Goal: Information Seeking & Learning: Learn about a topic

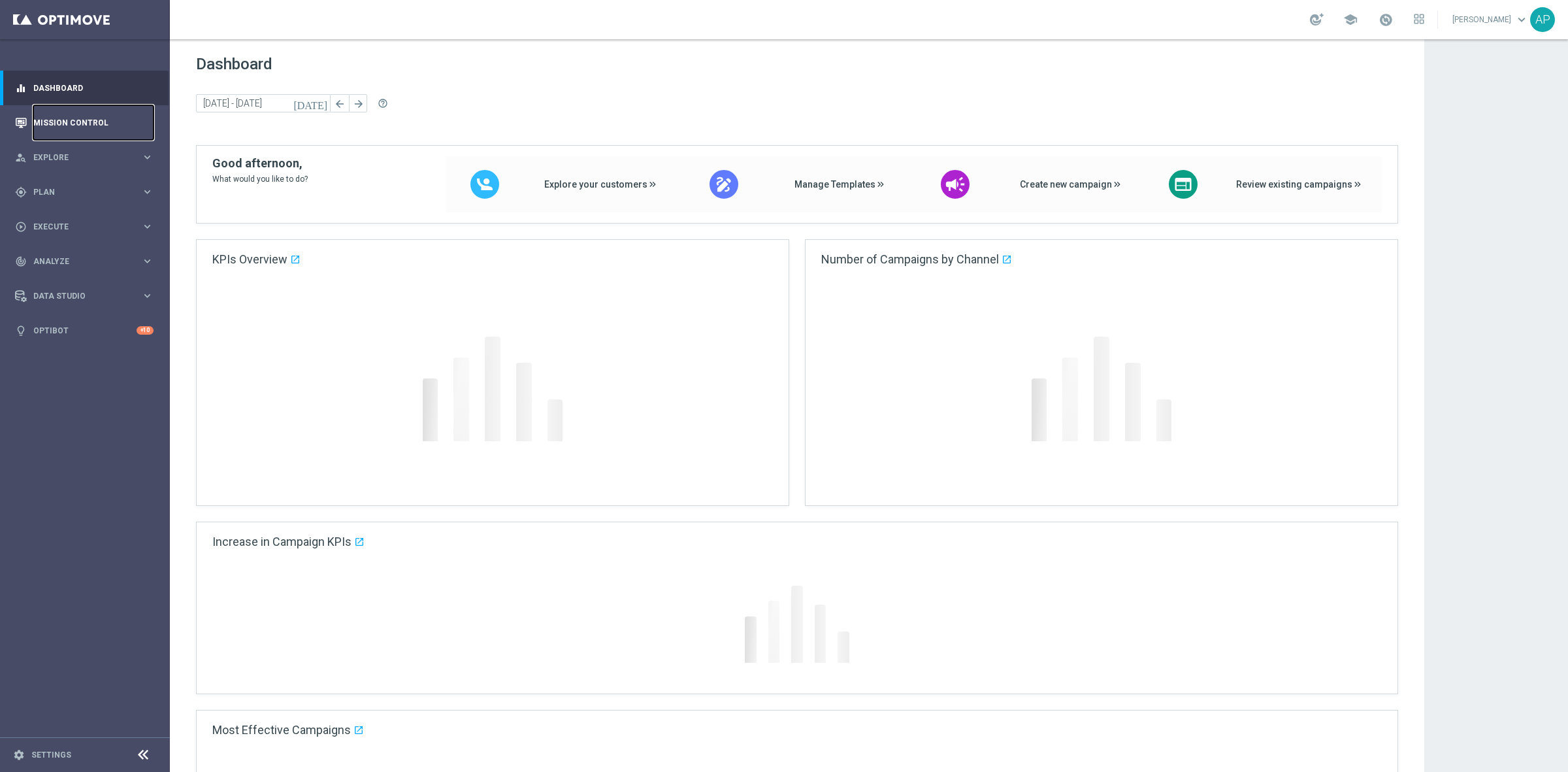
click at [69, 122] on link "Mission Control" at bounding box center [93, 123] width 120 height 35
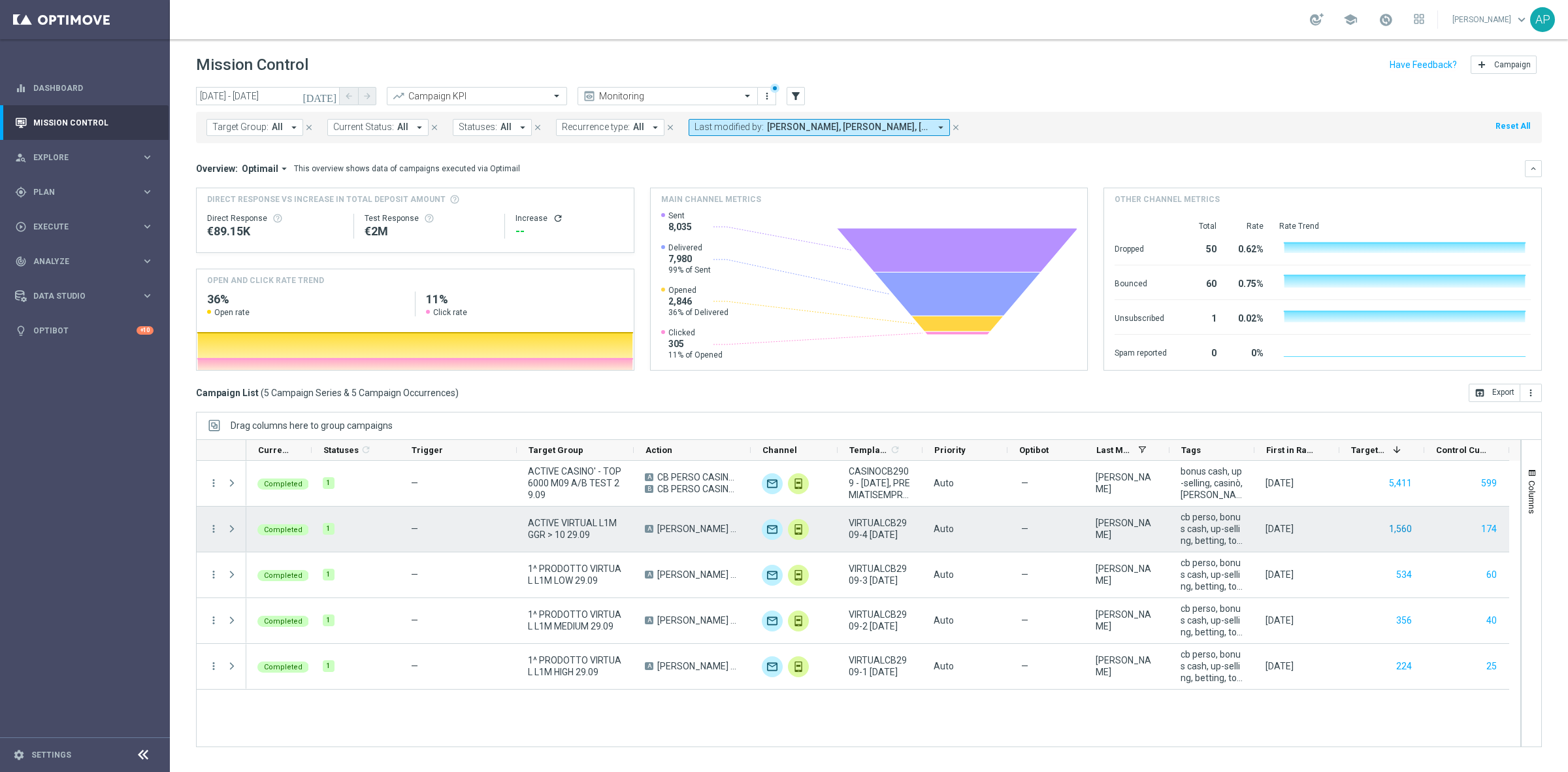
click at [1404, 527] on button "1,560" at bounding box center [1400, 529] width 25 height 16
click at [1490, 530] on button "174" at bounding box center [1488, 529] width 18 height 16
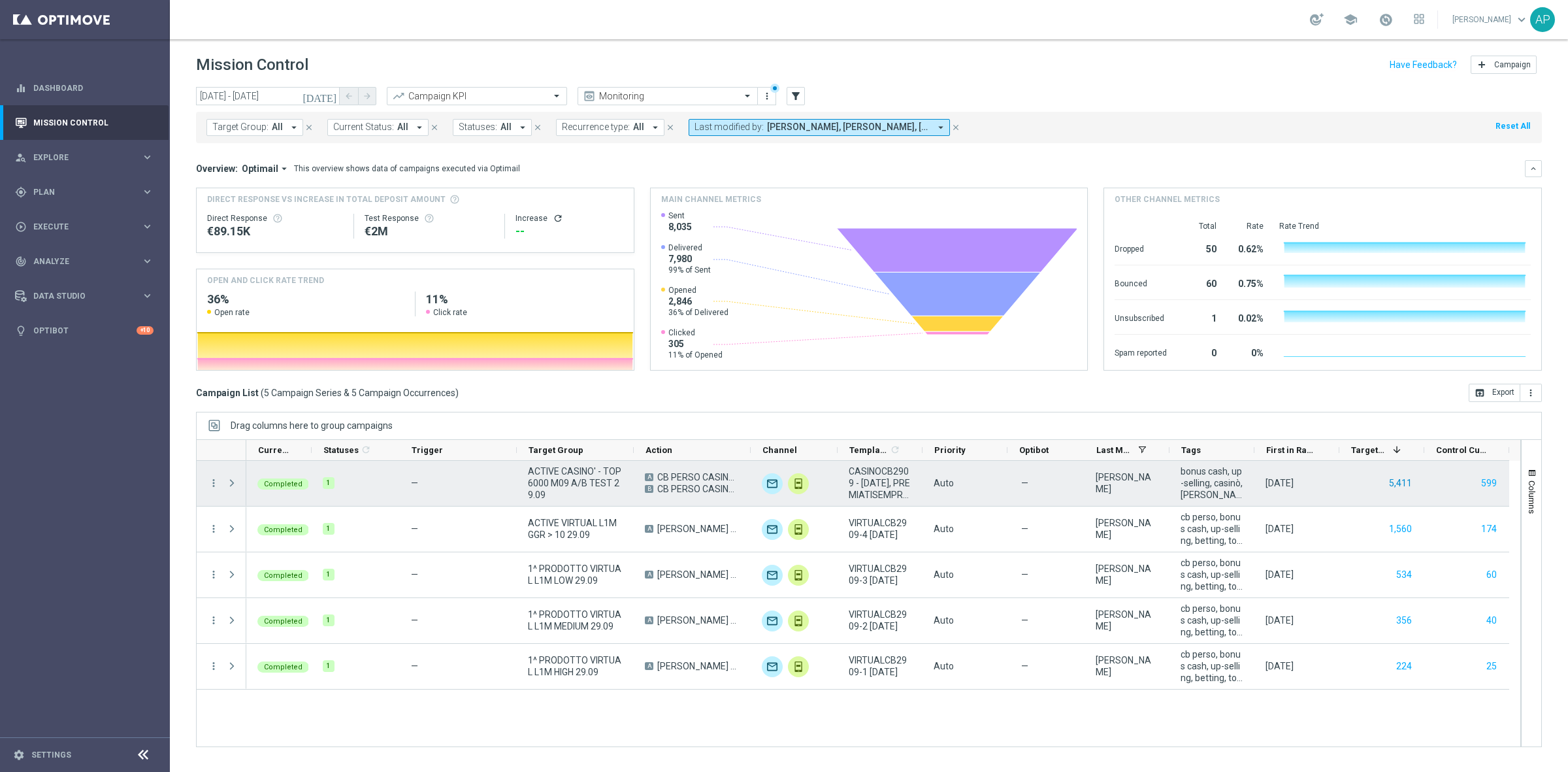
click at [1403, 481] on button "5,411" at bounding box center [1400, 483] width 25 height 16
click at [1494, 485] on button "599" at bounding box center [1488, 483] width 18 height 16
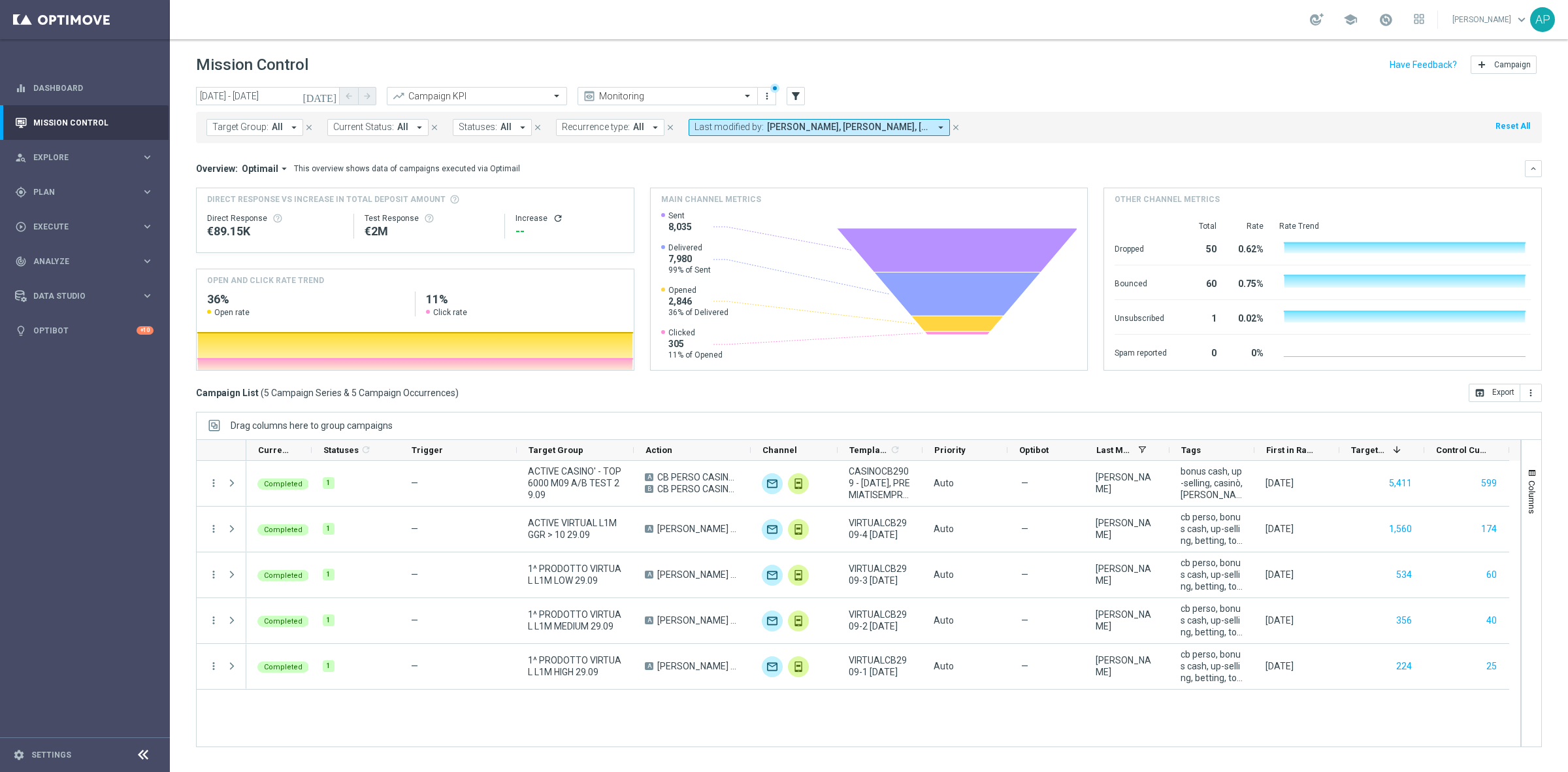
click at [330, 95] on icon "today" at bounding box center [320, 96] width 36 height 12
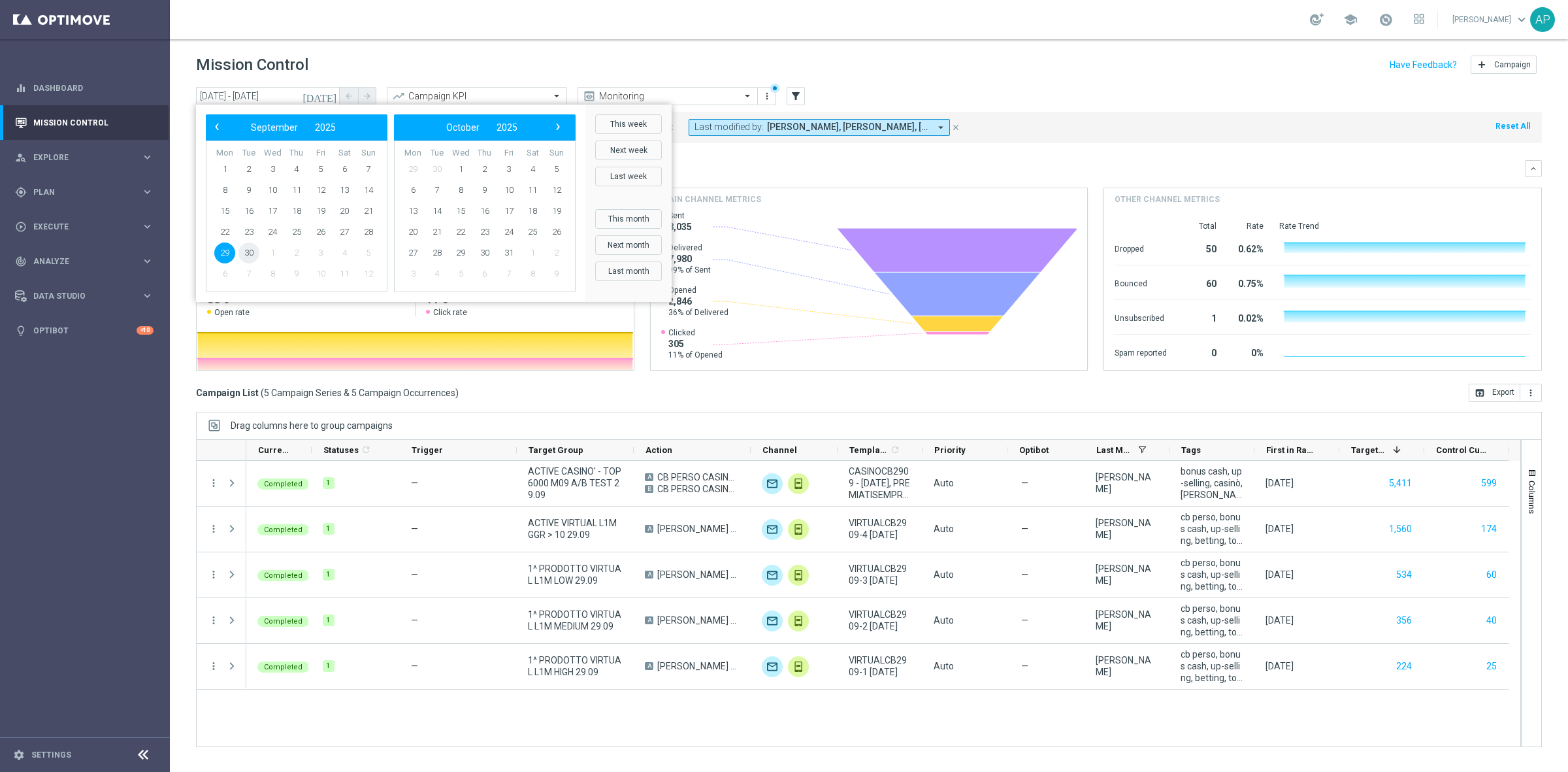
click at [244, 252] on span "30" at bounding box center [248, 252] width 21 height 21
click at [245, 252] on span "30" at bounding box center [248, 252] width 21 height 21
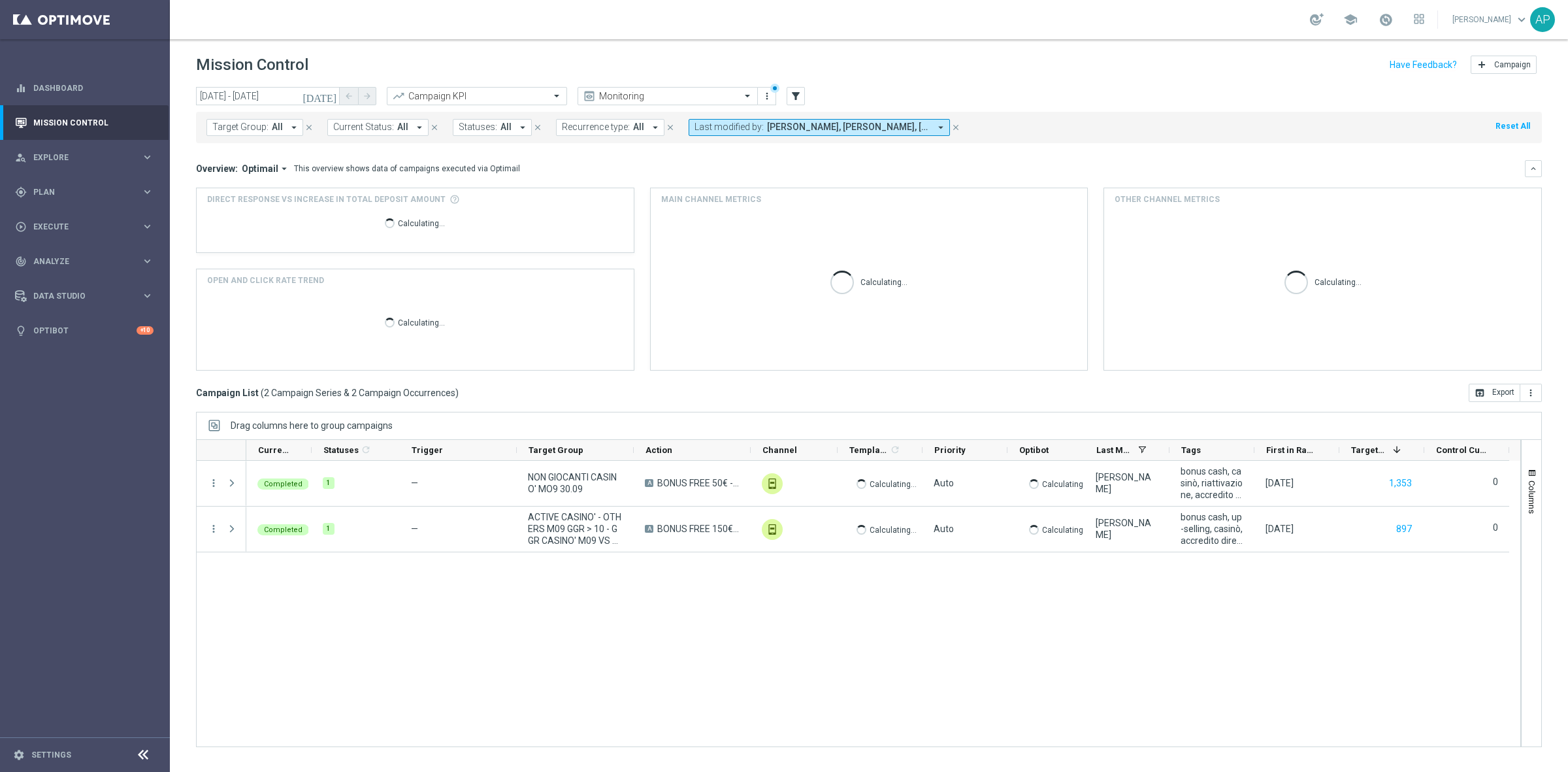
click at [988, 87] on div "today 30 Sep 2025 - 30 Sep 2025 arrow_back arrow_forward Campaign KPI trending_…" at bounding box center [869, 96] width 1346 height 19
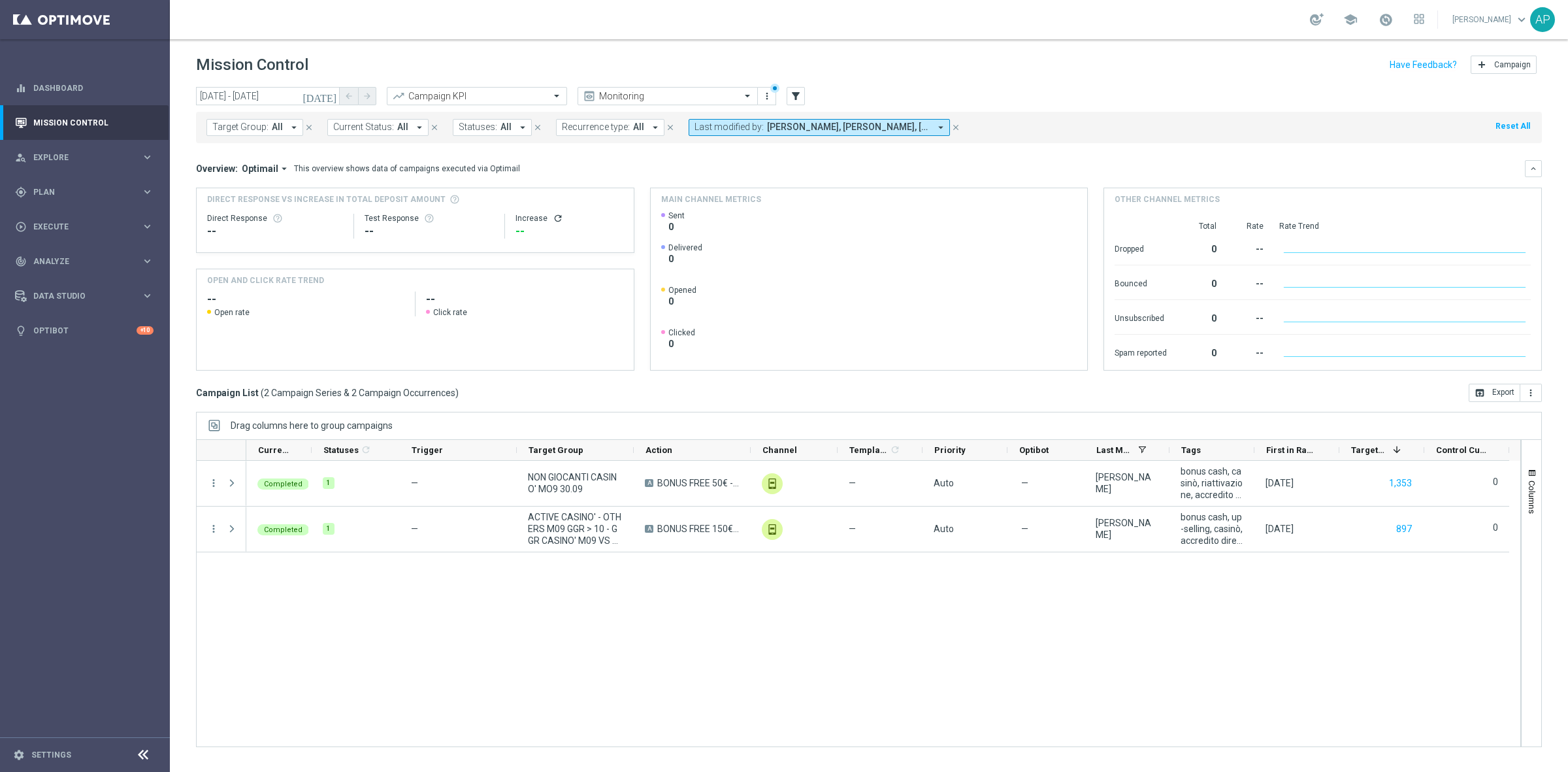
click at [333, 91] on icon "today" at bounding box center [320, 96] width 36 height 12
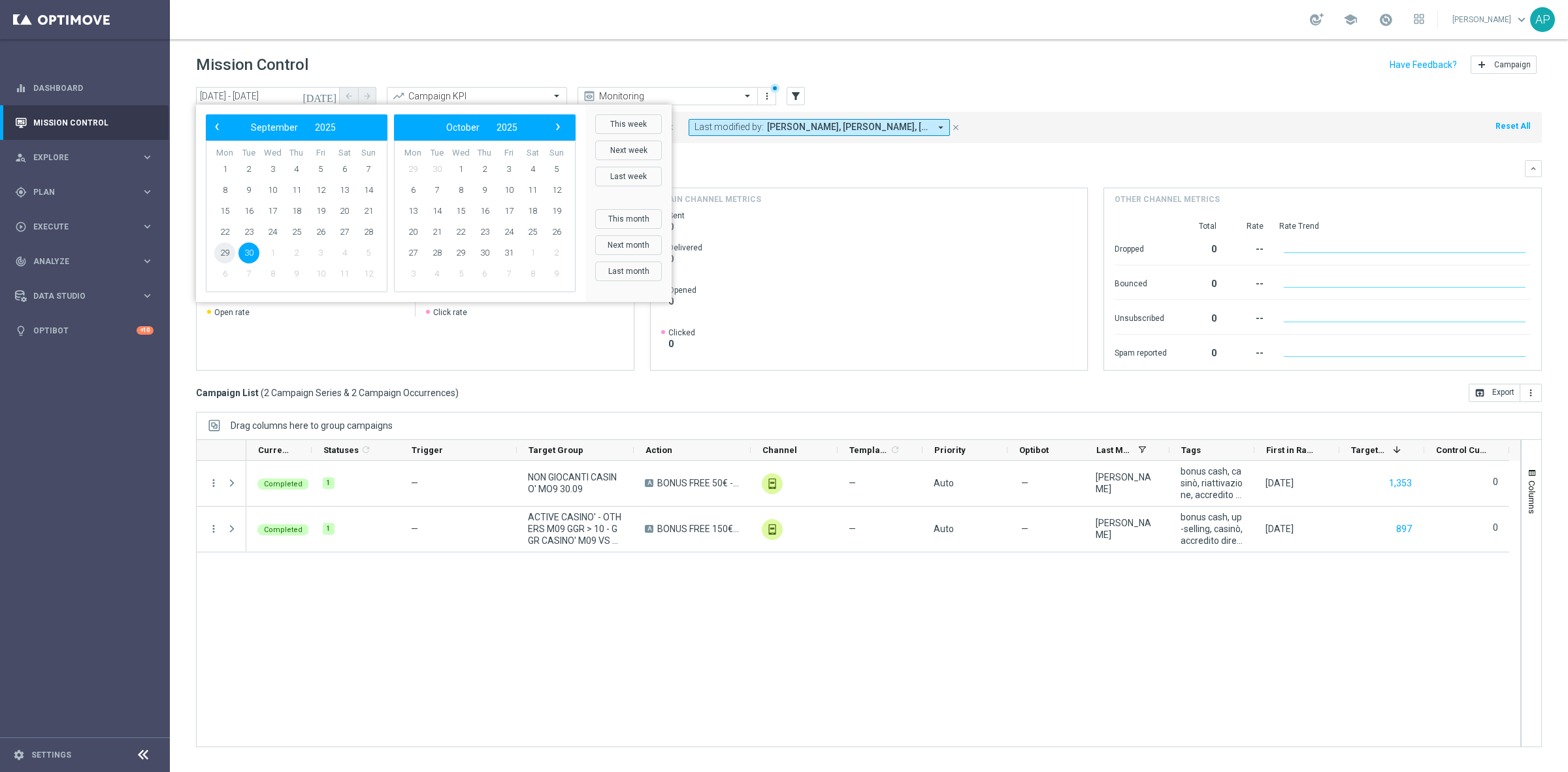
click at [227, 250] on span "29" at bounding box center [224, 252] width 21 height 21
click at [227, 250] on span "29" at bounding box center [224, 252] width 21 height 21
type input "29 Sep 2025 - 29 Sep 2025"
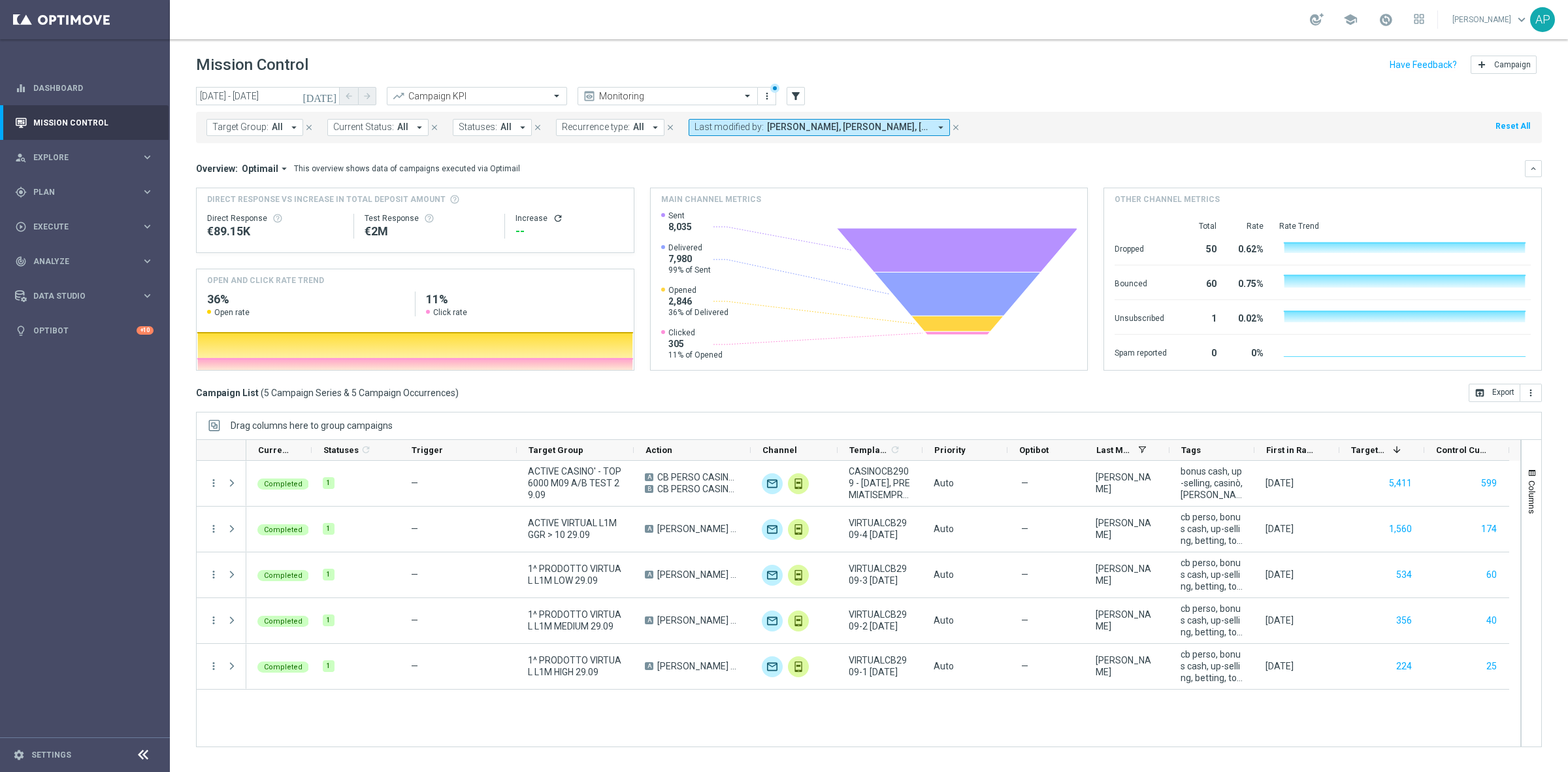
click at [1042, 79] on header "Mission Control add Campaign" at bounding box center [868, 62] width 1398 height 48
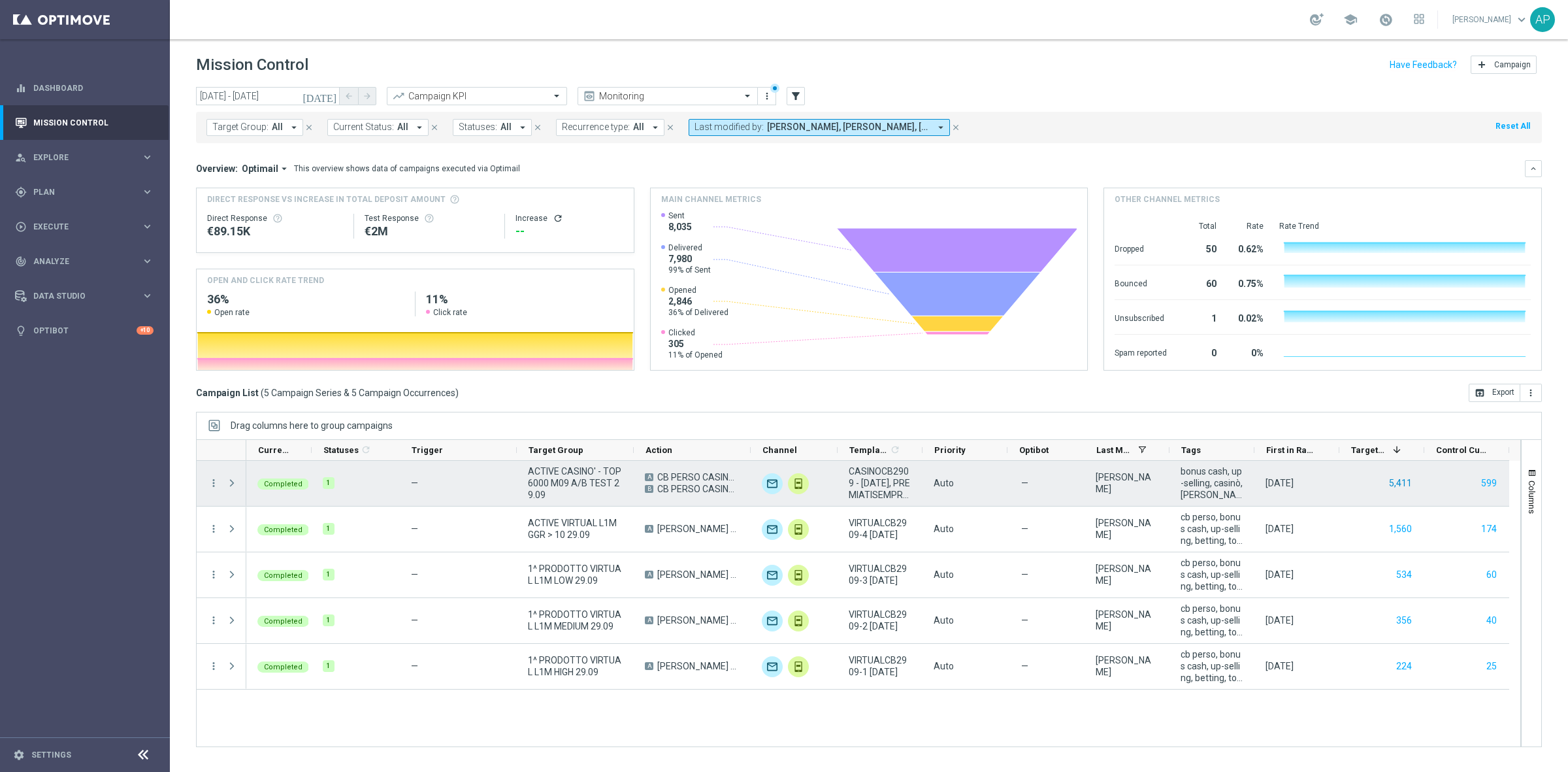
click at [1396, 485] on button "5,411" at bounding box center [1400, 483] width 25 height 16
click at [209, 487] on icon "more_vert" at bounding box center [214, 483] width 12 height 12
click at [321, 567] on span "Go to Campaign Analysis" at bounding box center [285, 565] width 93 height 9
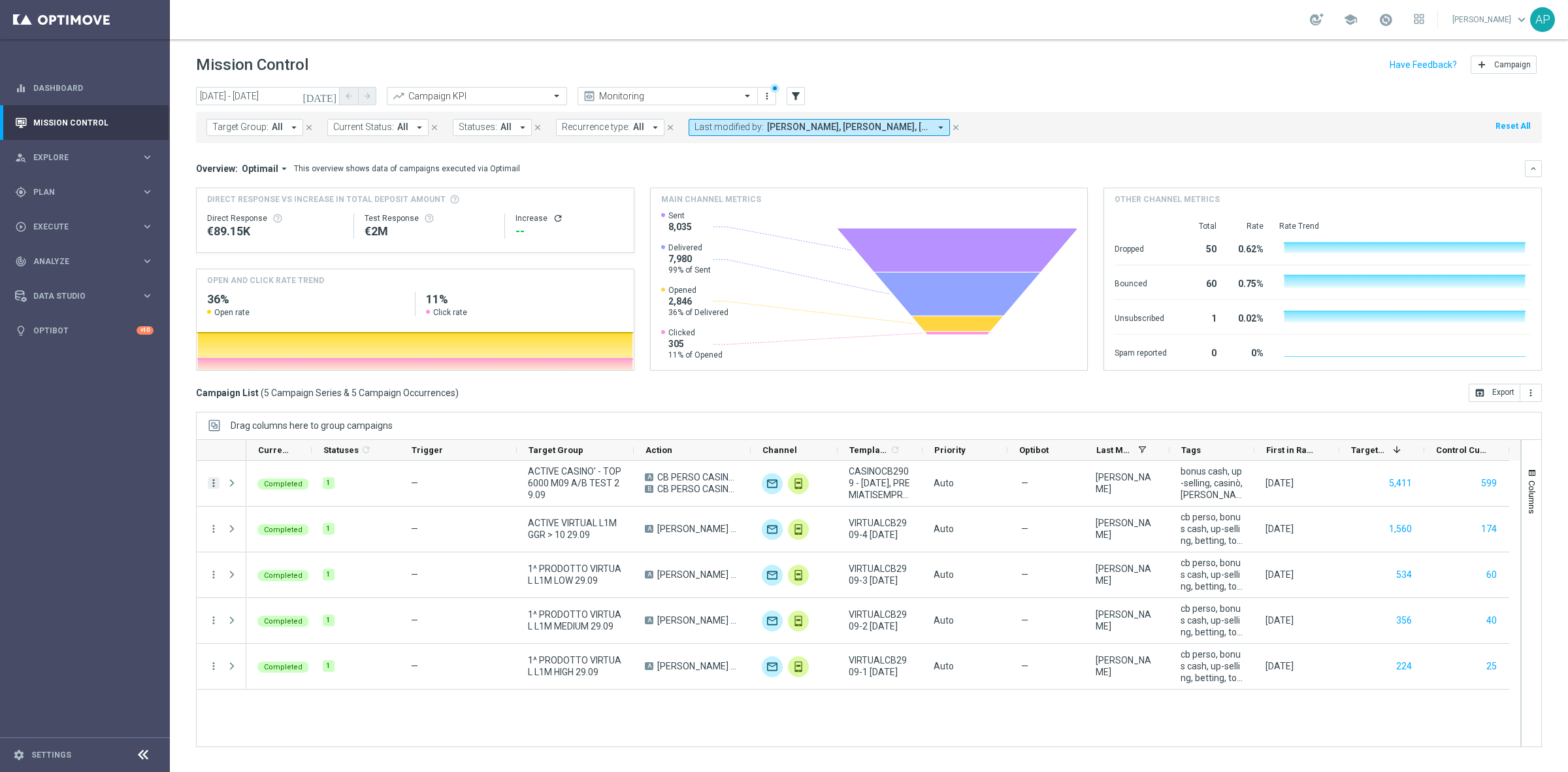
click at [213, 479] on icon "more_vert" at bounding box center [214, 483] width 12 height 12
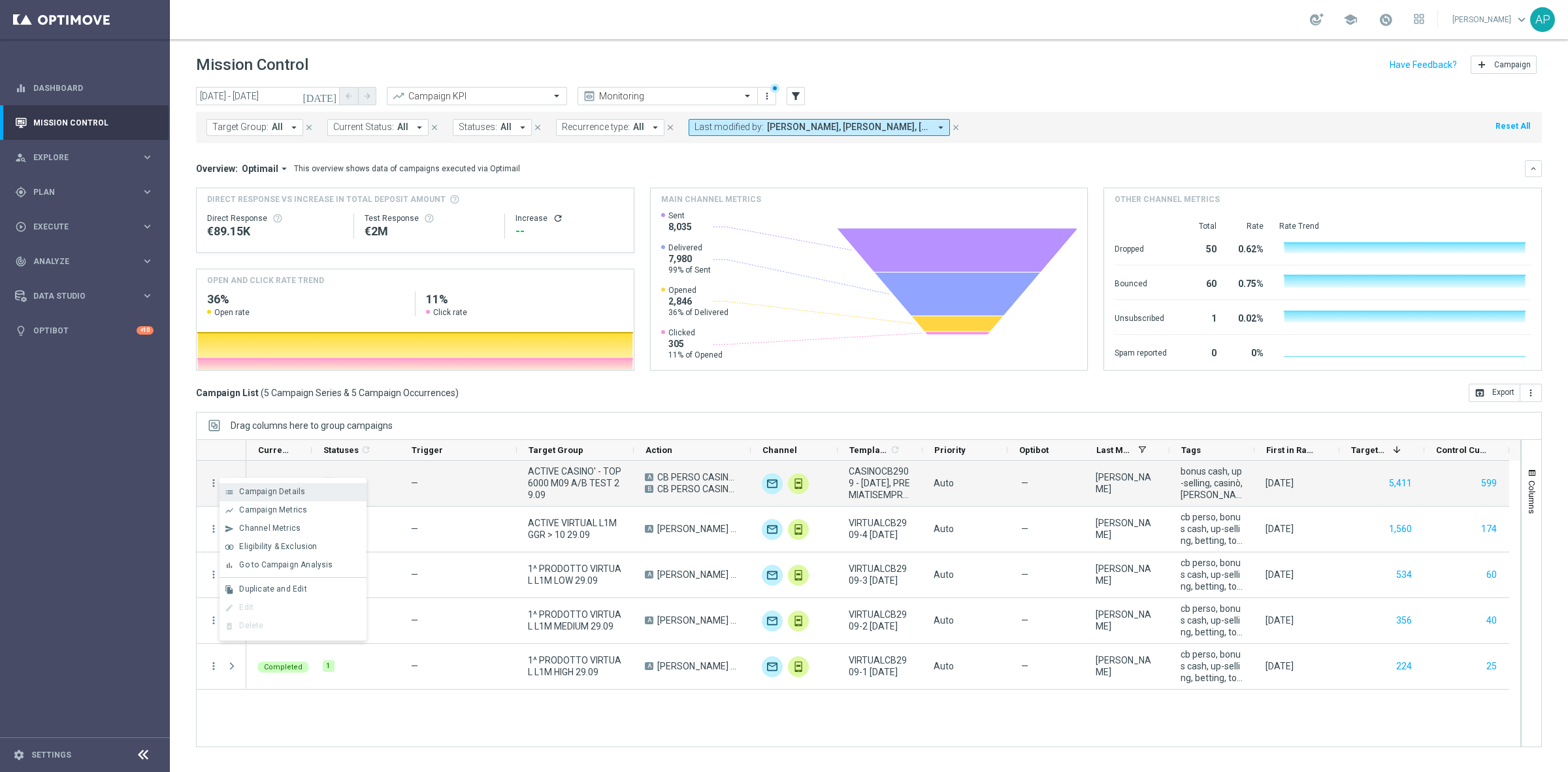
click at [268, 489] on span "Campaign Details" at bounding box center [272, 491] width 66 height 9
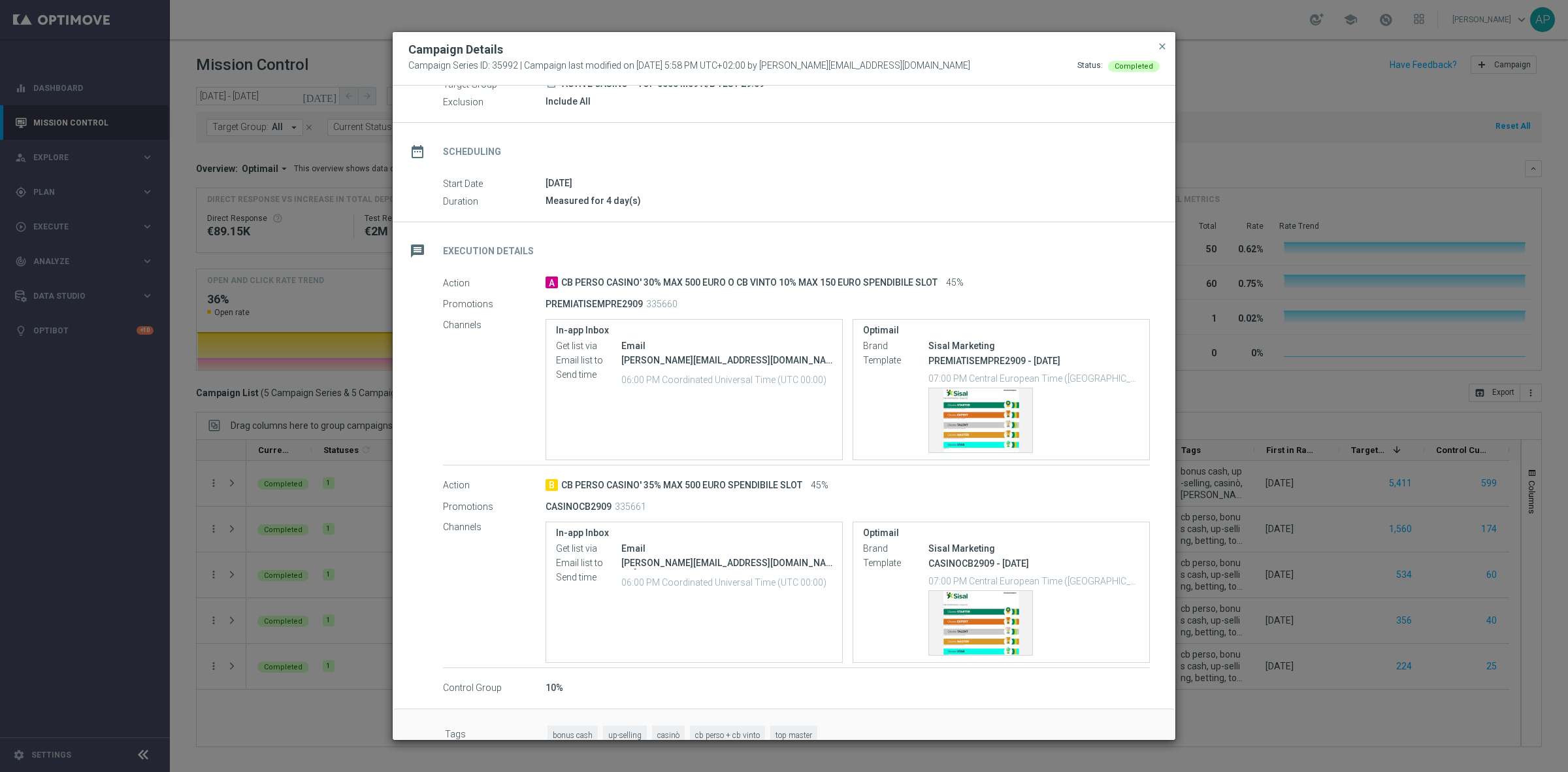
scroll to position [88, 0]
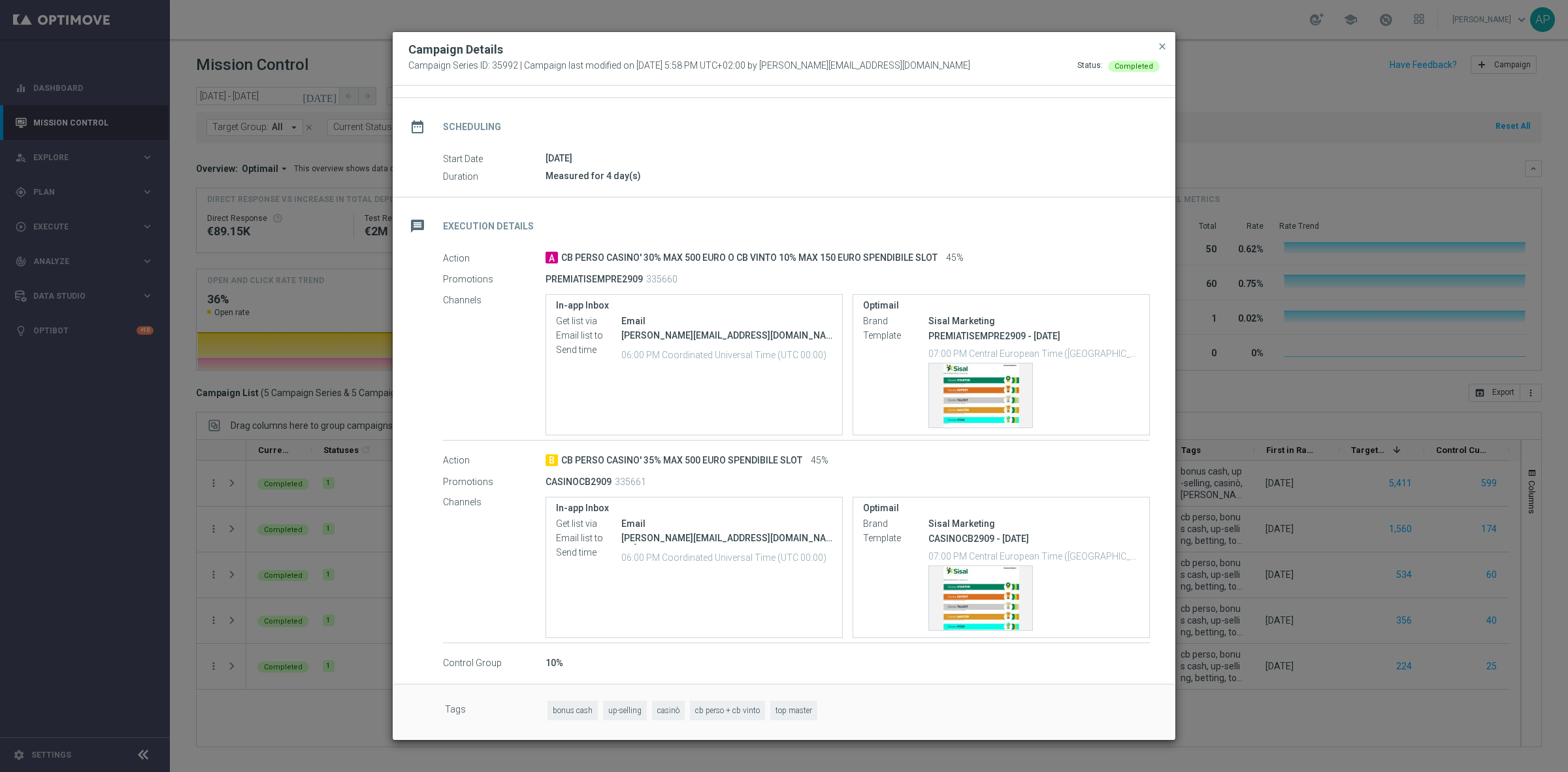
click at [712, 32] on div "Campaign Details Campaign Series ID: 35992 | Campaign last modified on 29 Sep 2…" at bounding box center [784, 59] width 782 height 54
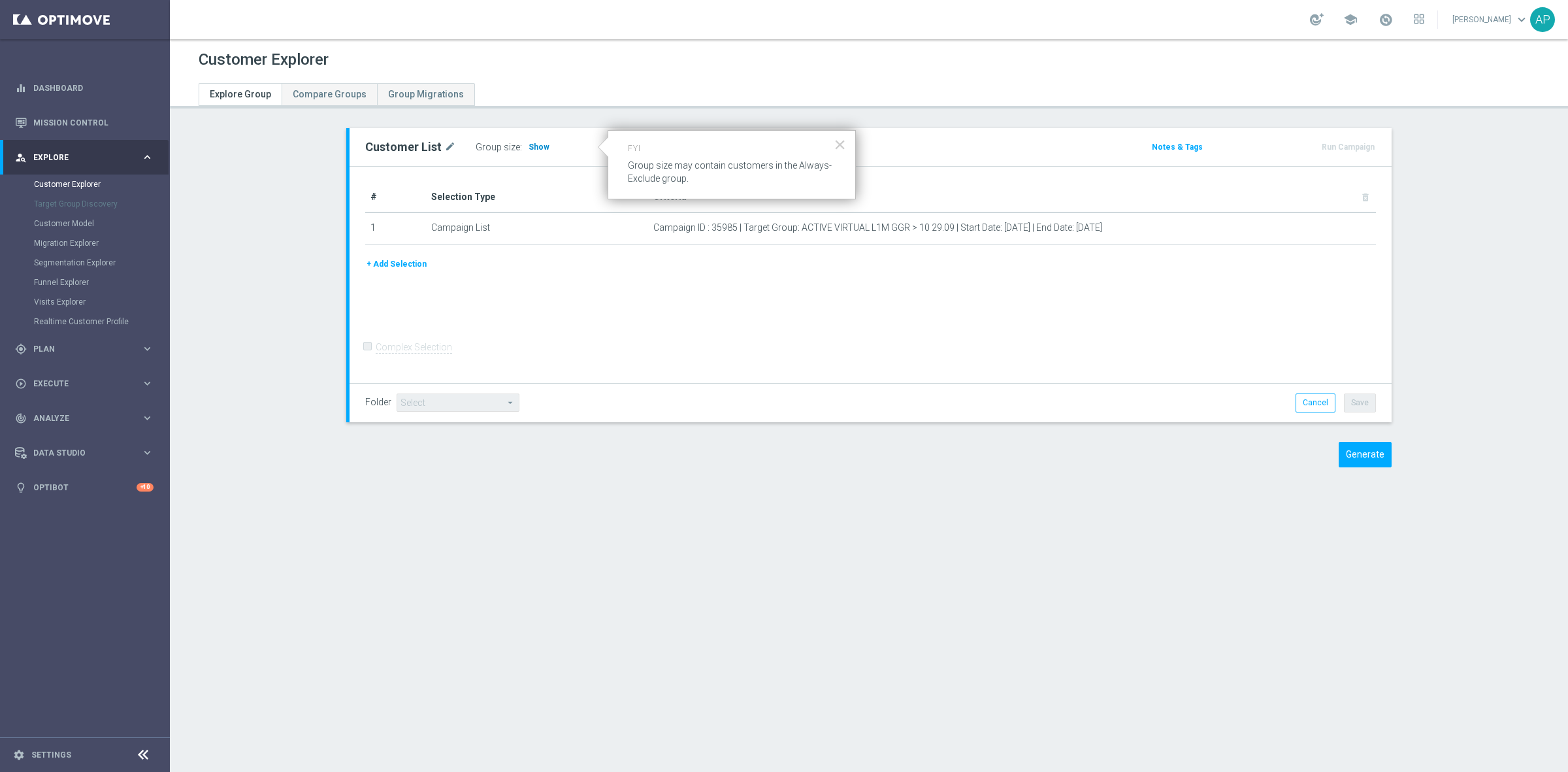
click at [532, 142] on span "Show" at bounding box center [539, 147] width 21 height 9
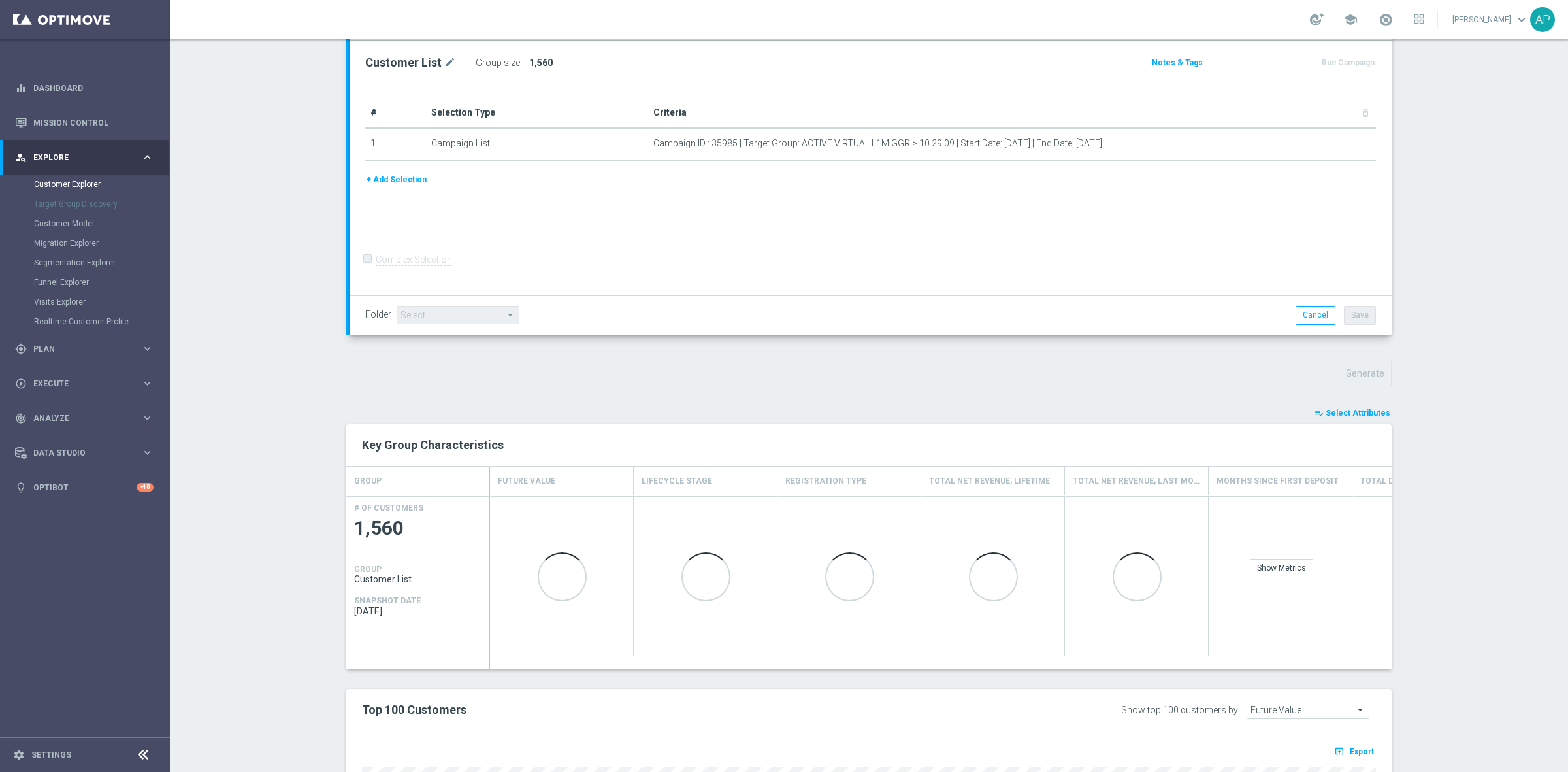
scroll to position [327, 0]
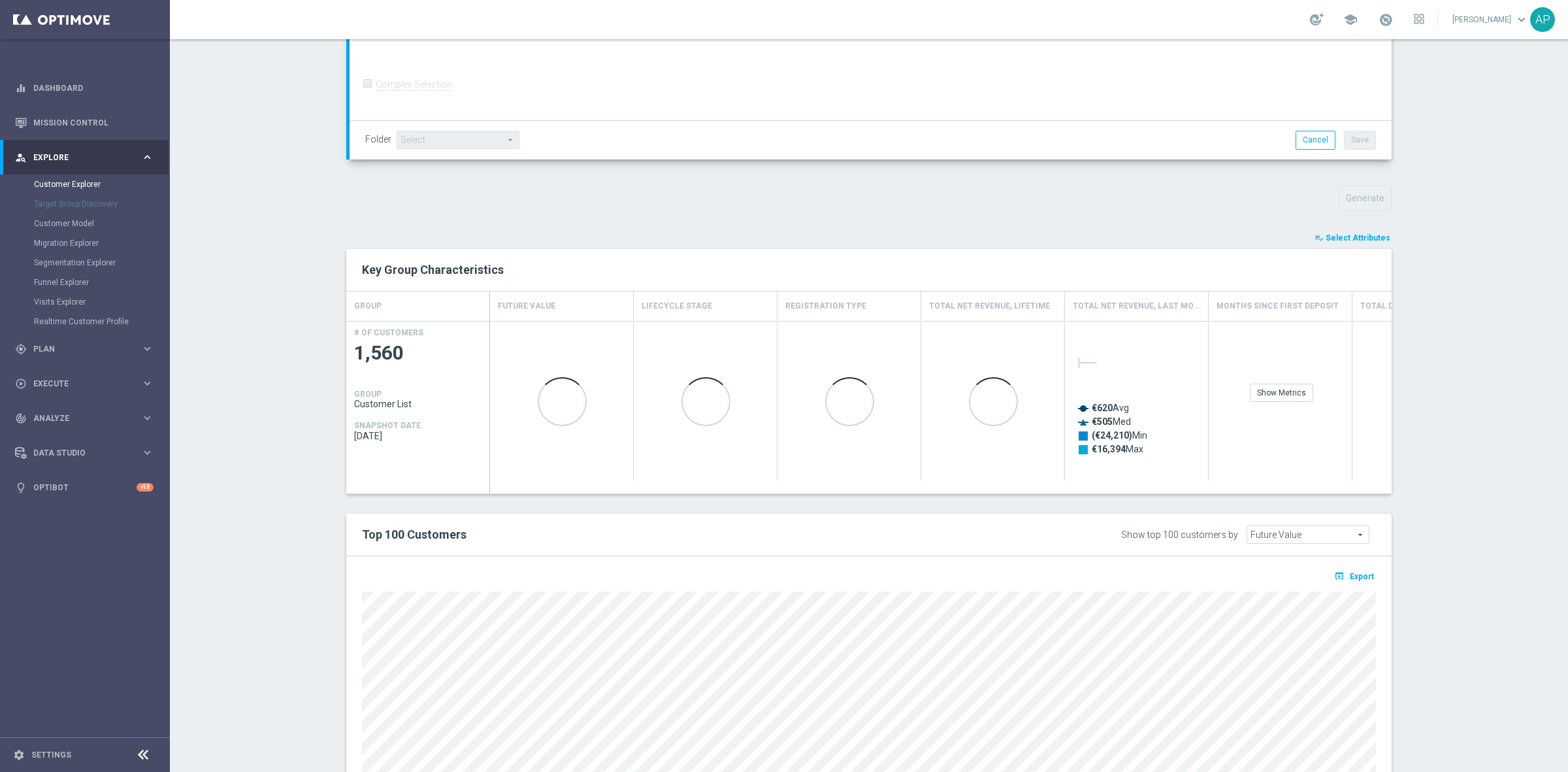
click at [1355, 233] on button "playlist_add_check Select Attributes" at bounding box center [1352, 238] width 79 height 14
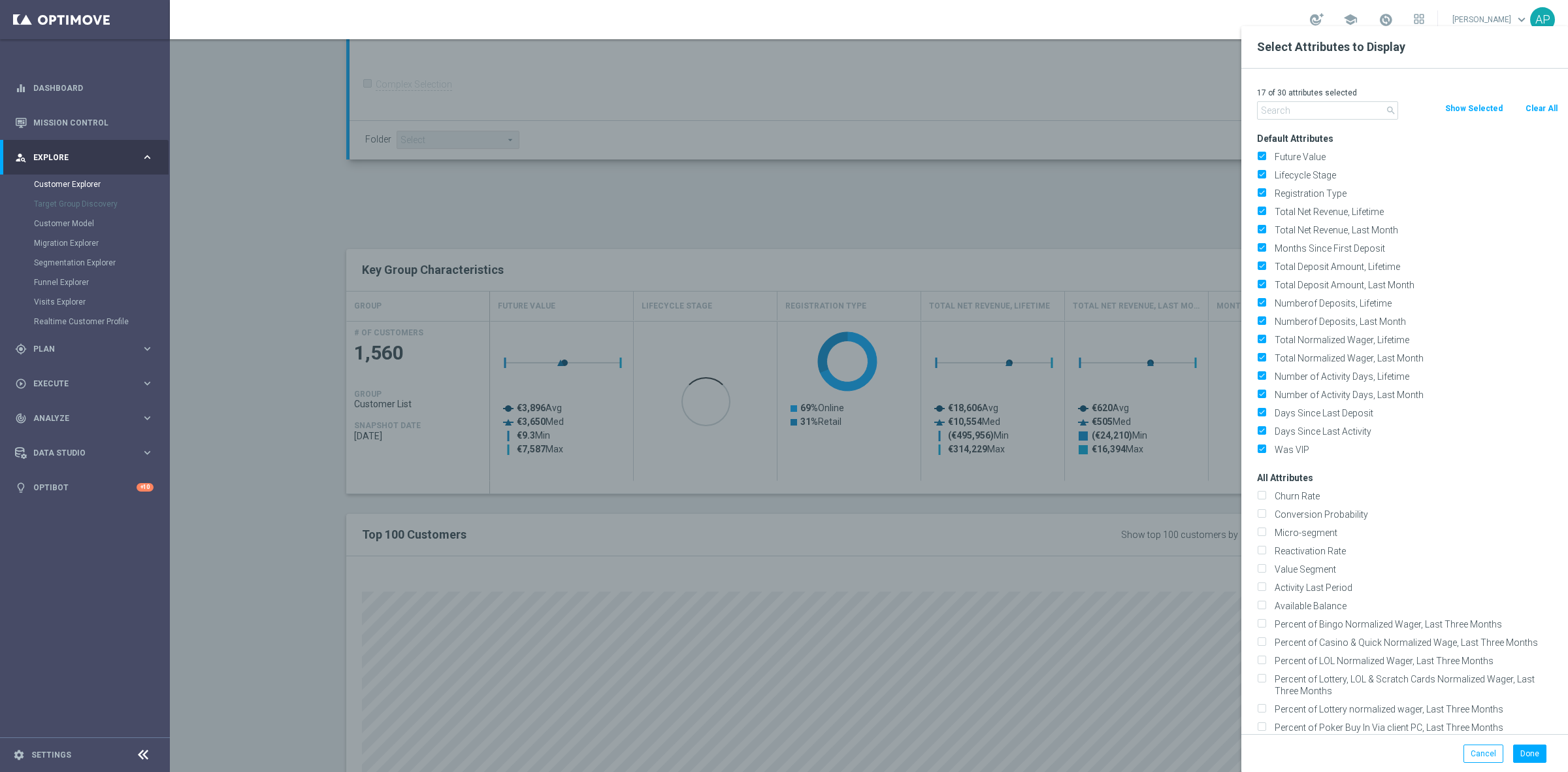
click at [1543, 108] on button "Clear All" at bounding box center [1541, 108] width 35 height 14
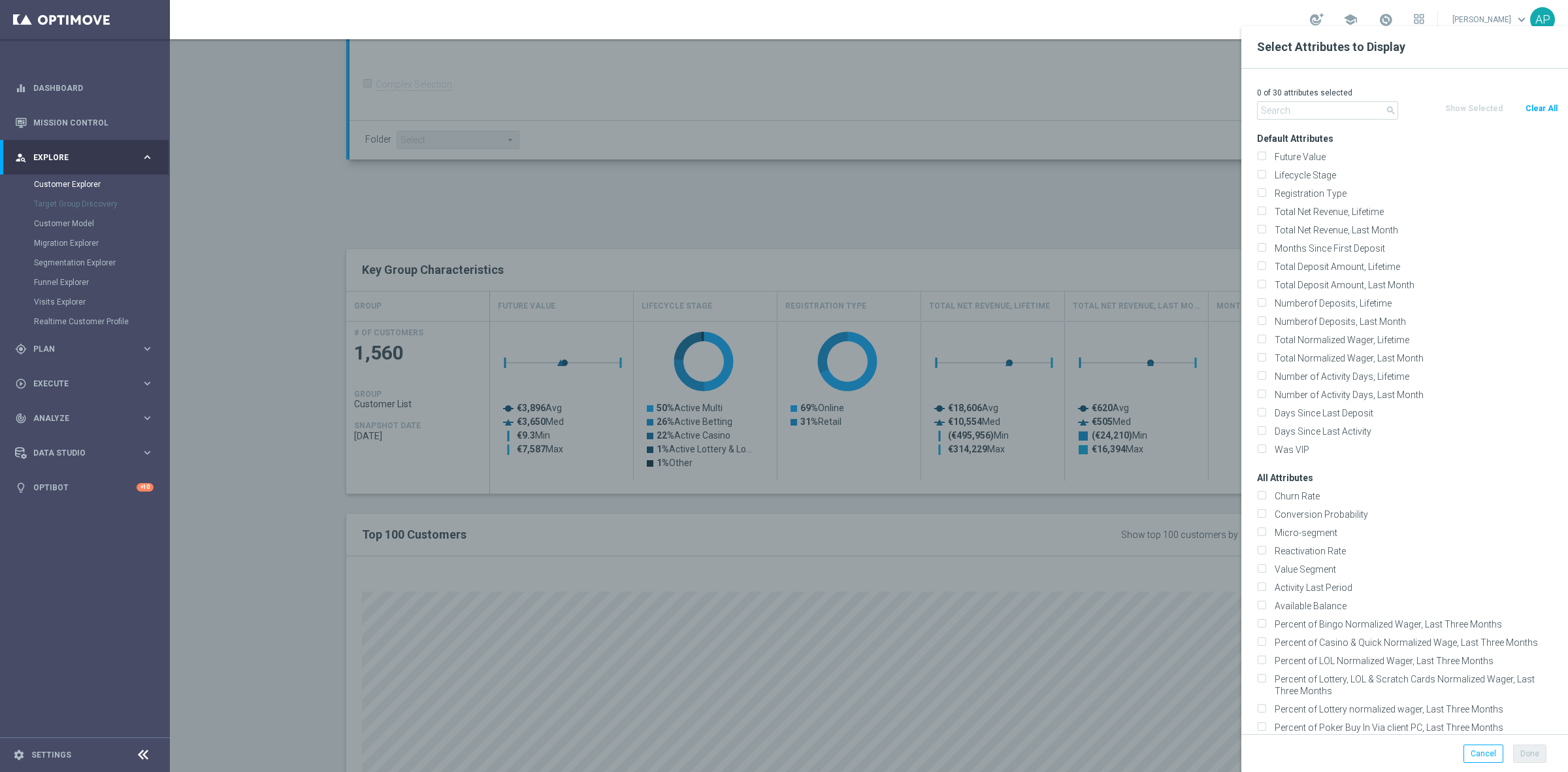
checkbox input "false"
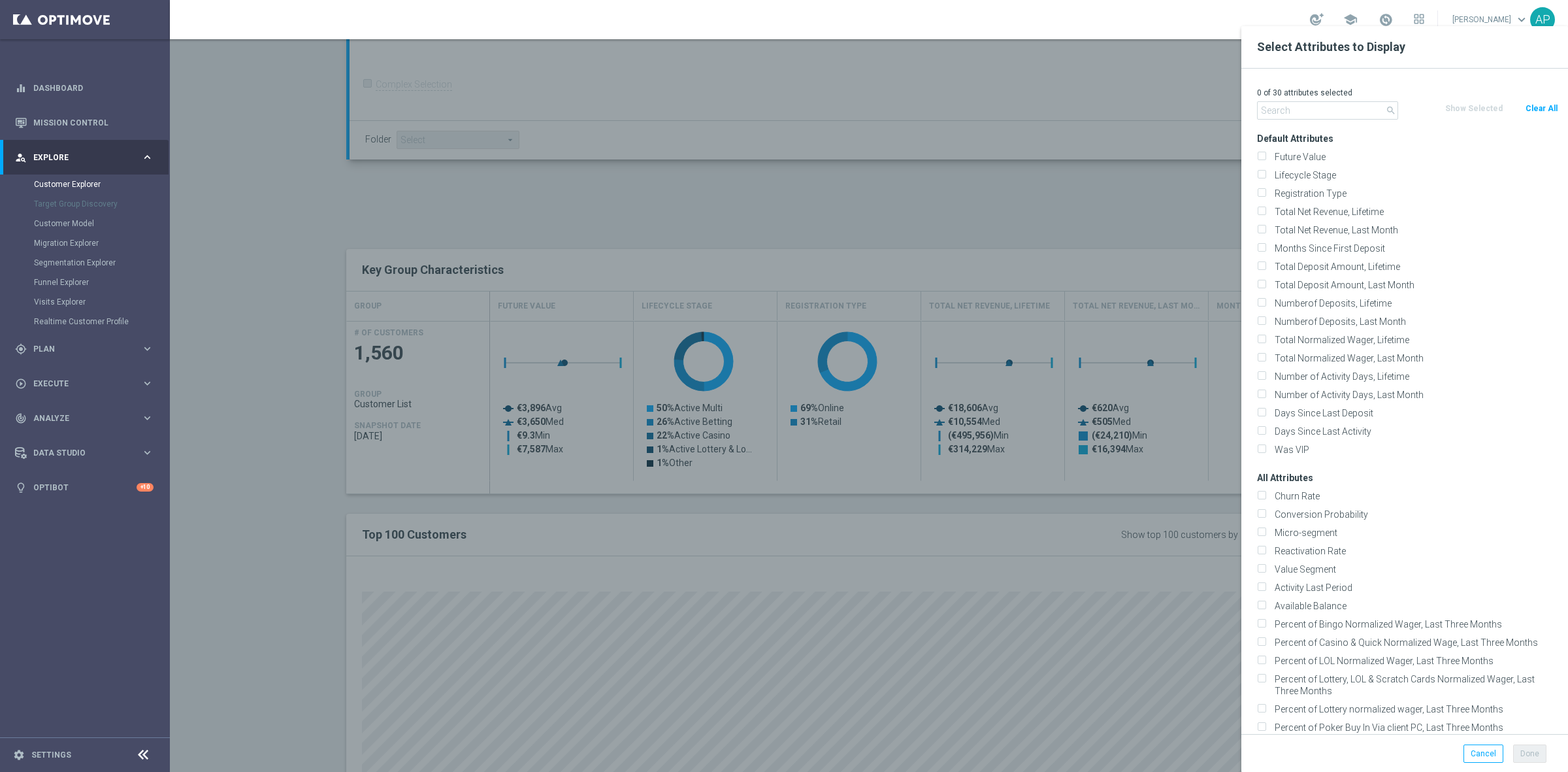
checkbox input "false"
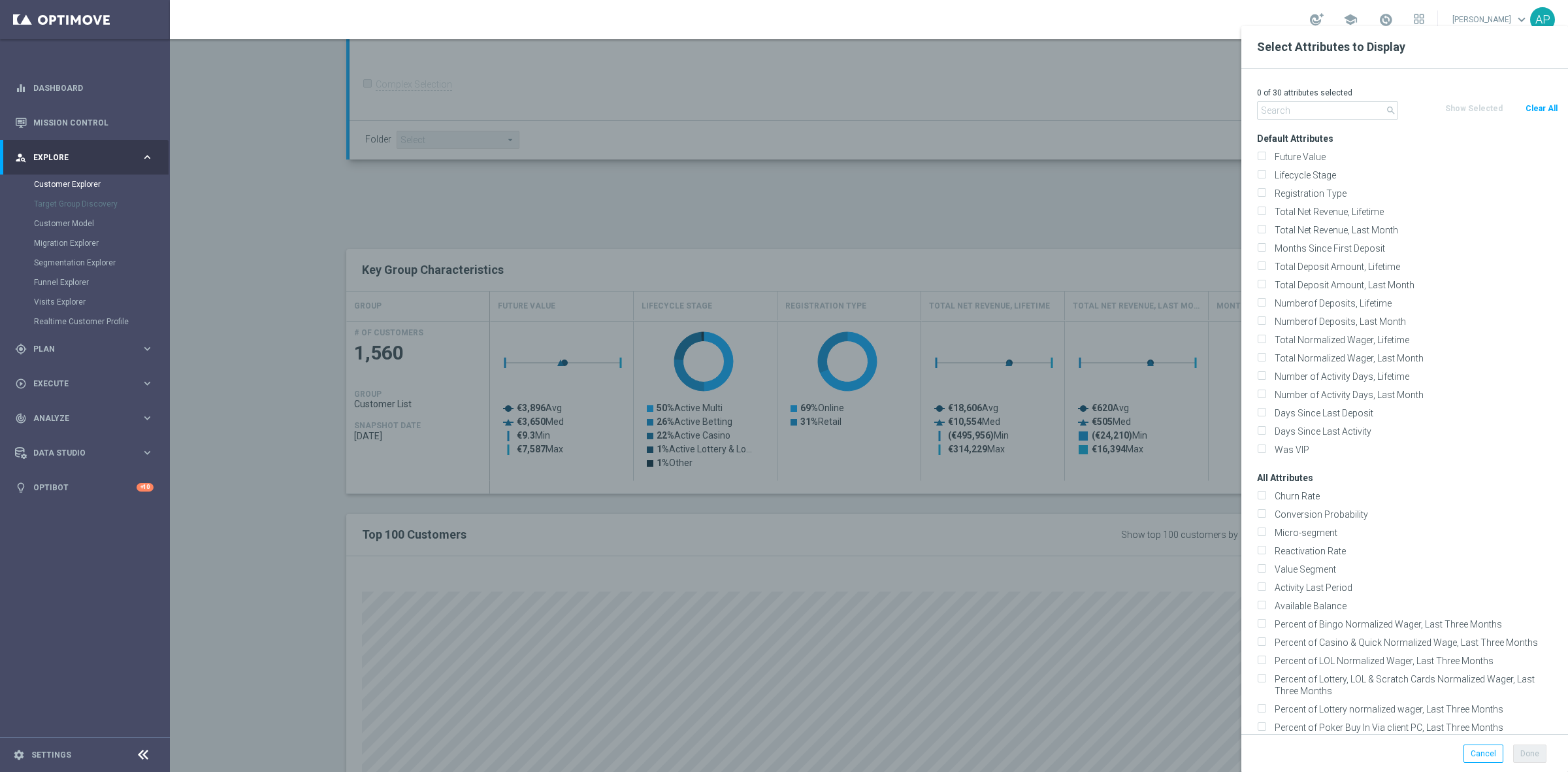
checkbox input "false"
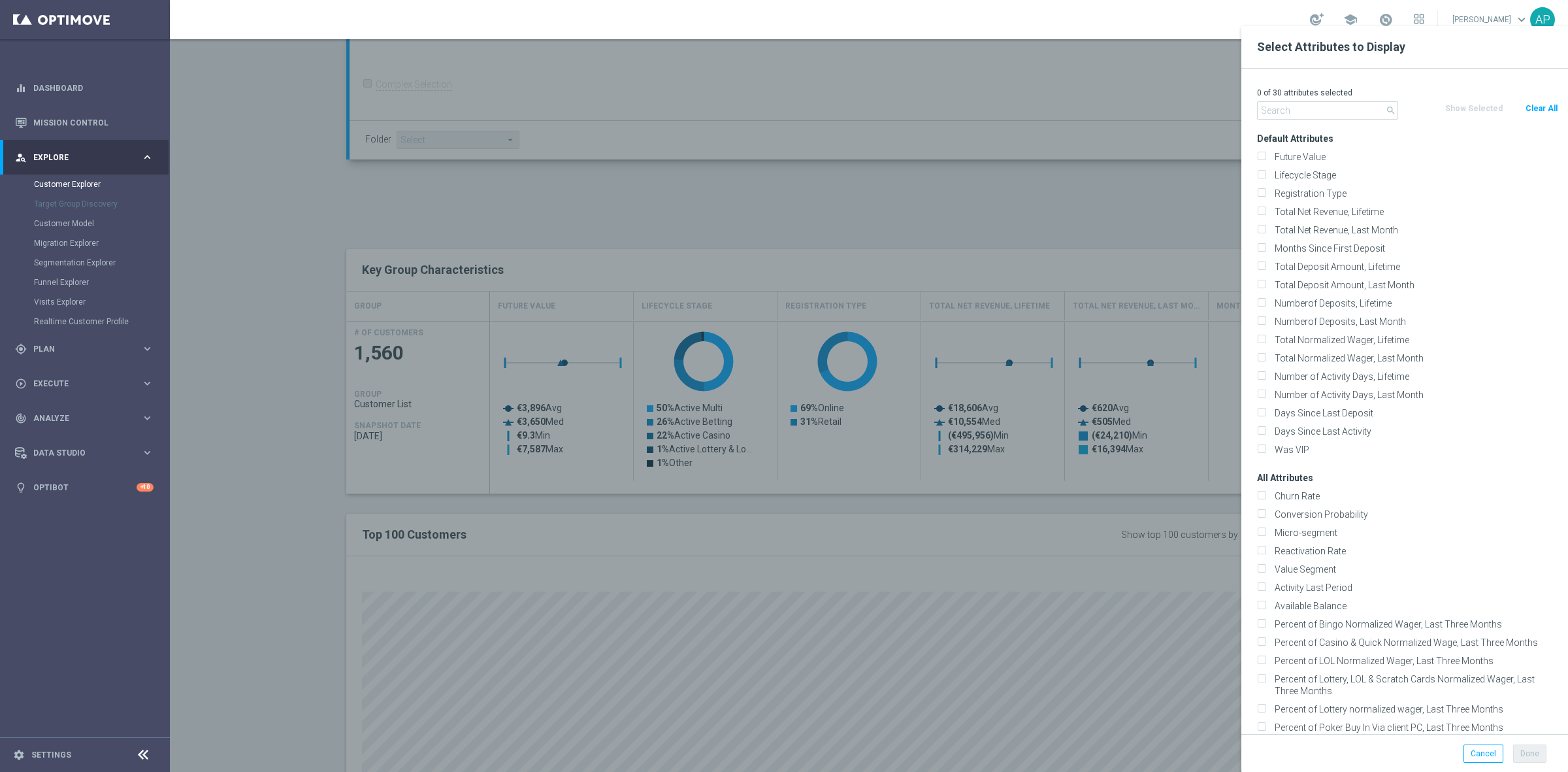
checkbox input "false"
click at [1306, 107] on input "text" at bounding box center [1327, 110] width 141 height 18
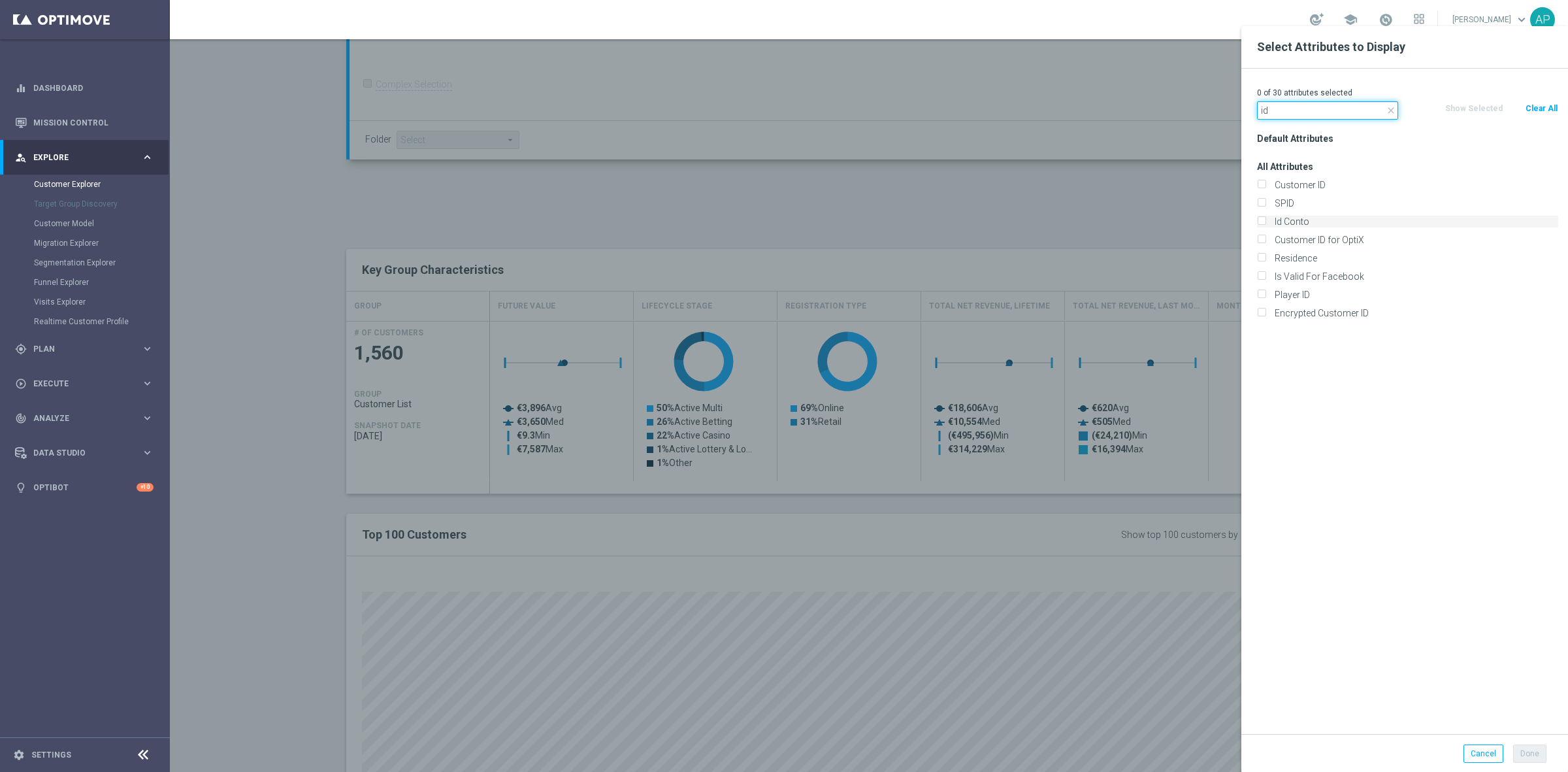
type input "id"
click at [1295, 226] on label "Id Conto" at bounding box center [1414, 222] width 288 height 12
click at [1265, 226] on input "Id Conto" at bounding box center [1261, 223] width 9 height 9
checkbox input "true"
click at [1536, 755] on button "Done" at bounding box center [1530, 753] width 34 height 18
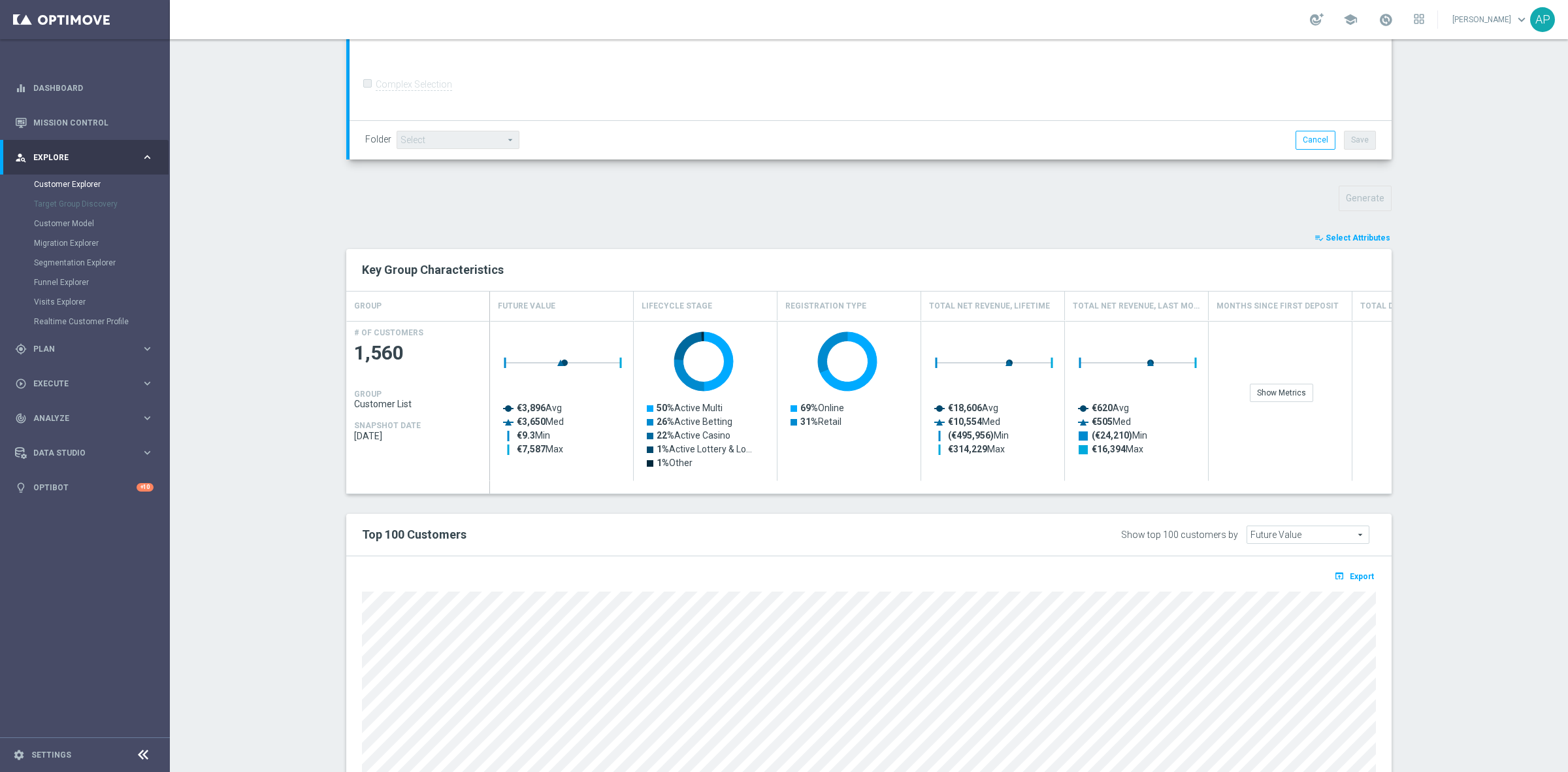
type input "Search"
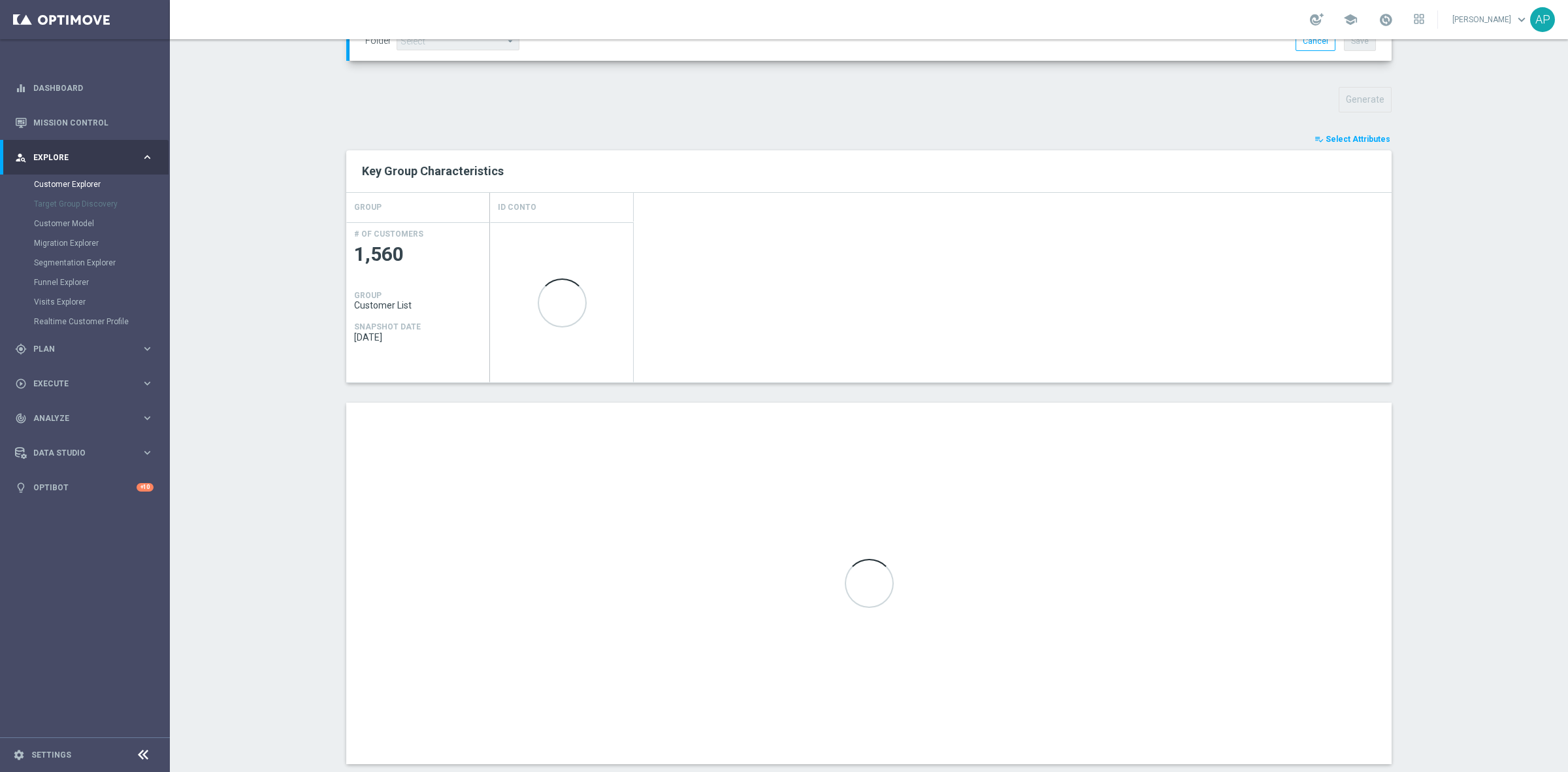
scroll to position [452, 0]
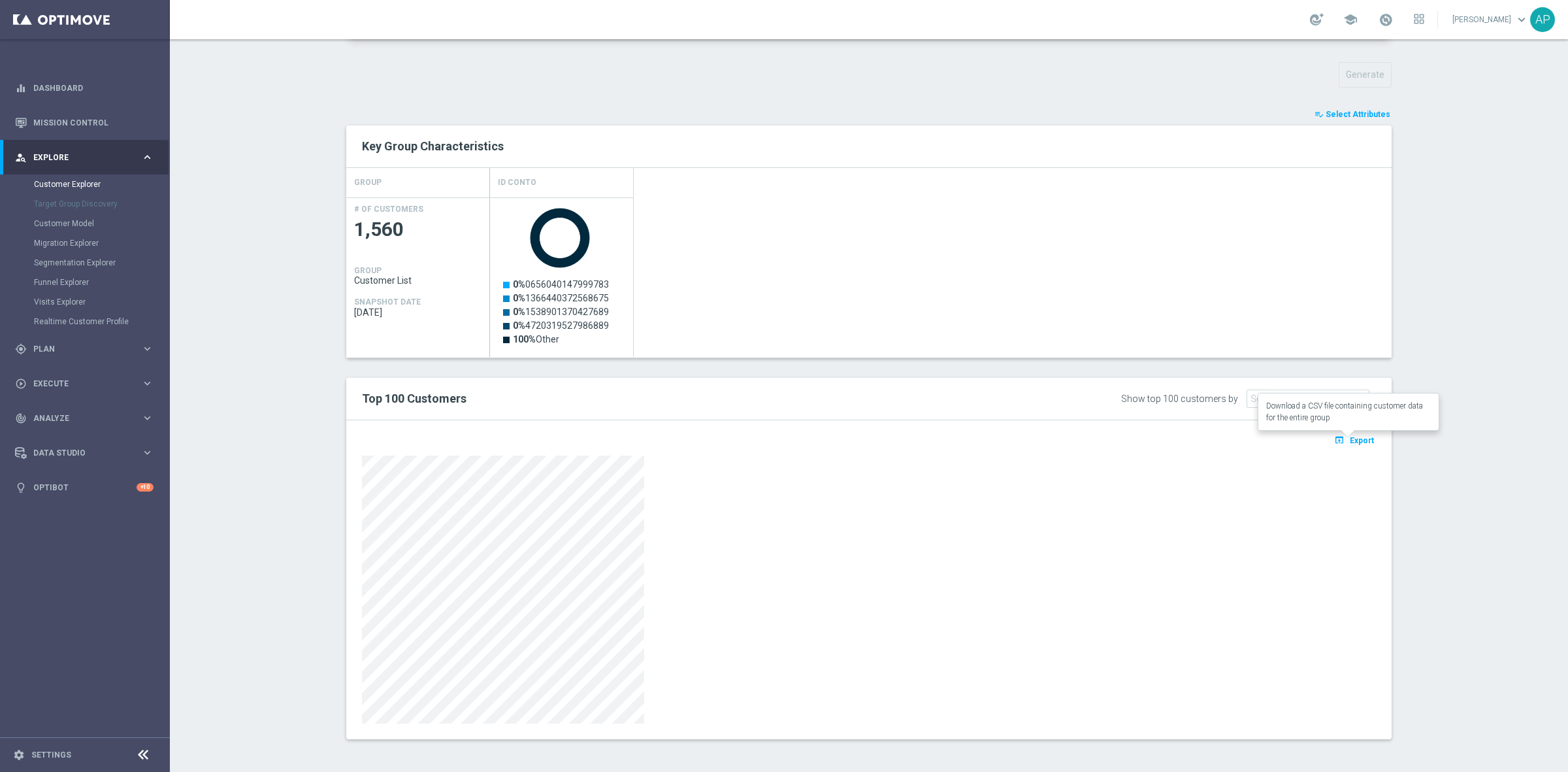
click at [1350, 436] on span "Export" at bounding box center [1361, 440] width 24 height 9
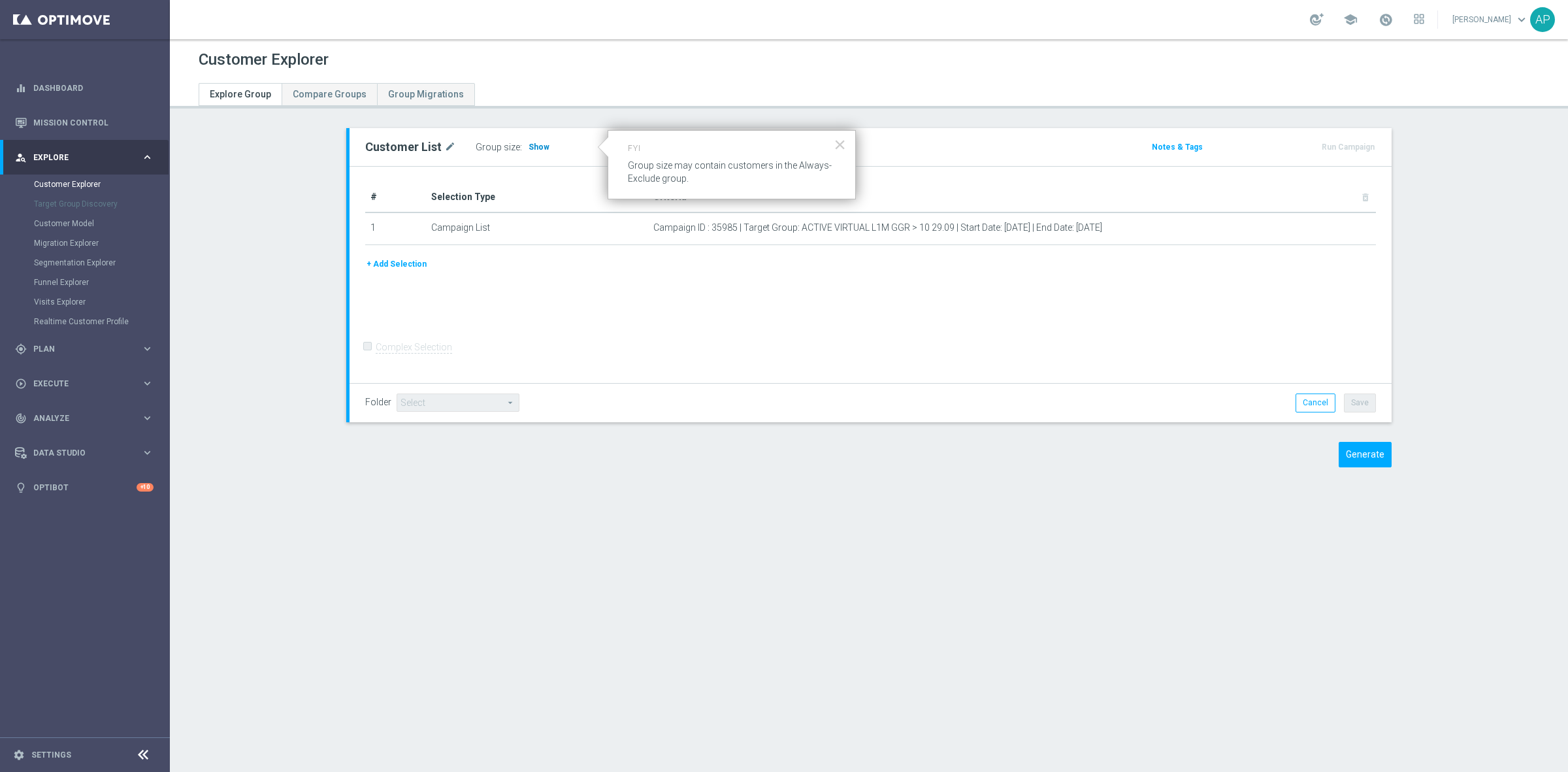
click at [532, 142] on span "Show" at bounding box center [539, 147] width 21 height 9
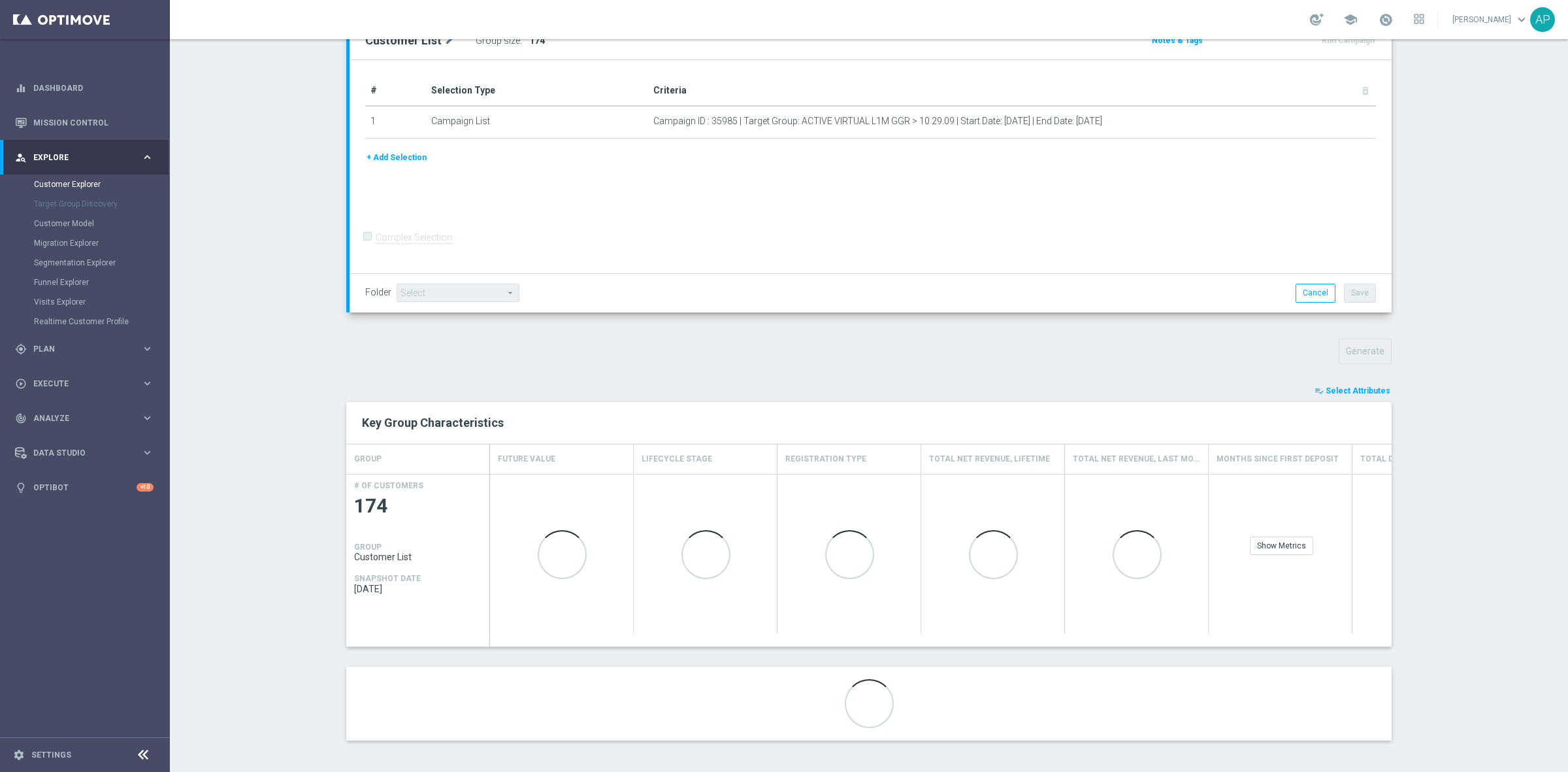
scroll to position [177, 0]
click at [1343, 389] on span "Select Attributes" at bounding box center [1357, 389] width 64 height 9
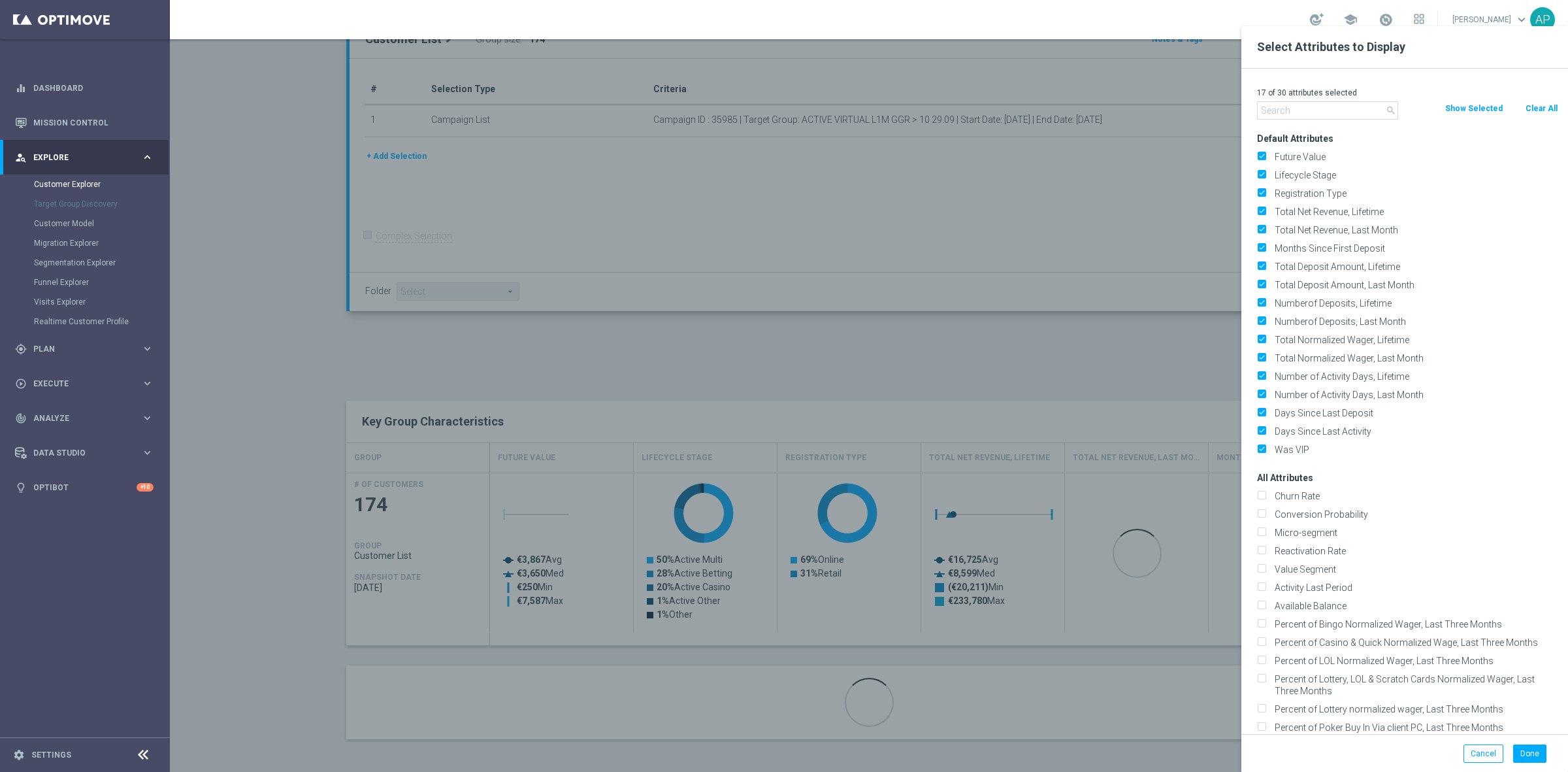
click at [1534, 111] on button "Clear All" at bounding box center [1541, 108] width 35 height 14
checkbox input "false"
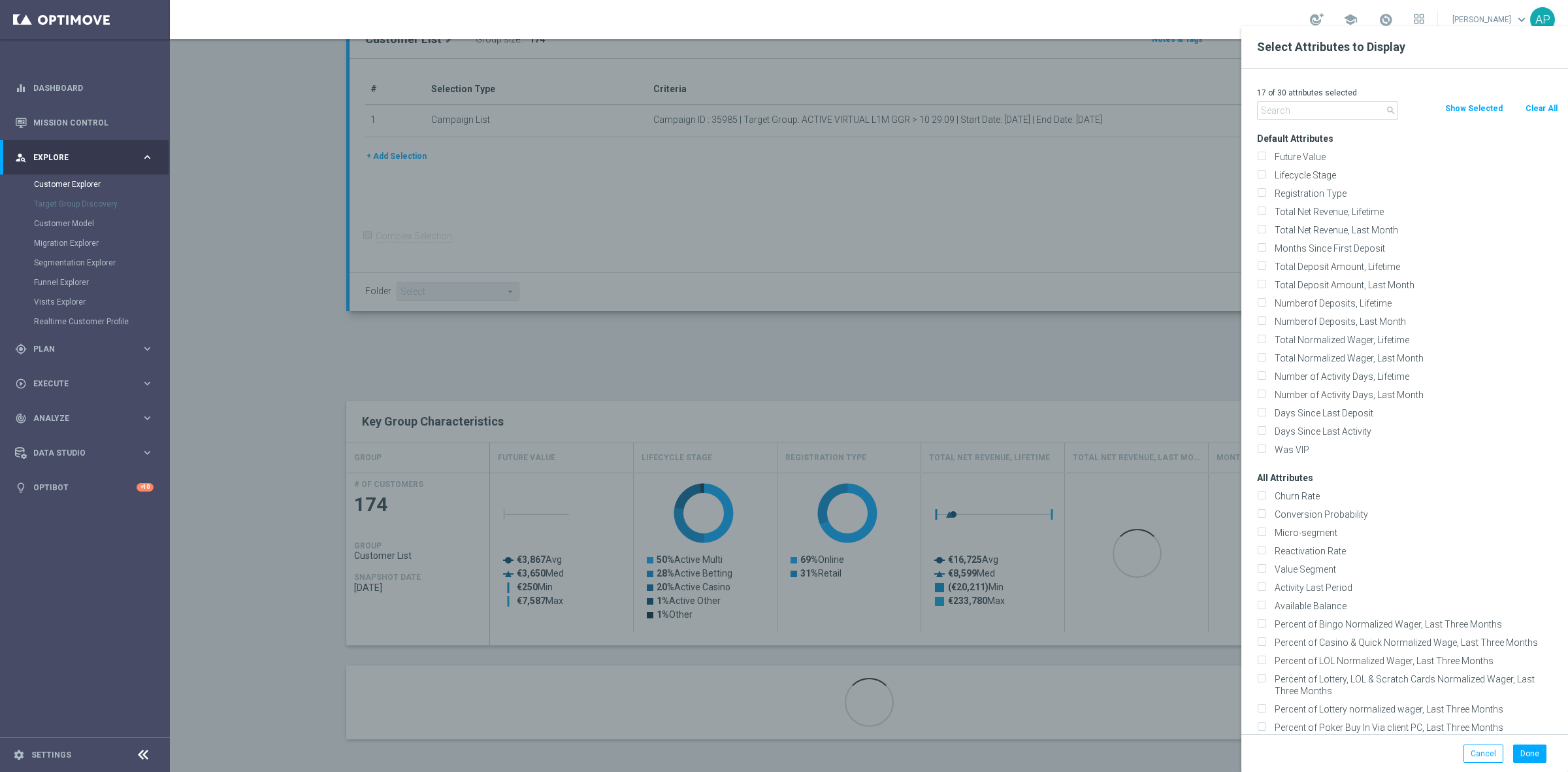
checkbox input "false"
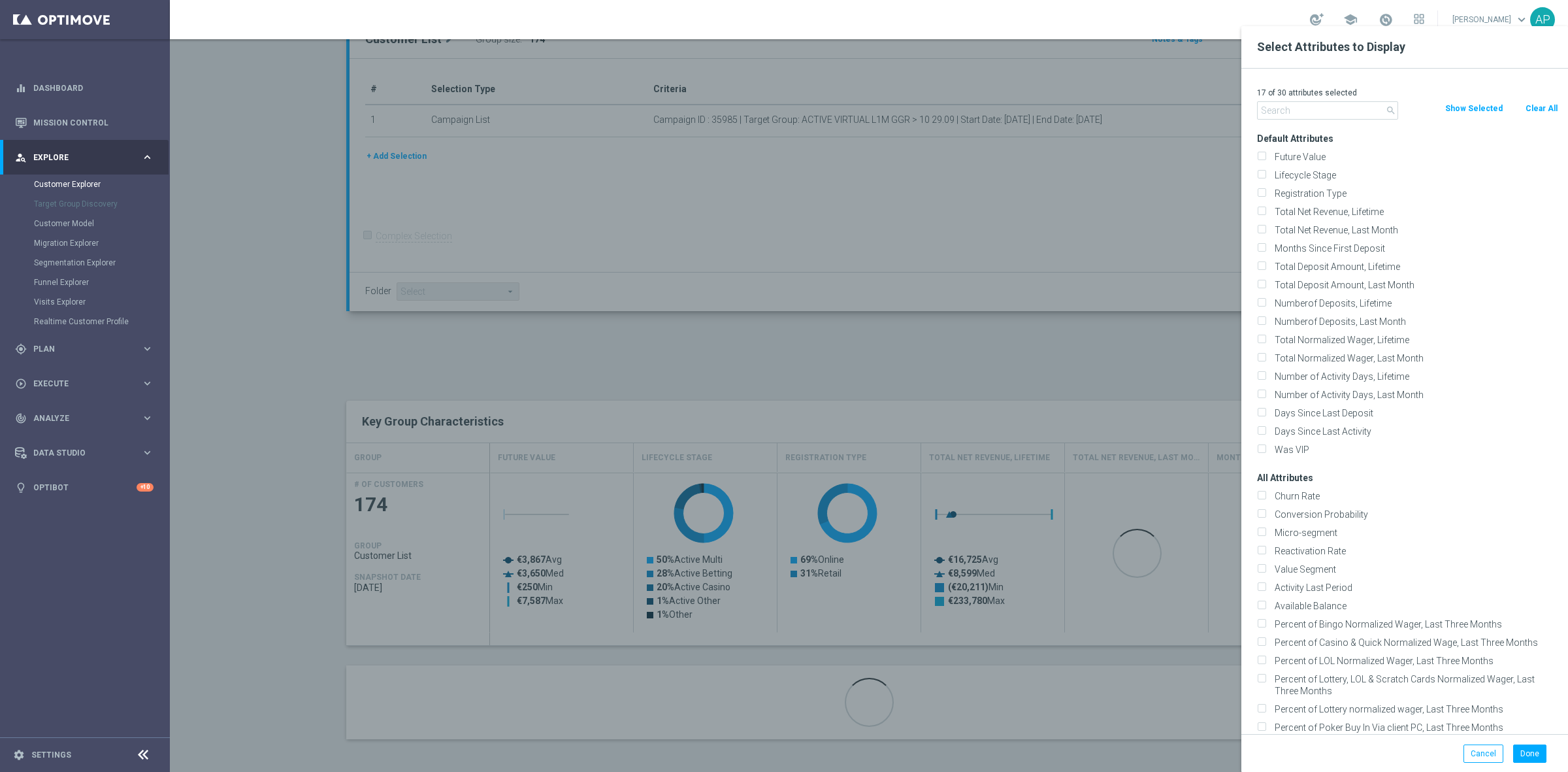
checkbox input "false"
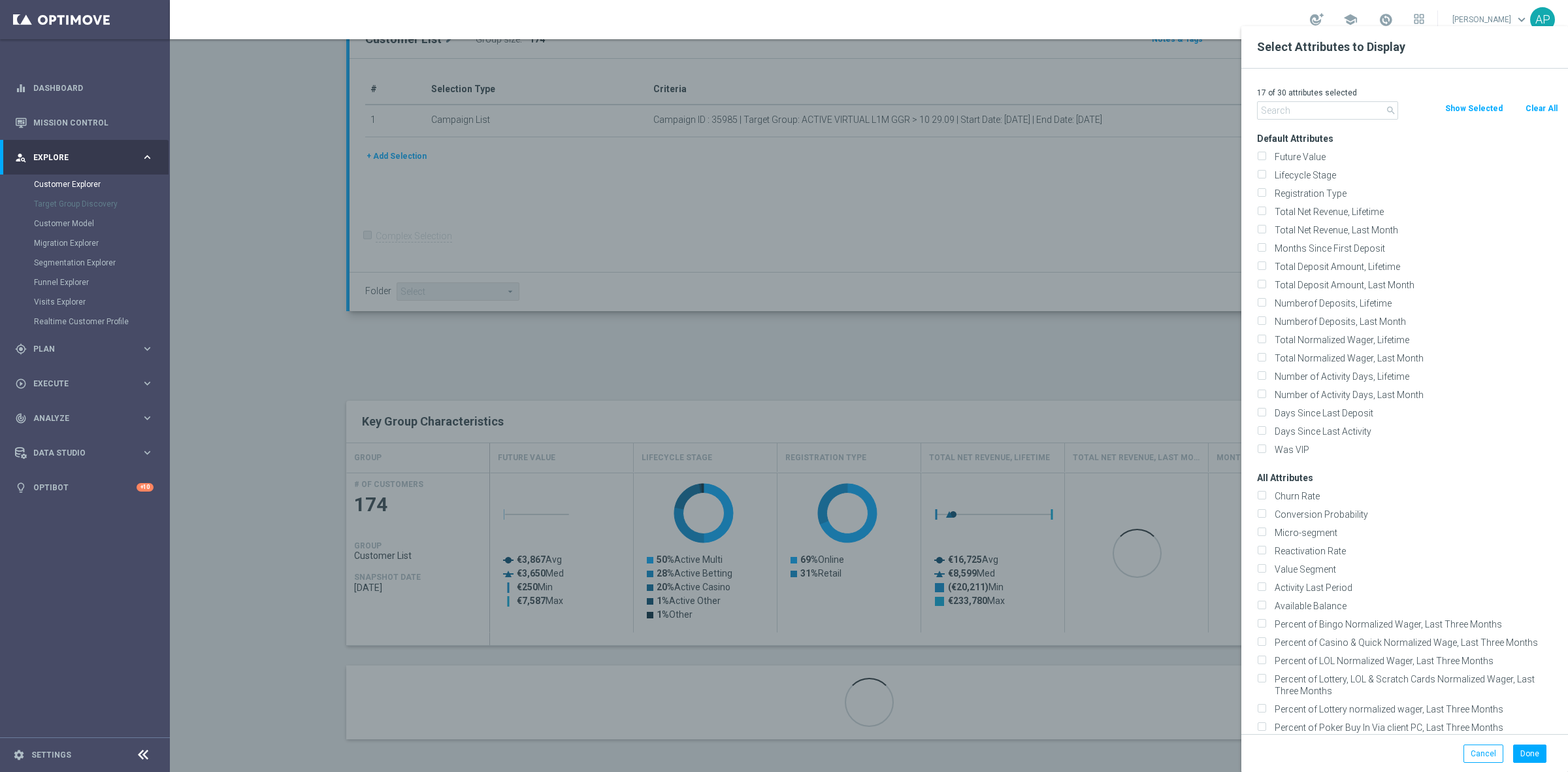
checkbox input "false"
click at [1524, 101] on button "Clear All" at bounding box center [1541, 108] width 35 height 14
click at [1304, 101] on input "text" at bounding box center [1327, 110] width 141 height 18
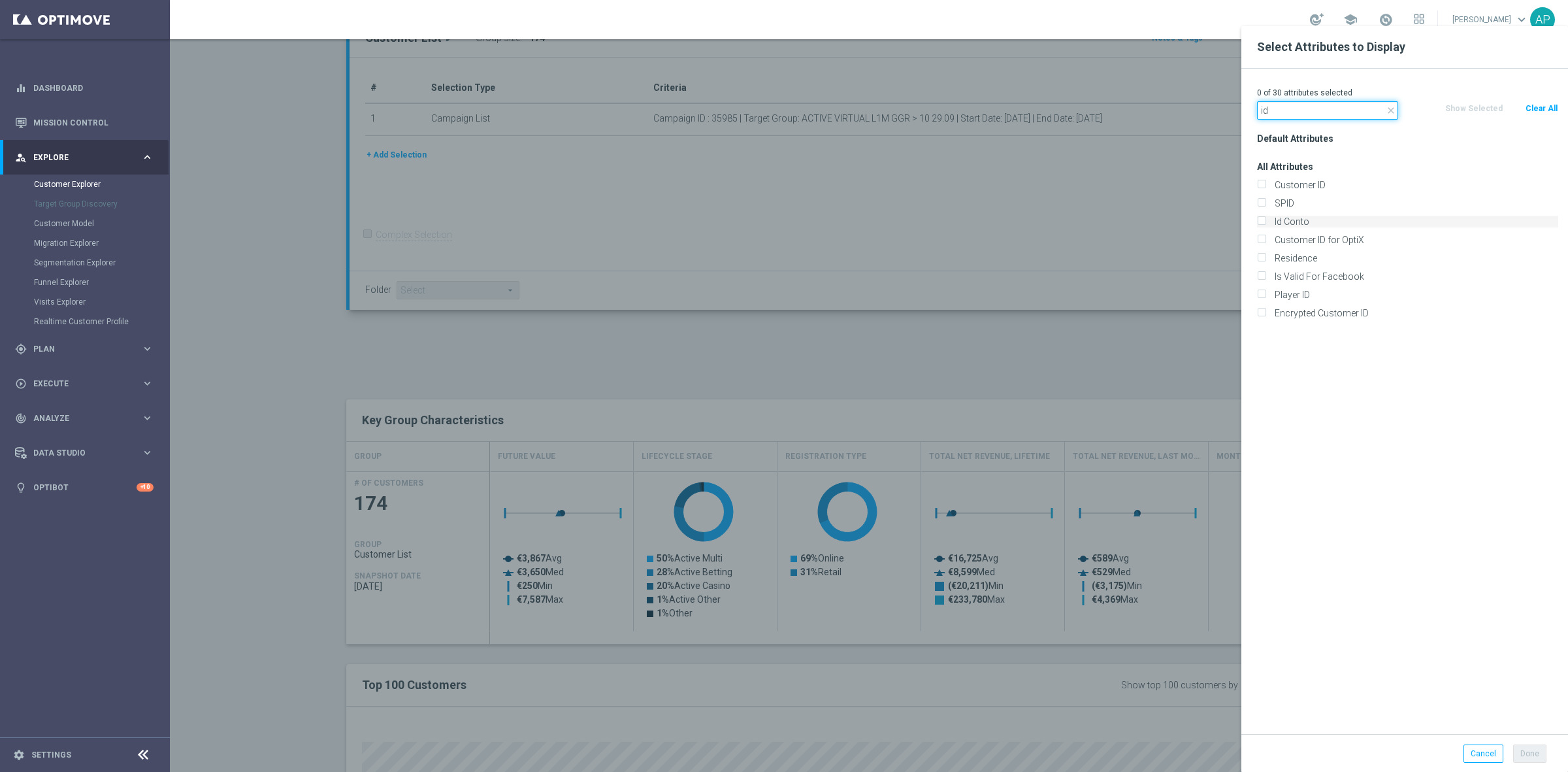
type input "id"
click at [1311, 220] on label "Id Conto" at bounding box center [1414, 222] width 288 height 12
click at [1265, 220] on input "Id Conto" at bounding box center [1261, 223] width 9 height 9
checkbox input "true"
click at [1527, 753] on button "Done" at bounding box center [1530, 753] width 34 height 18
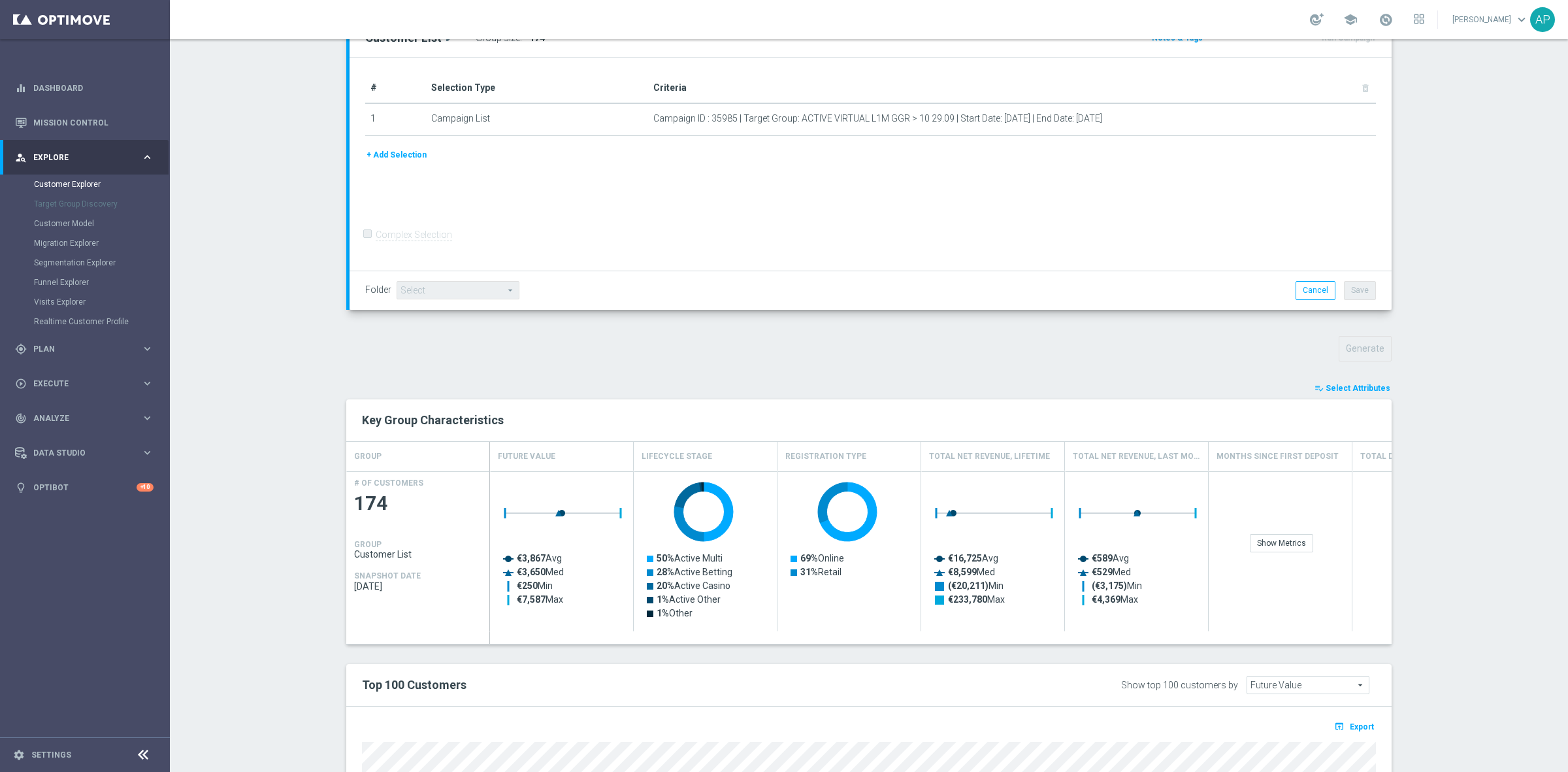
type input "Search"
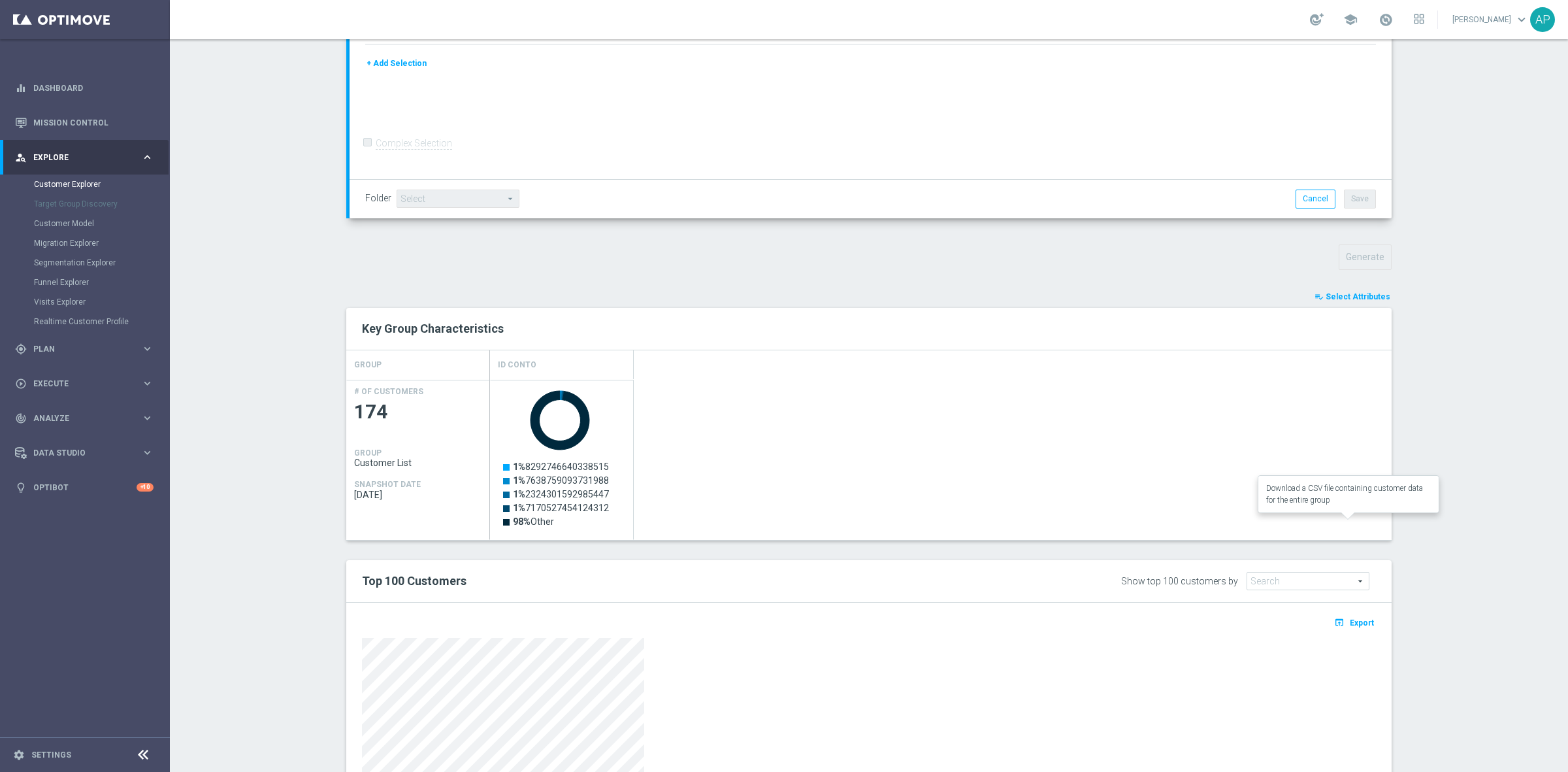
scroll to position [422, 0]
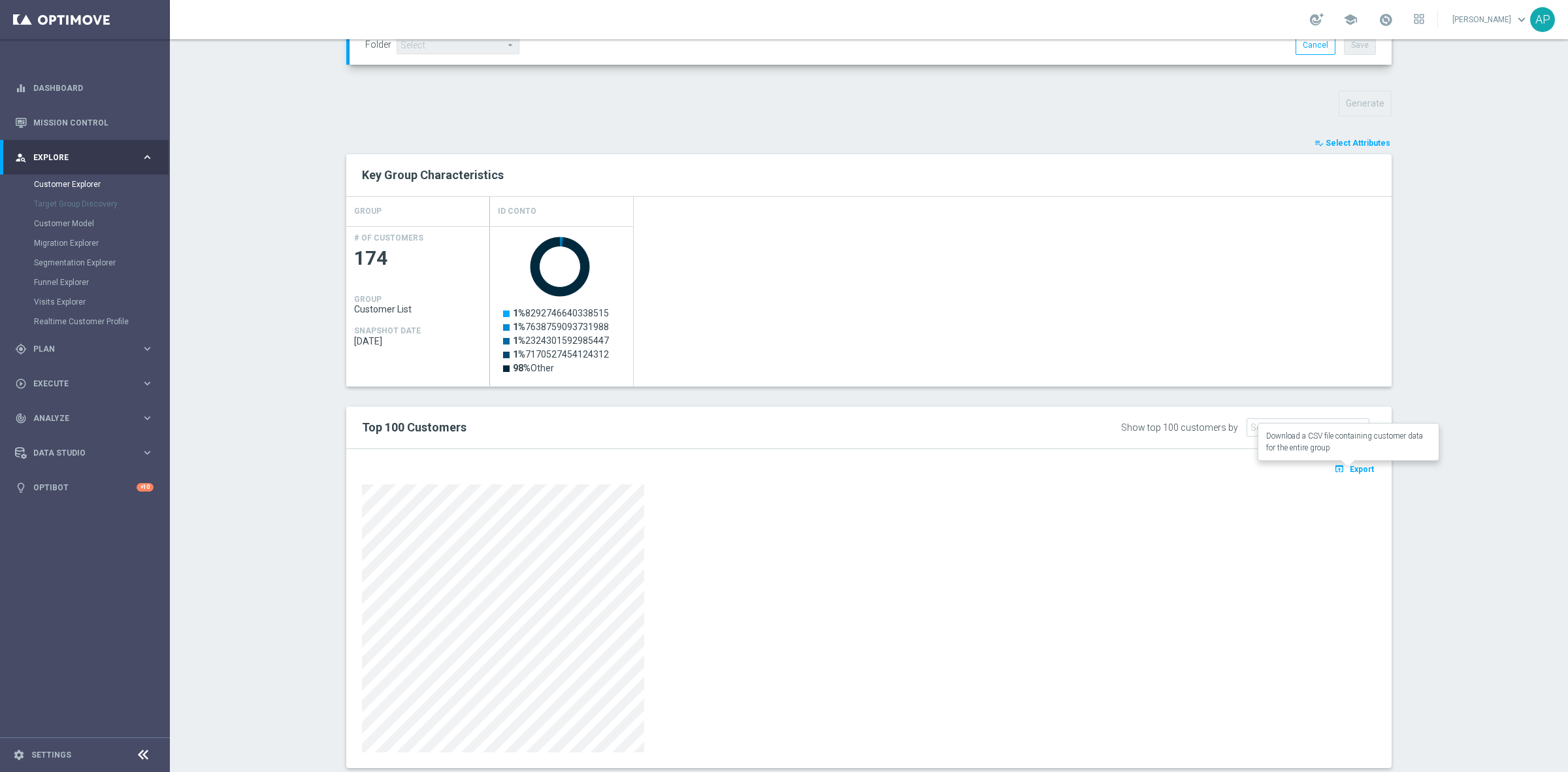
click at [1349, 469] on span "Export" at bounding box center [1361, 469] width 24 height 9
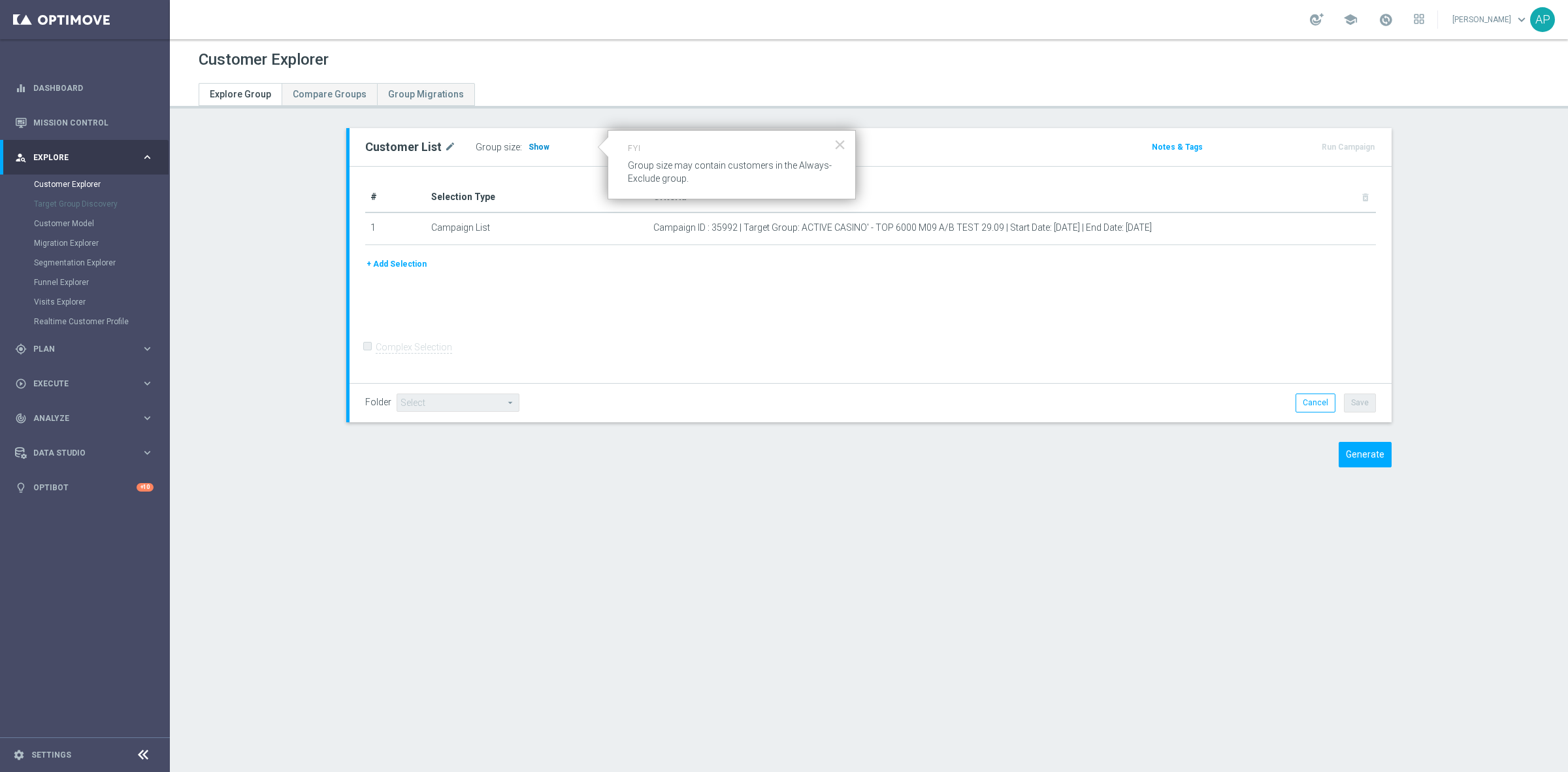
click at [531, 144] on span "Show" at bounding box center [539, 147] width 21 height 9
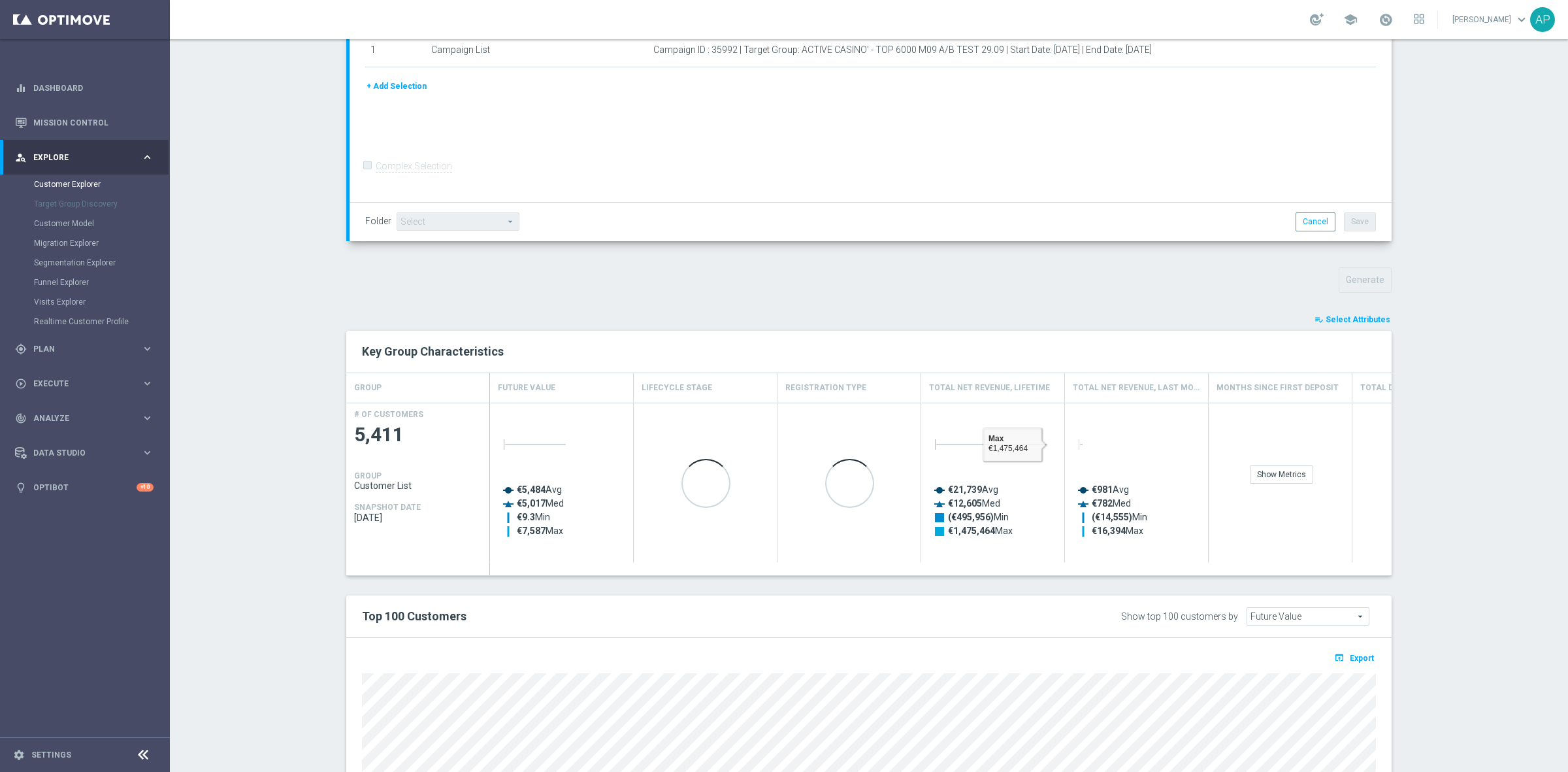
scroll to position [464, 0]
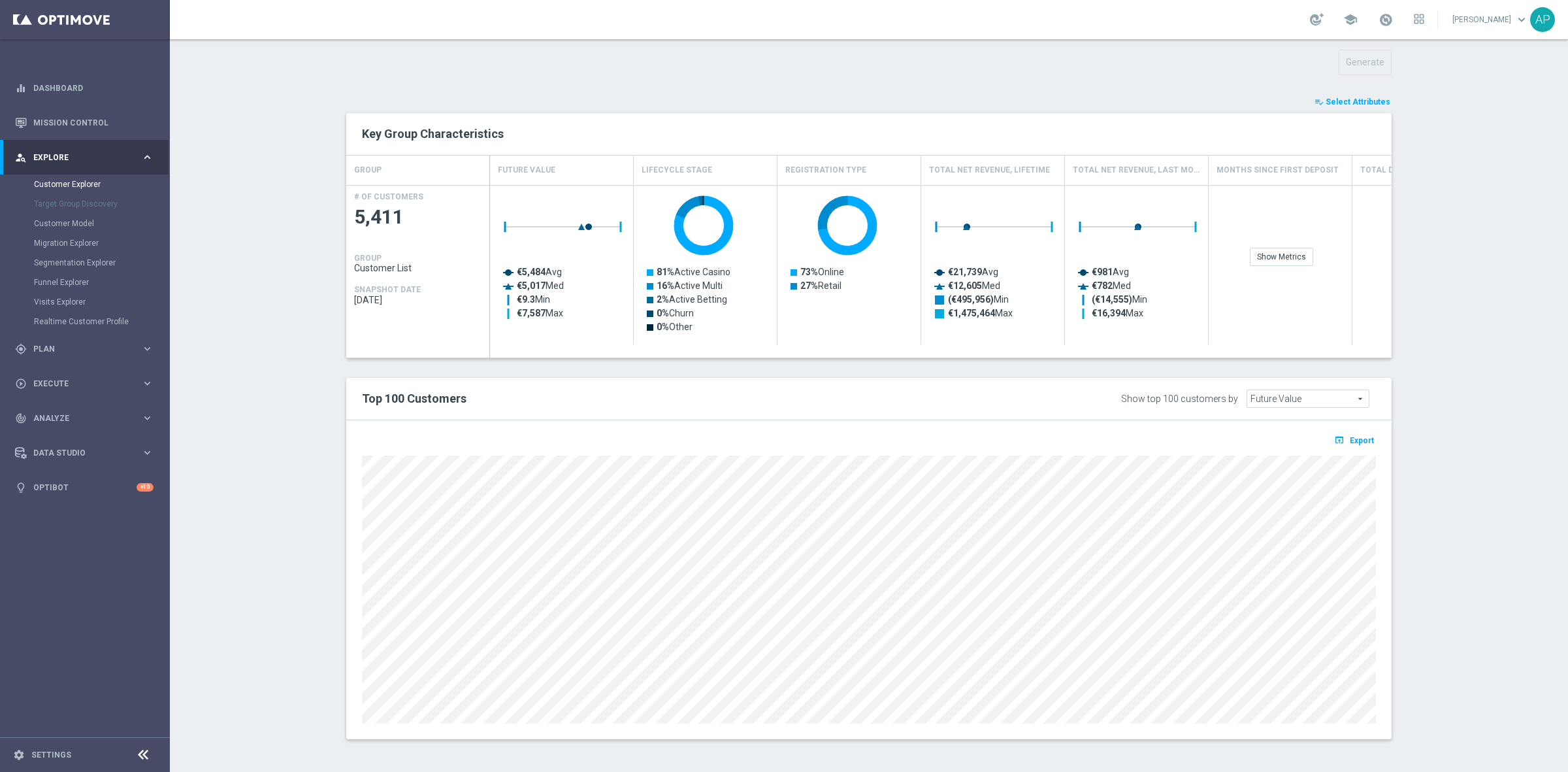
click at [1350, 100] on span "Select Attributes" at bounding box center [1357, 102] width 64 height 9
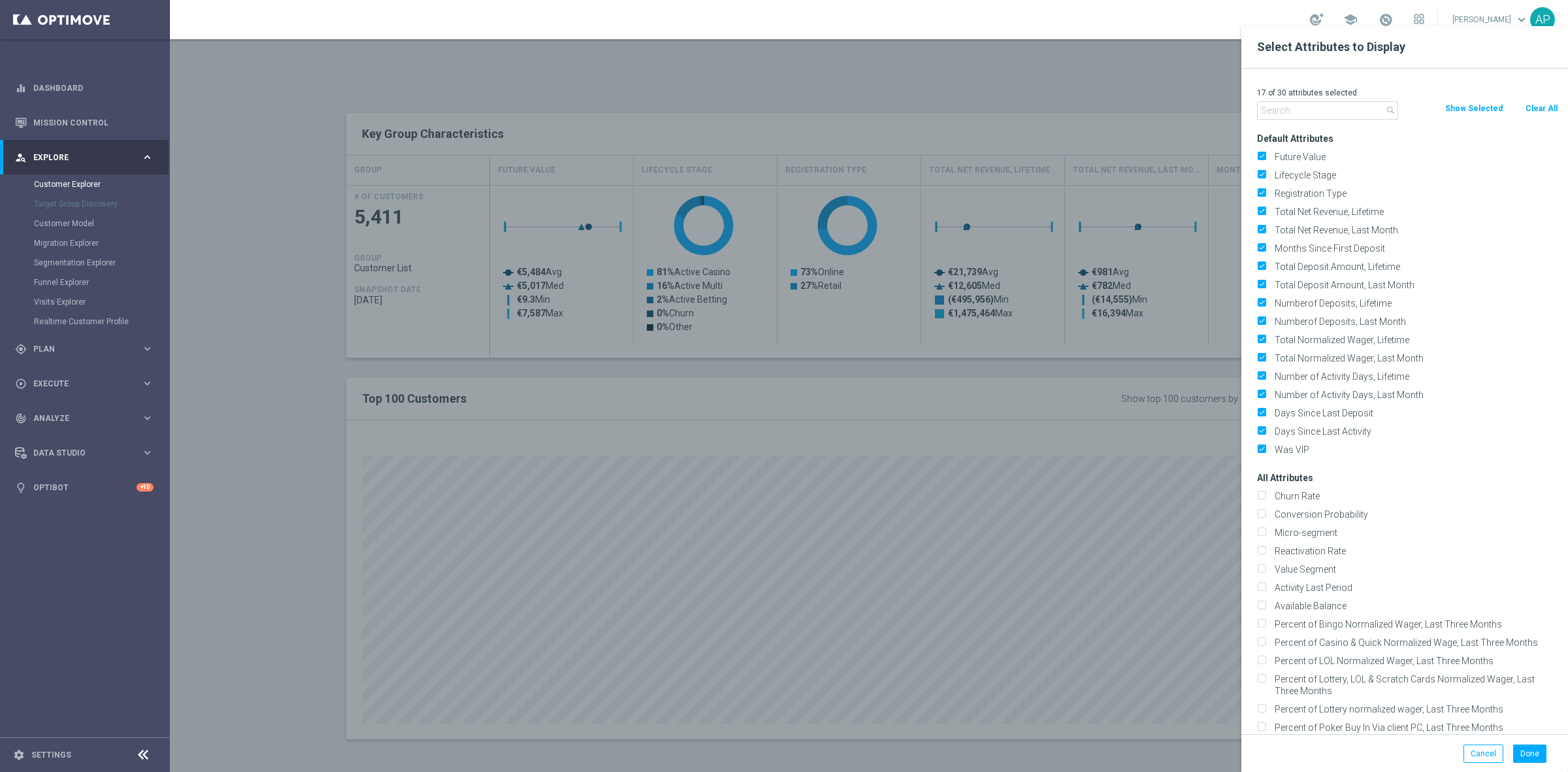
click at [1542, 103] on button "Clear All" at bounding box center [1541, 108] width 35 height 14
checkbox input "false"
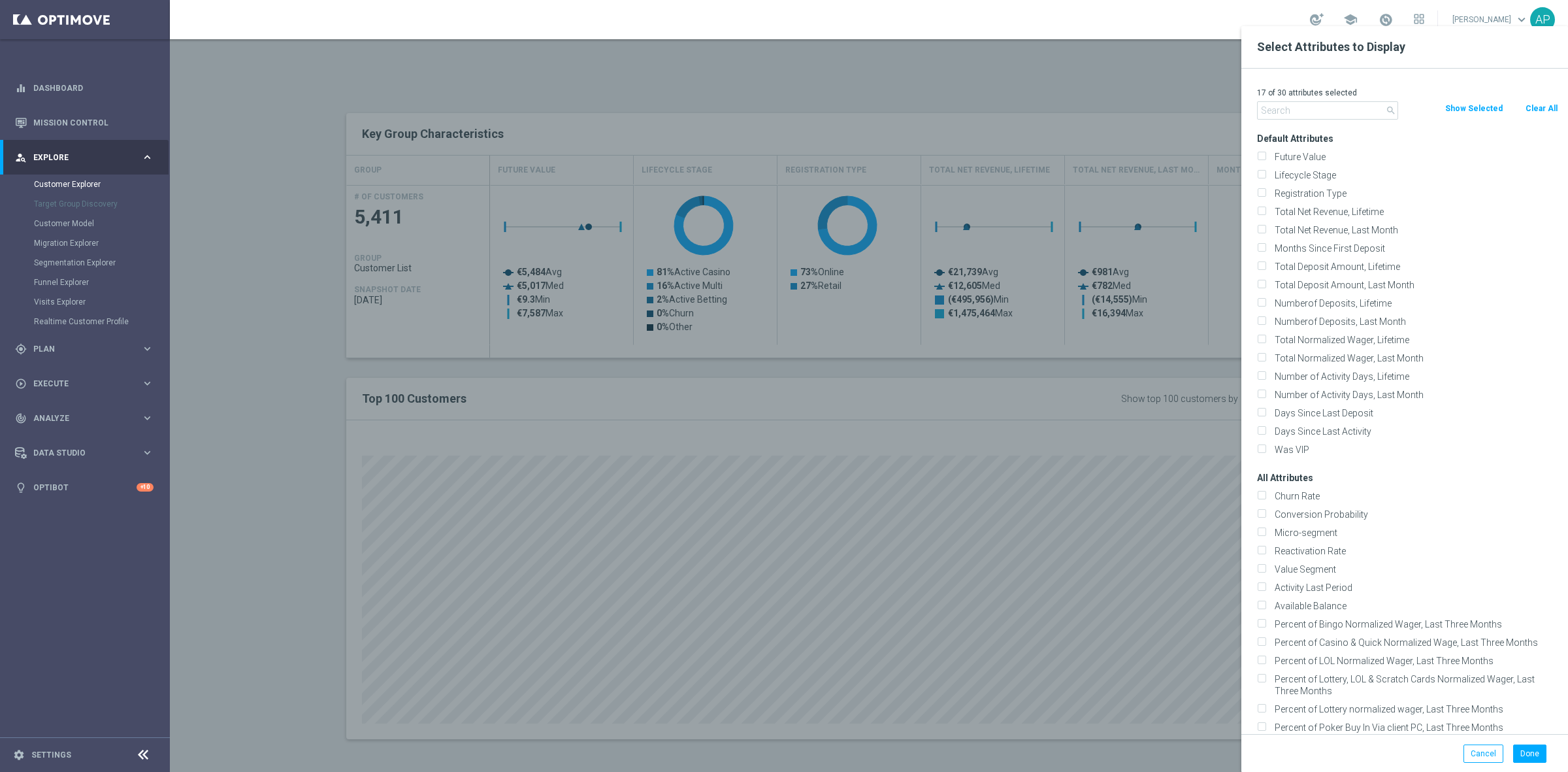
checkbox input "false"
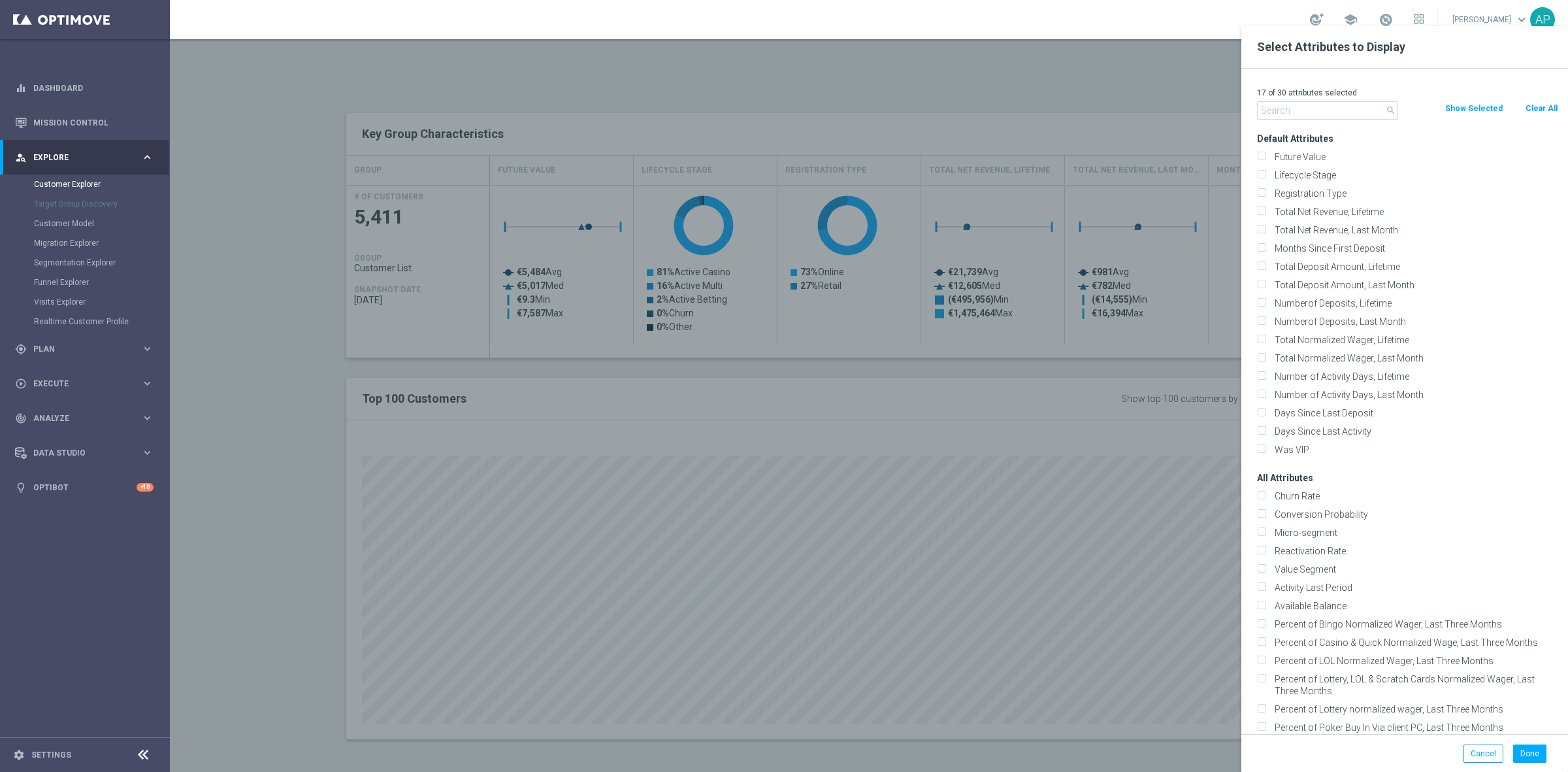
checkbox input "false"
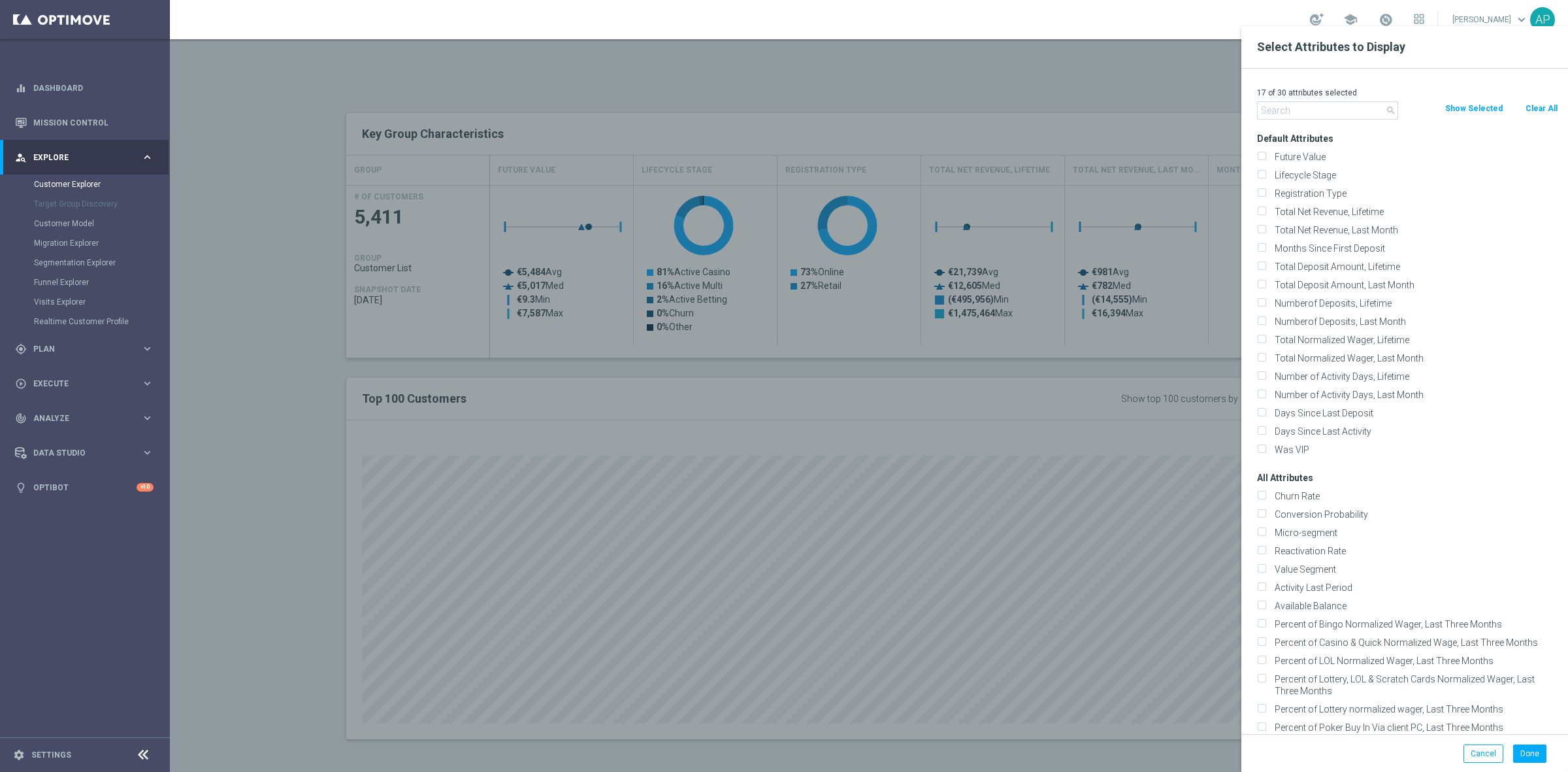
checkbox input "false"
click at [1292, 114] on input "text" at bounding box center [1327, 110] width 141 height 18
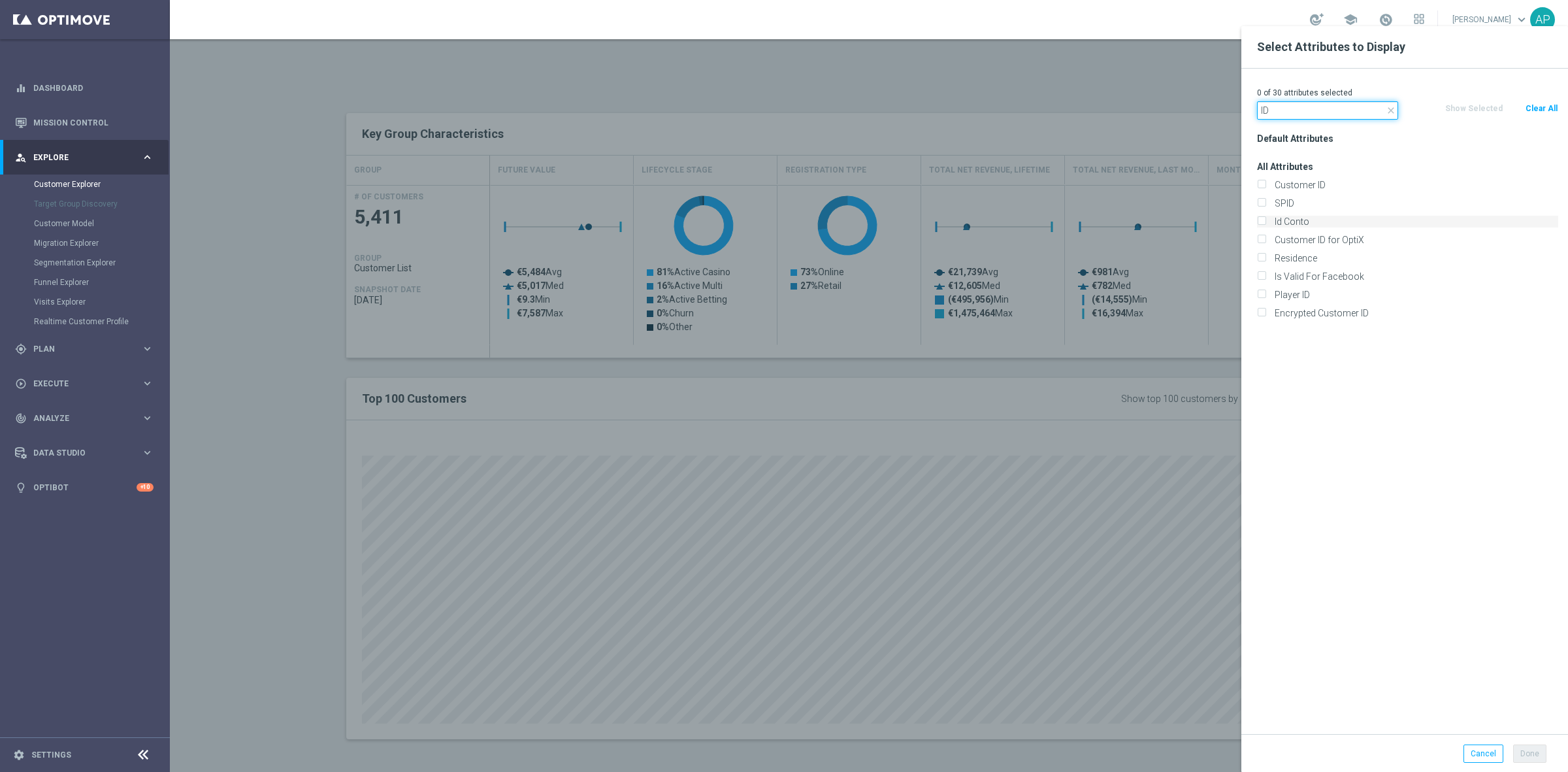
type input "ID"
click at [1292, 226] on label "Id Conto" at bounding box center [1414, 222] width 288 height 12
click at [1265, 226] on input "Id Conto" at bounding box center [1261, 223] width 9 height 9
checkbox input "true"
click at [1523, 752] on button "Done" at bounding box center [1530, 753] width 34 height 18
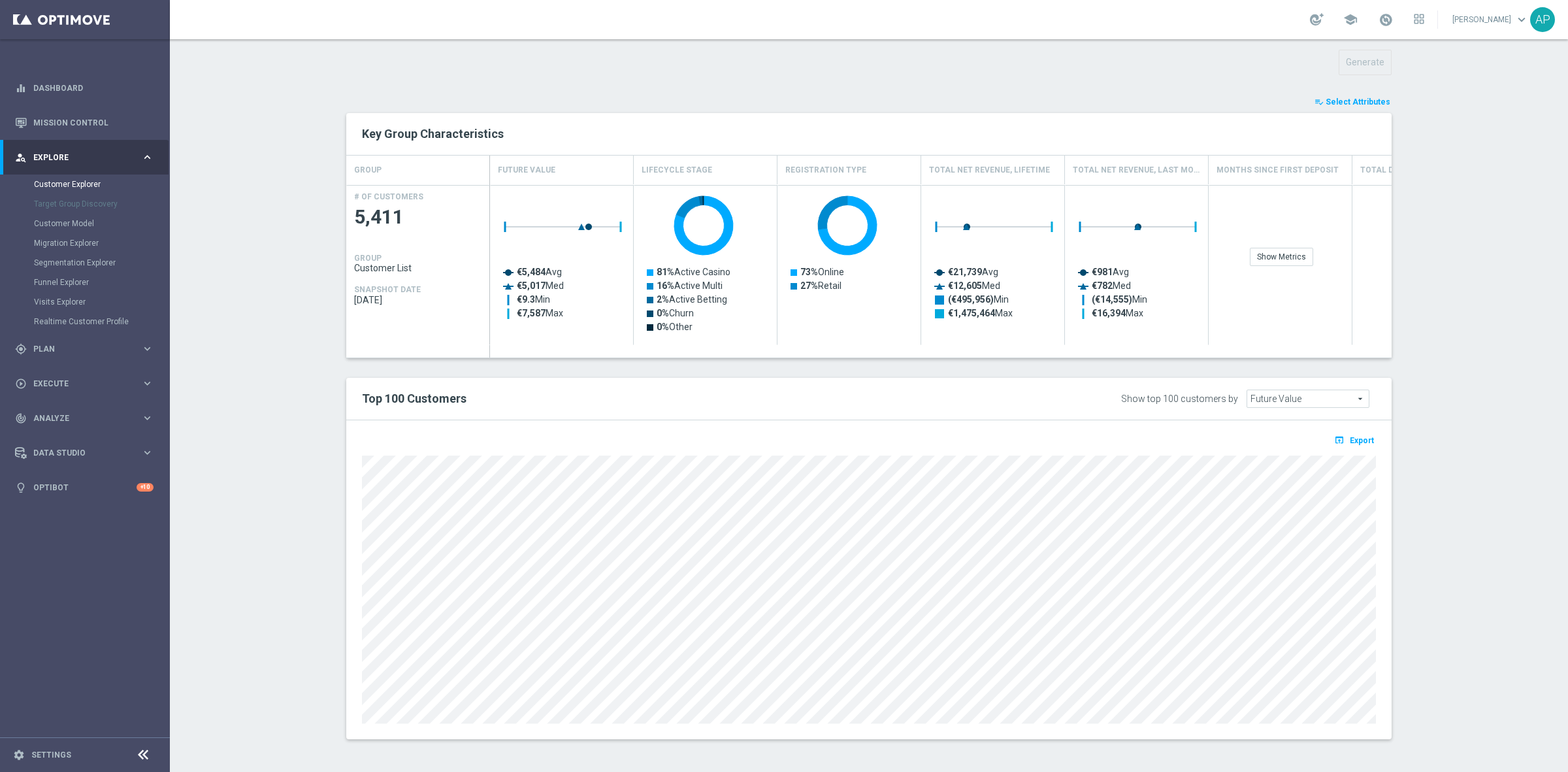
type input "Search"
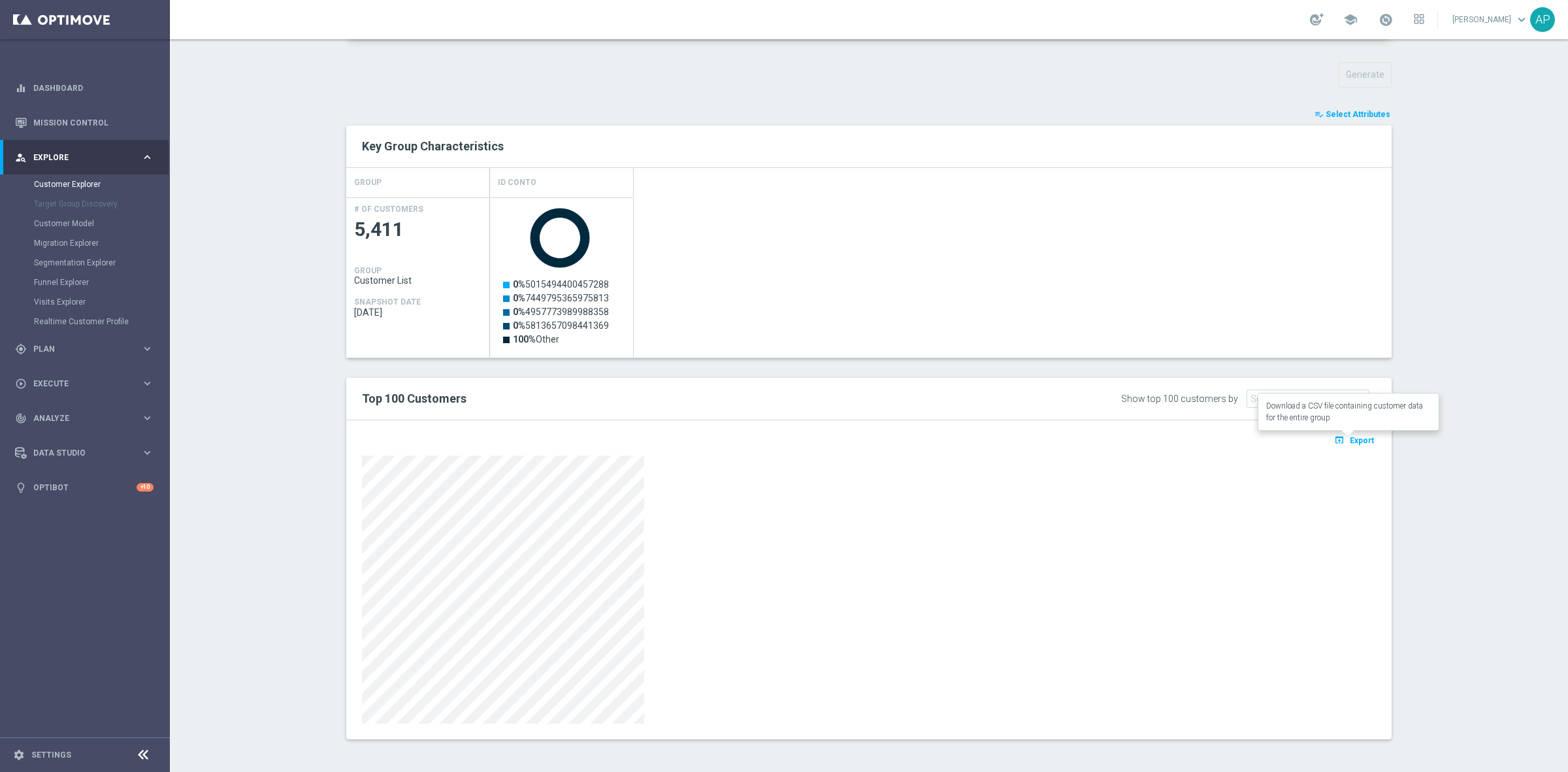
click at [1349, 440] on span "Export" at bounding box center [1361, 440] width 24 height 9
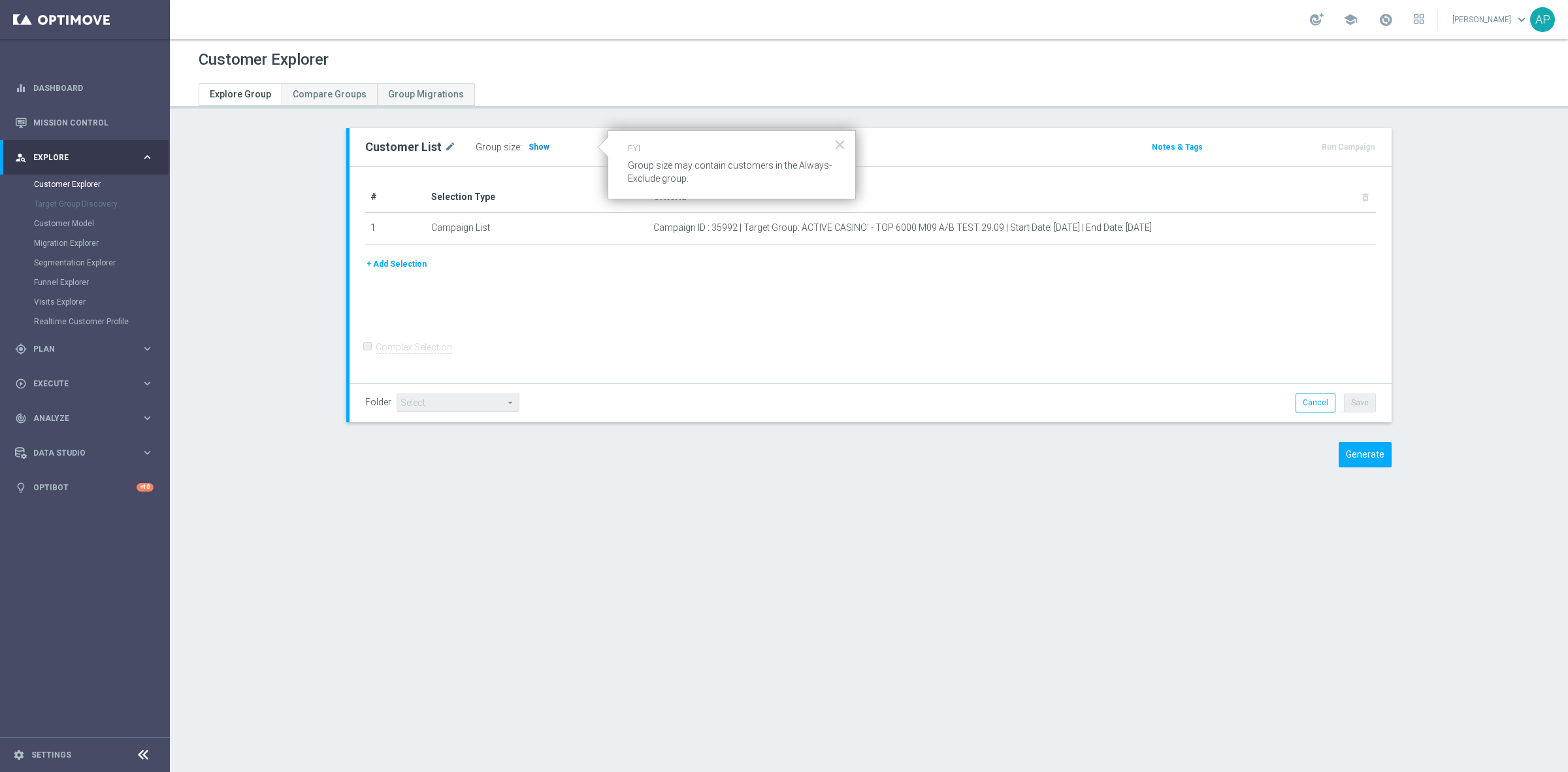
click at [531, 145] on span "Show" at bounding box center [539, 147] width 21 height 9
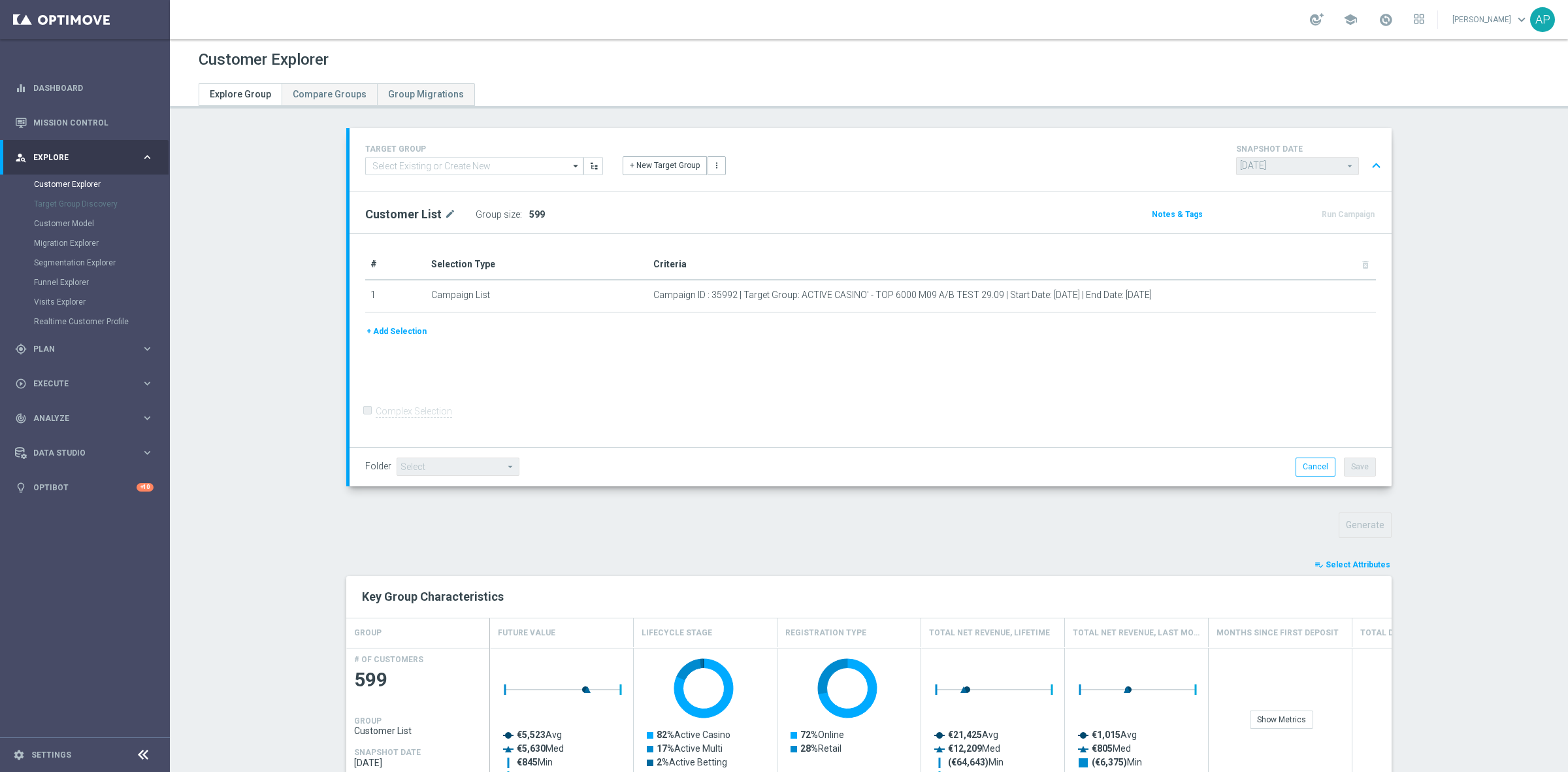
click at [1344, 560] on span "Select Attributes" at bounding box center [1357, 565] width 64 height 9
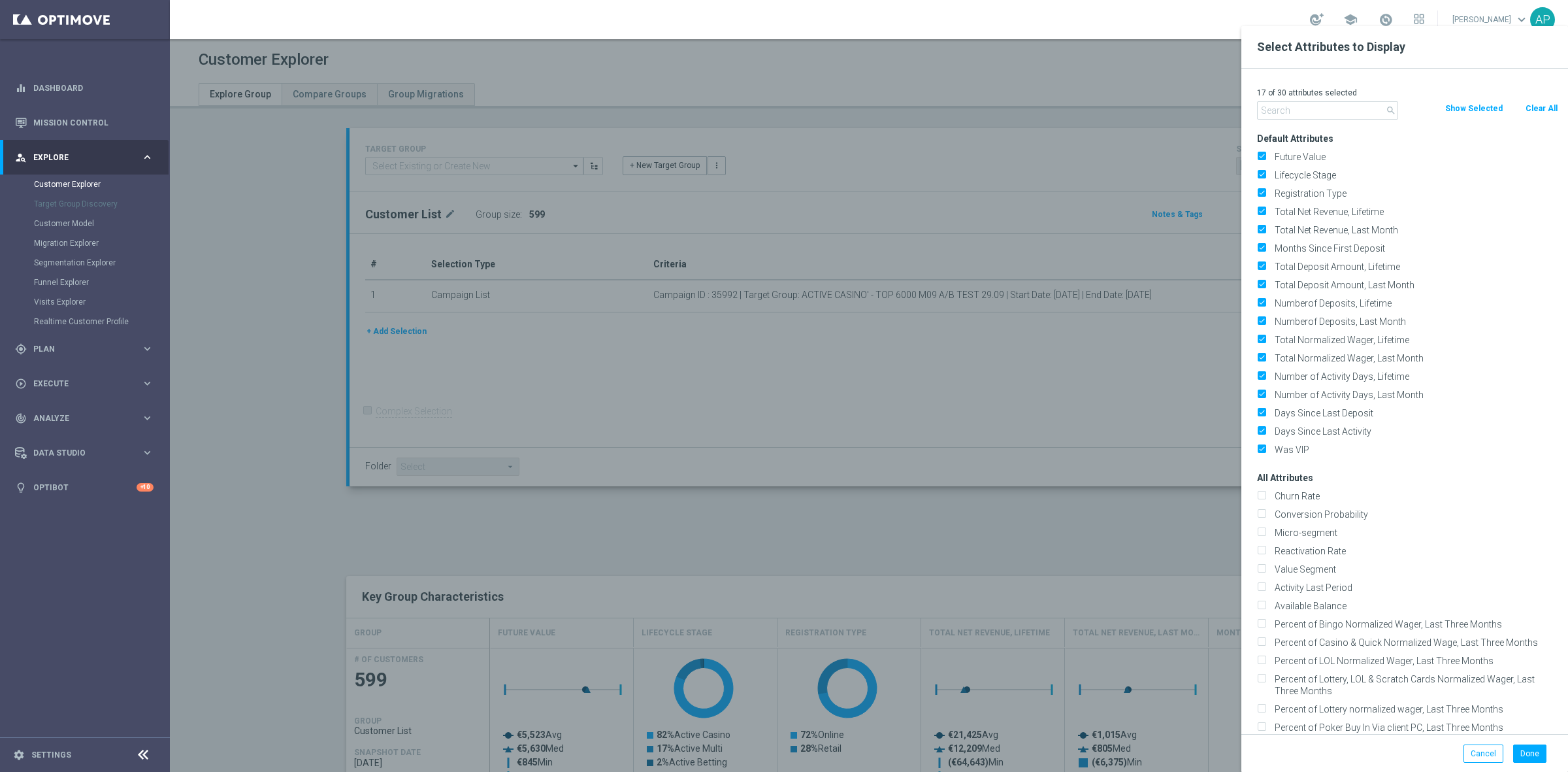
click at [1537, 109] on button "Clear All" at bounding box center [1541, 108] width 35 height 14
checkbox input "false"
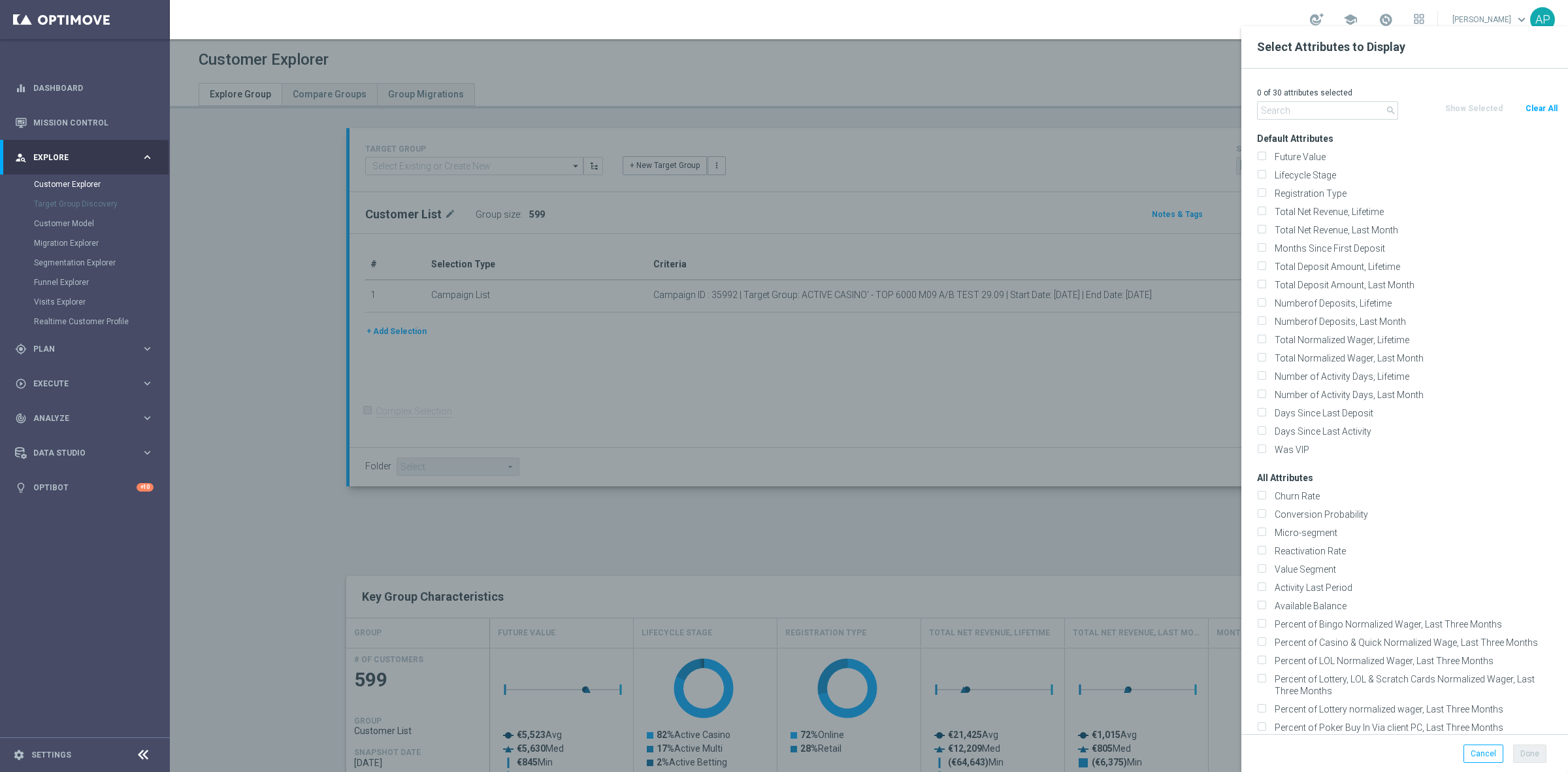
checkbox input "false"
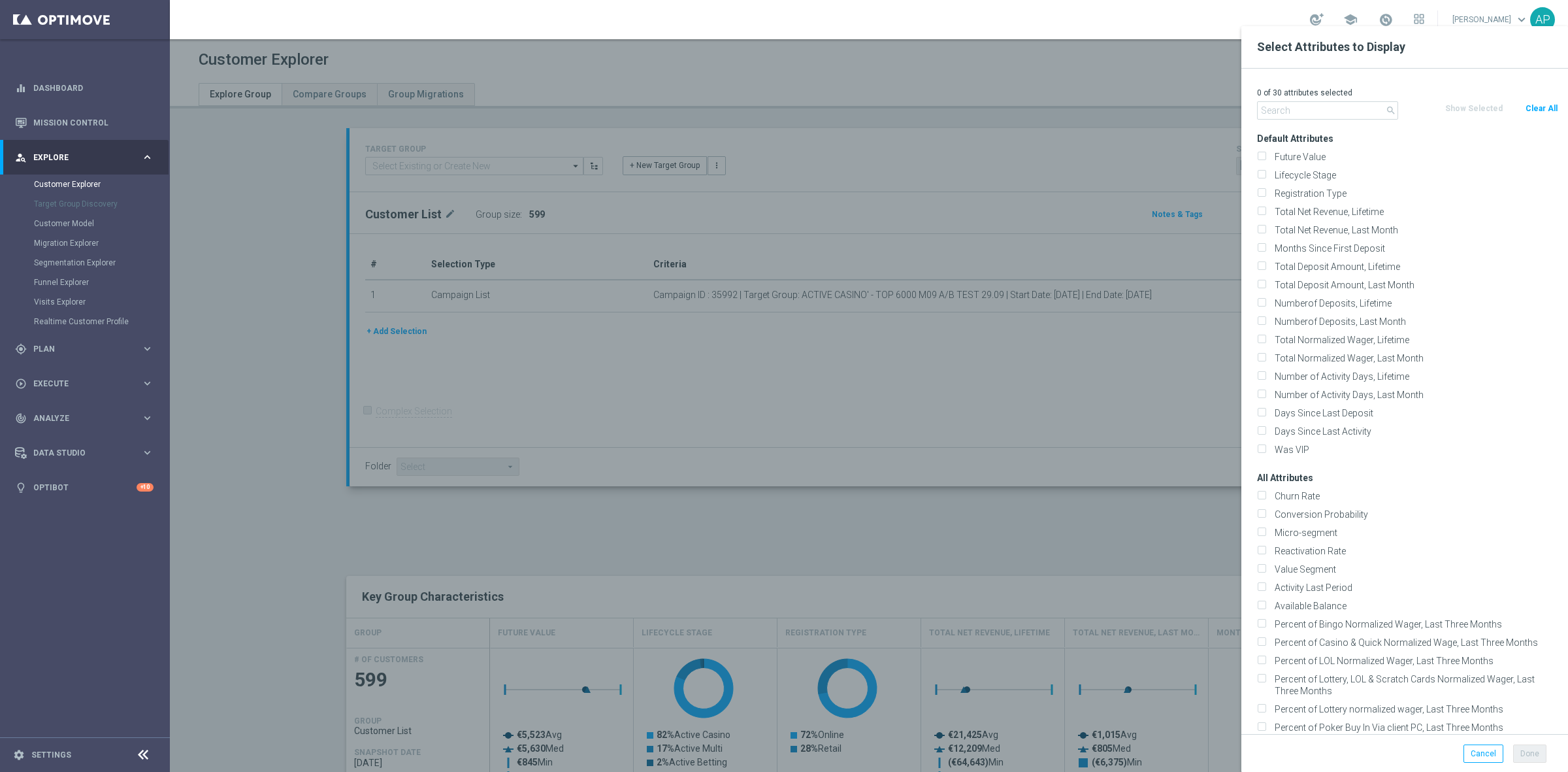
checkbox input "false"
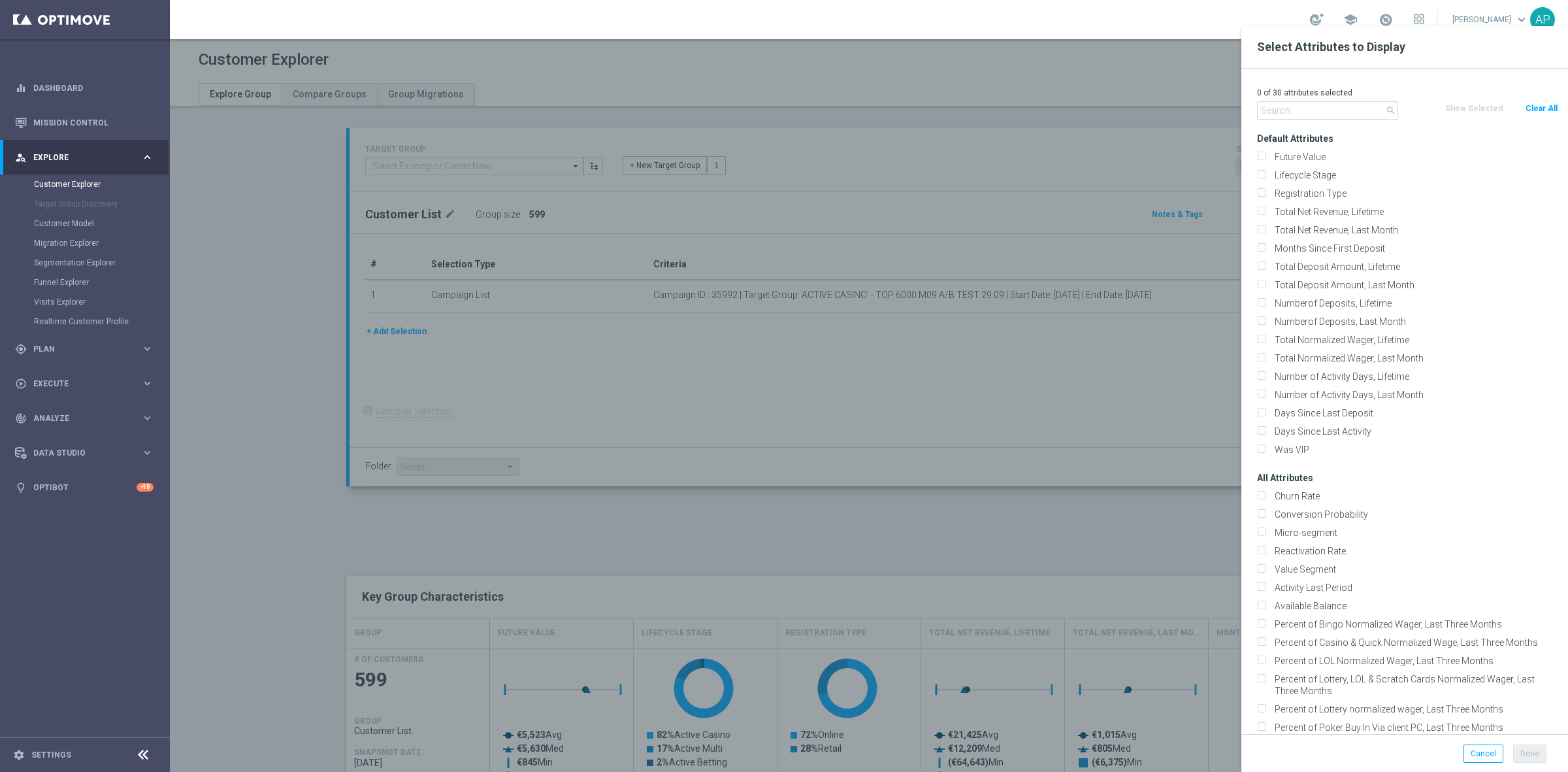
checkbox input "false"
click at [1302, 103] on input "text" at bounding box center [1327, 110] width 141 height 18
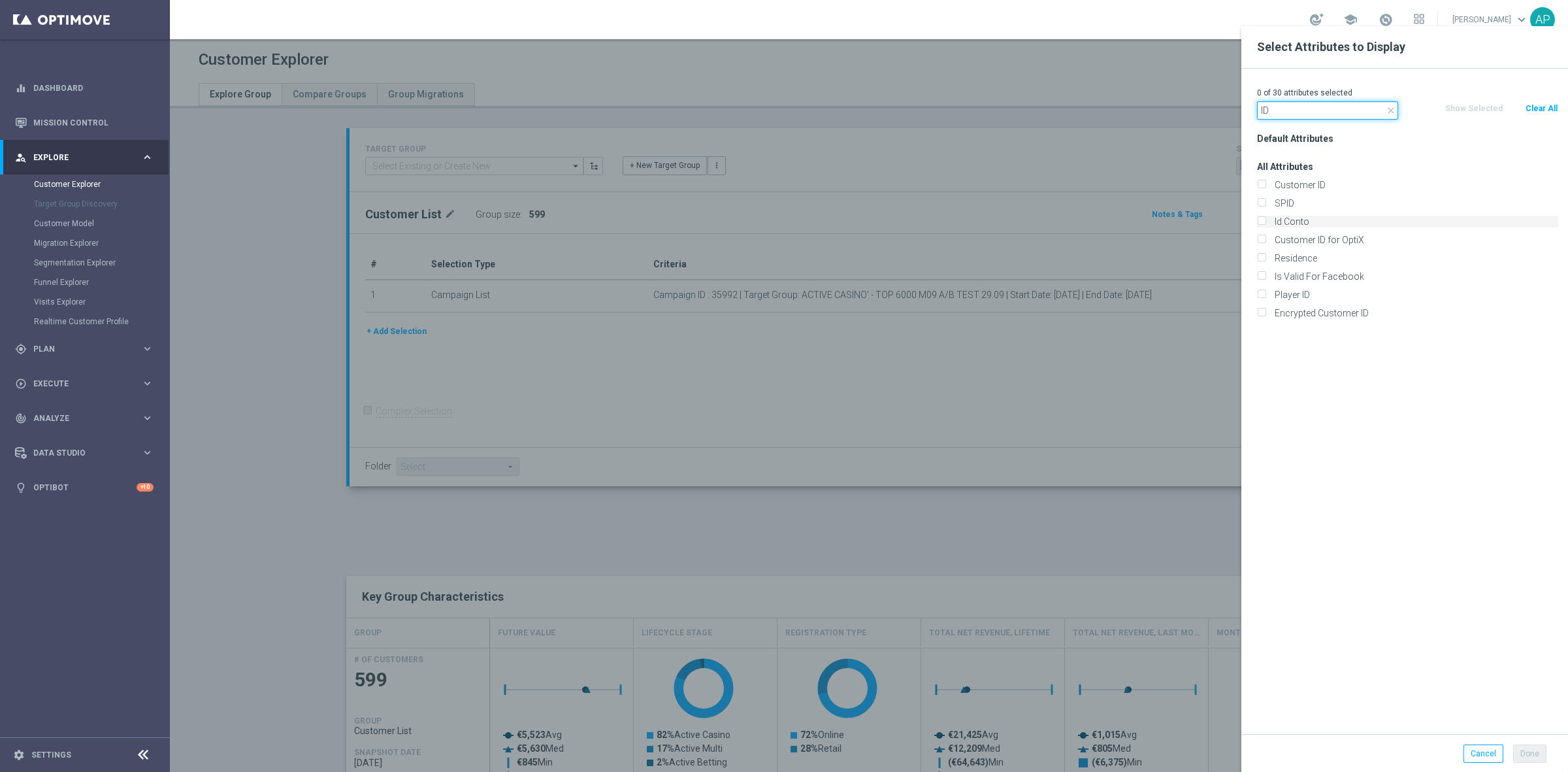
type input "ID"
click at [1303, 220] on label "Id Conto" at bounding box center [1414, 222] width 288 height 12
click at [1265, 220] on input "Id Conto" at bounding box center [1261, 223] width 9 height 9
checkbox input "true"
click at [1533, 755] on button "Done" at bounding box center [1530, 753] width 34 height 18
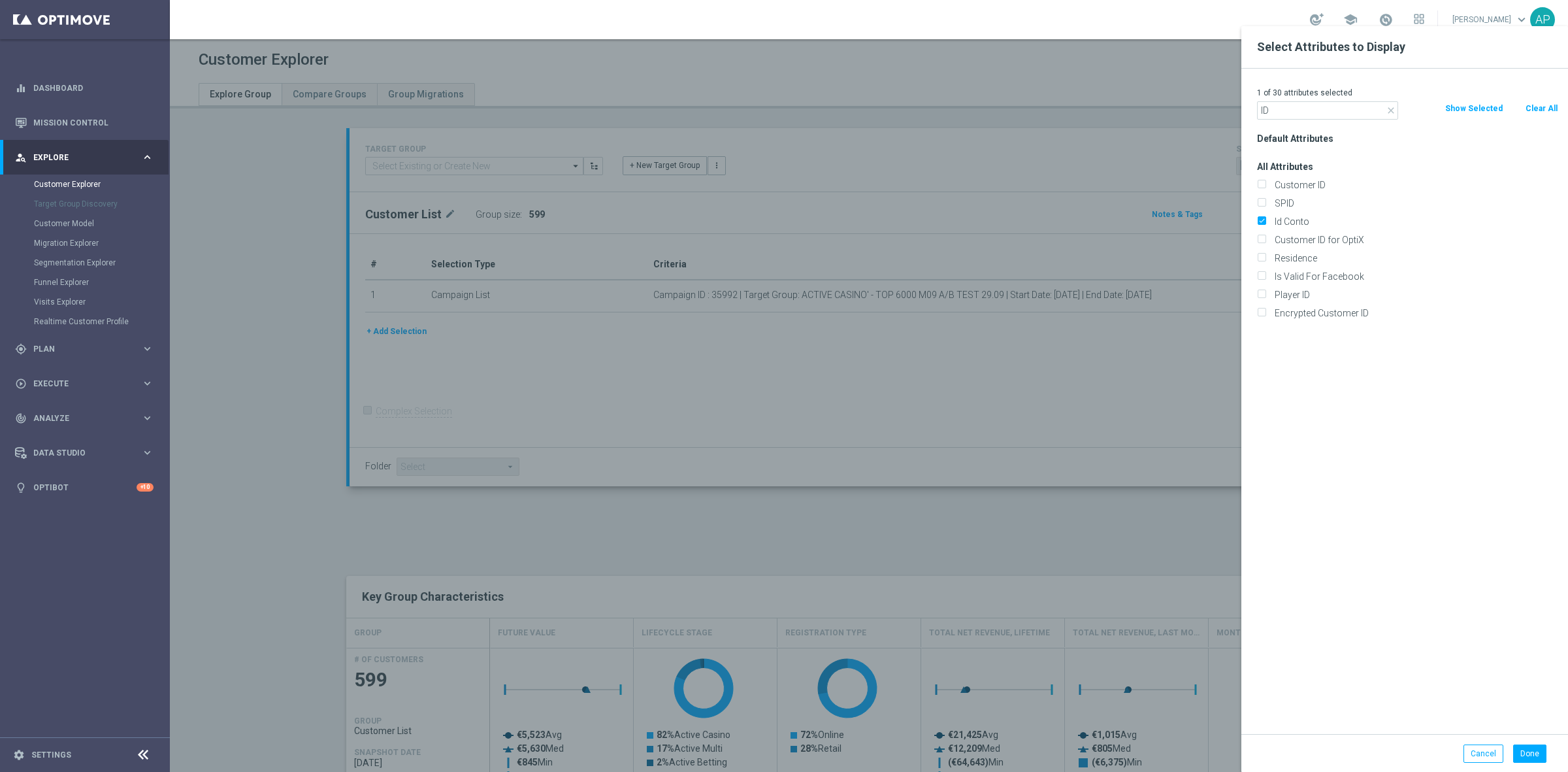
type input "Search"
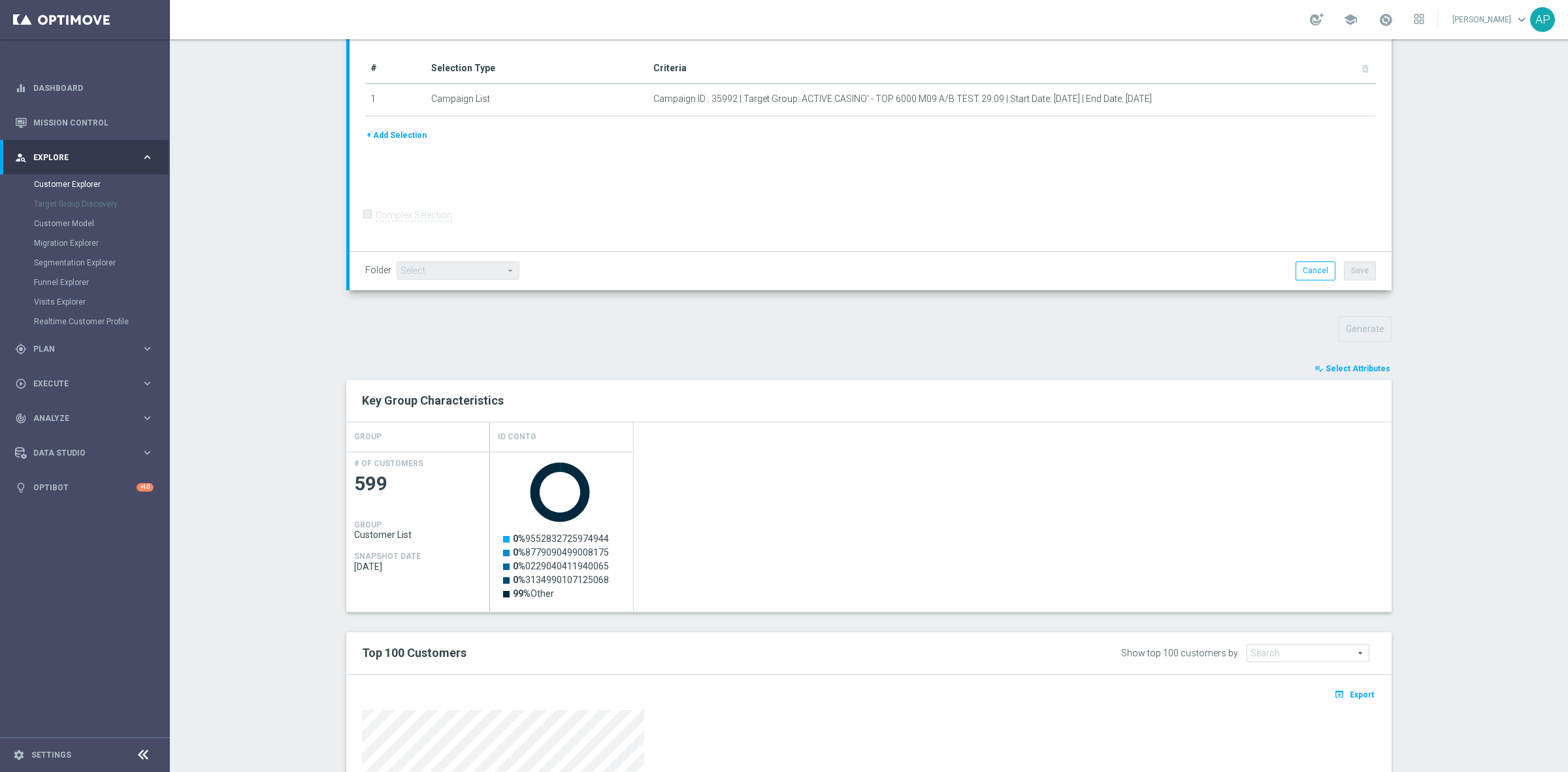
scroll to position [408, 0]
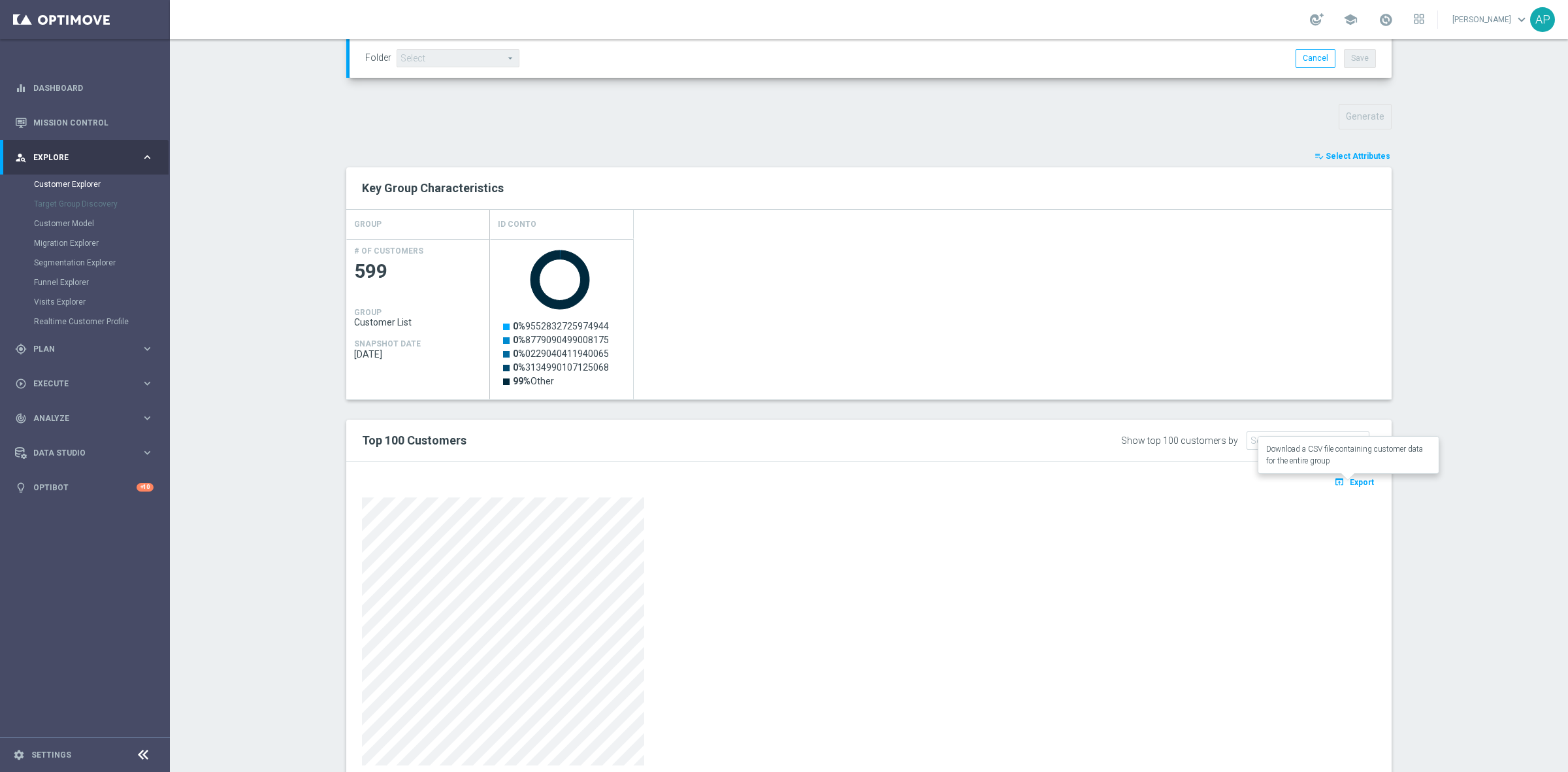
click at [1353, 479] on span "Export" at bounding box center [1361, 483] width 24 height 9
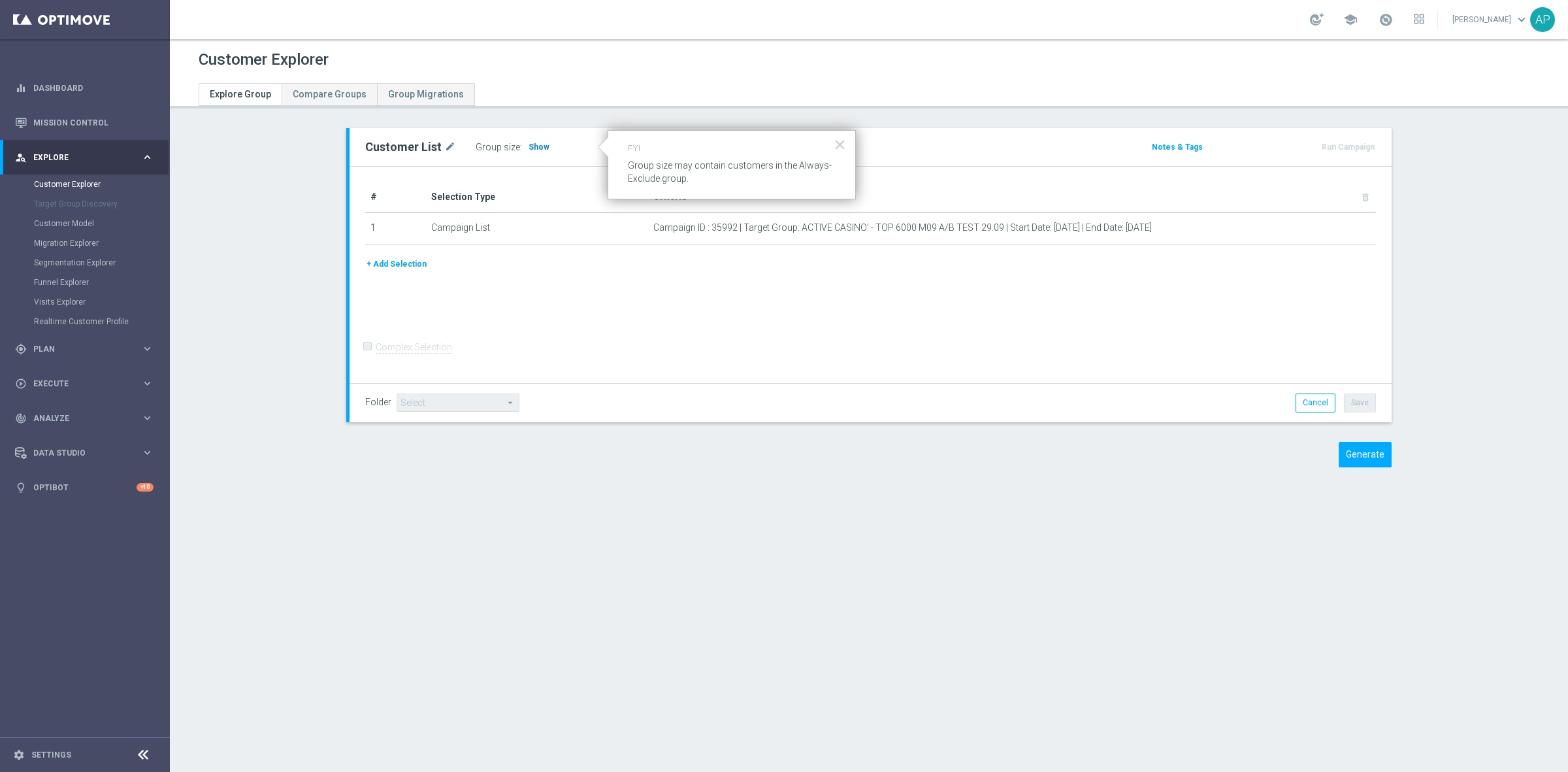
click at [531, 145] on span "Show" at bounding box center [539, 147] width 21 height 9
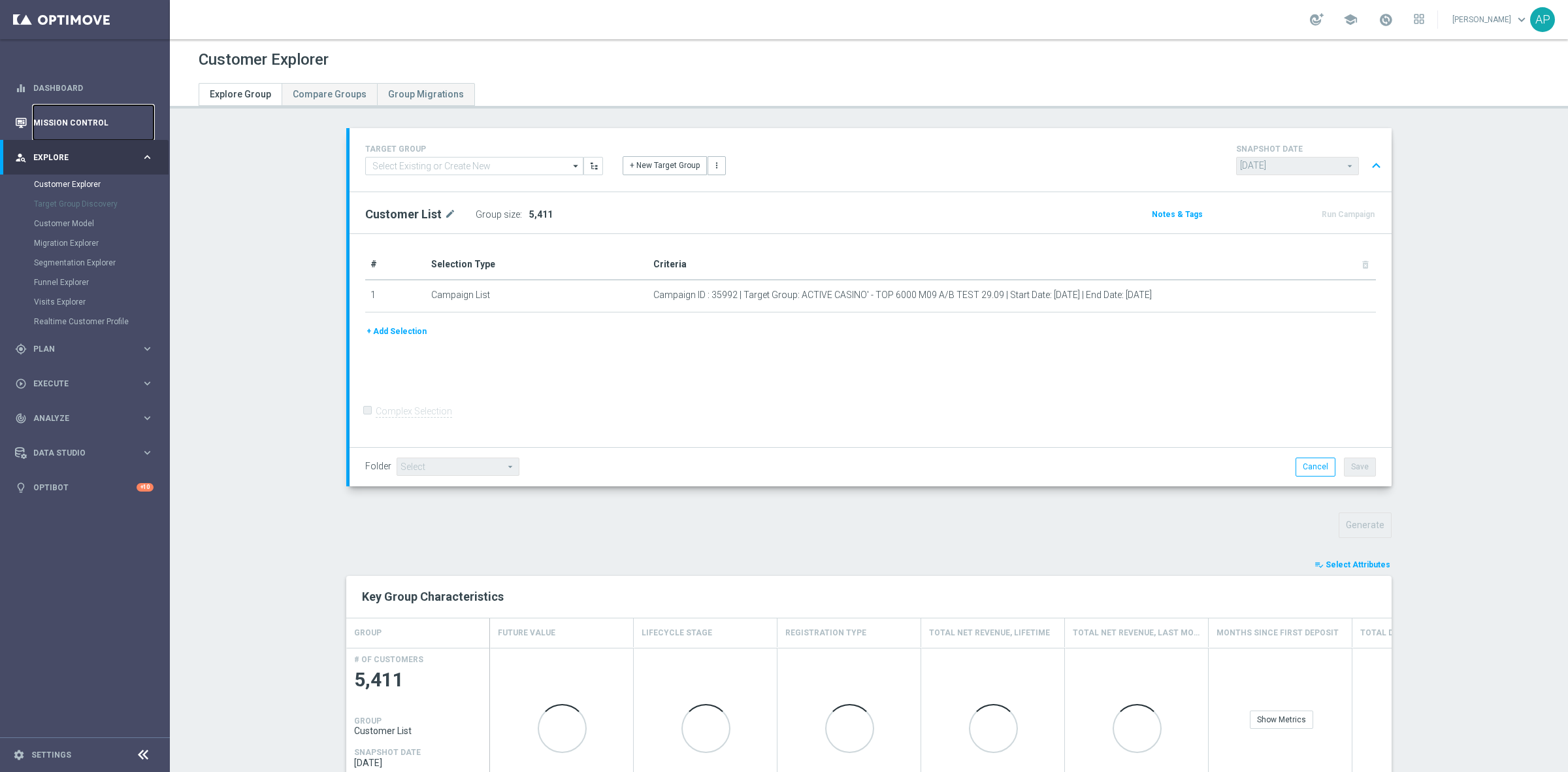
click at [81, 119] on link "Mission Control" at bounding box center [93, 123] width 120 height 35
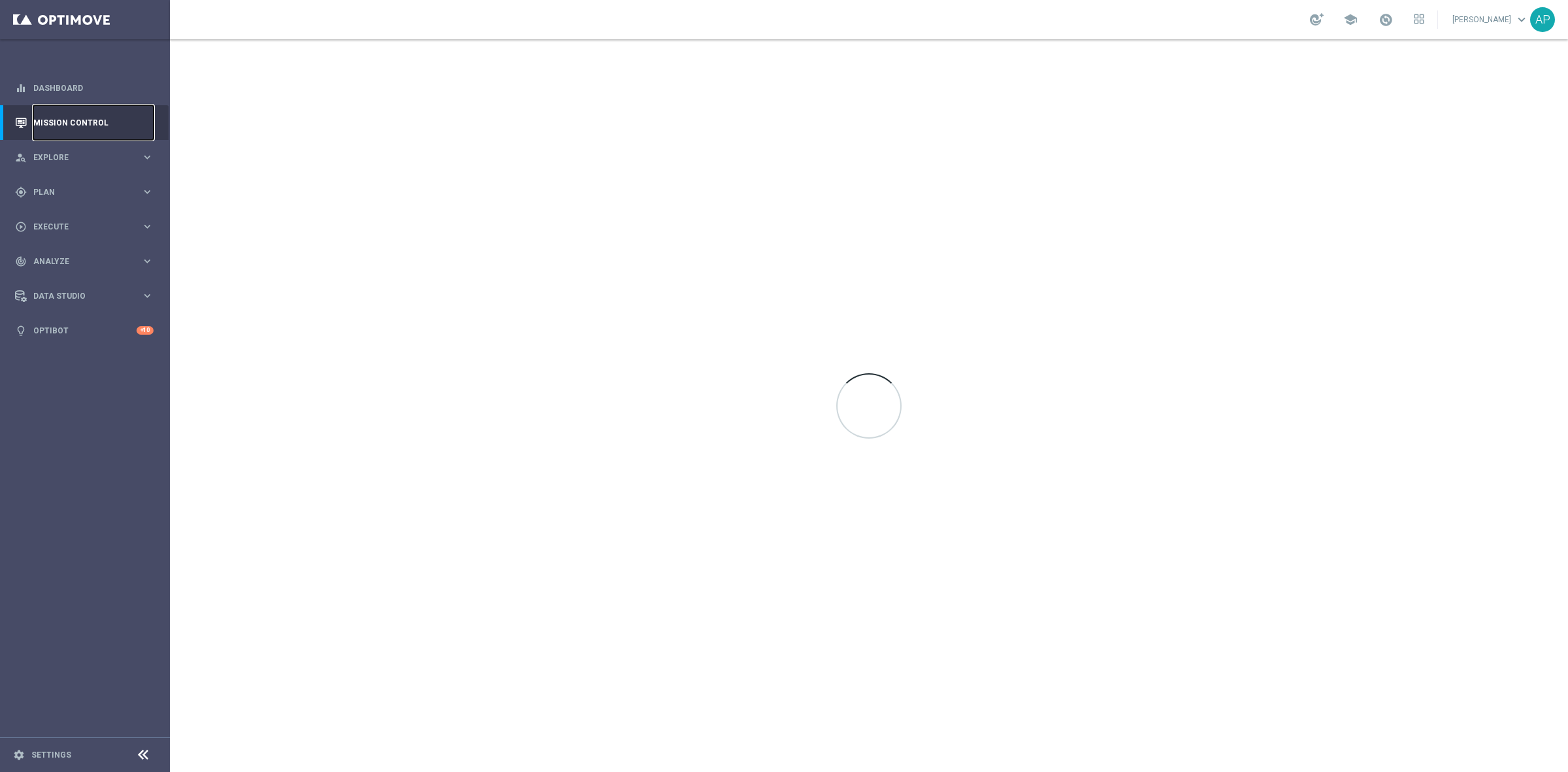
click at [80, 121] on link "Mission Control" at bounding box center [93, 123] width 120 height 35
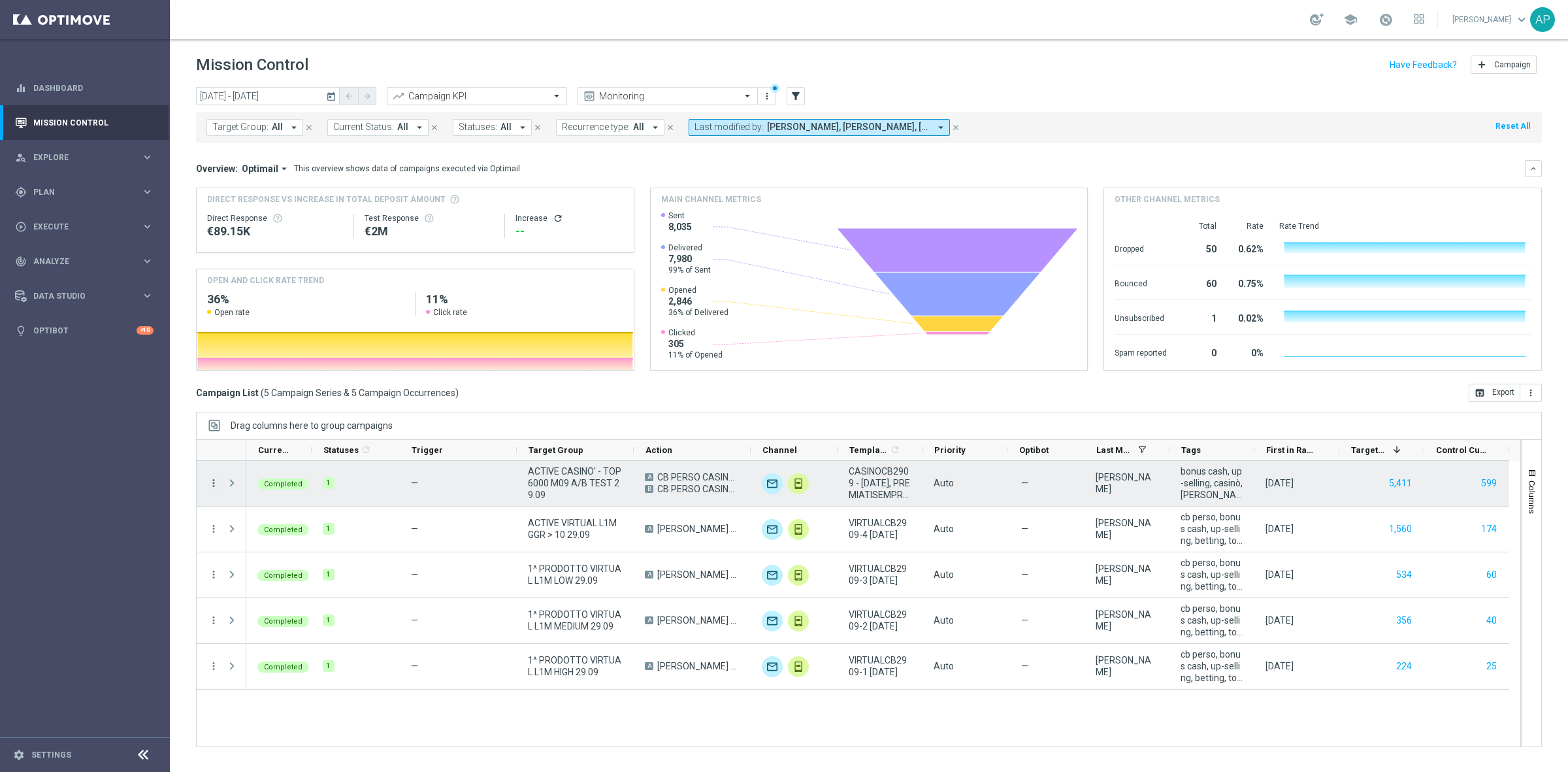
click at [214, 482] on icon "more_vert" at bounding box center [214, 483] width 12 height 12
click at [284, 564] on span "Go to Campaign Analysis" at bounding box center [285, 565] width 93 height 9
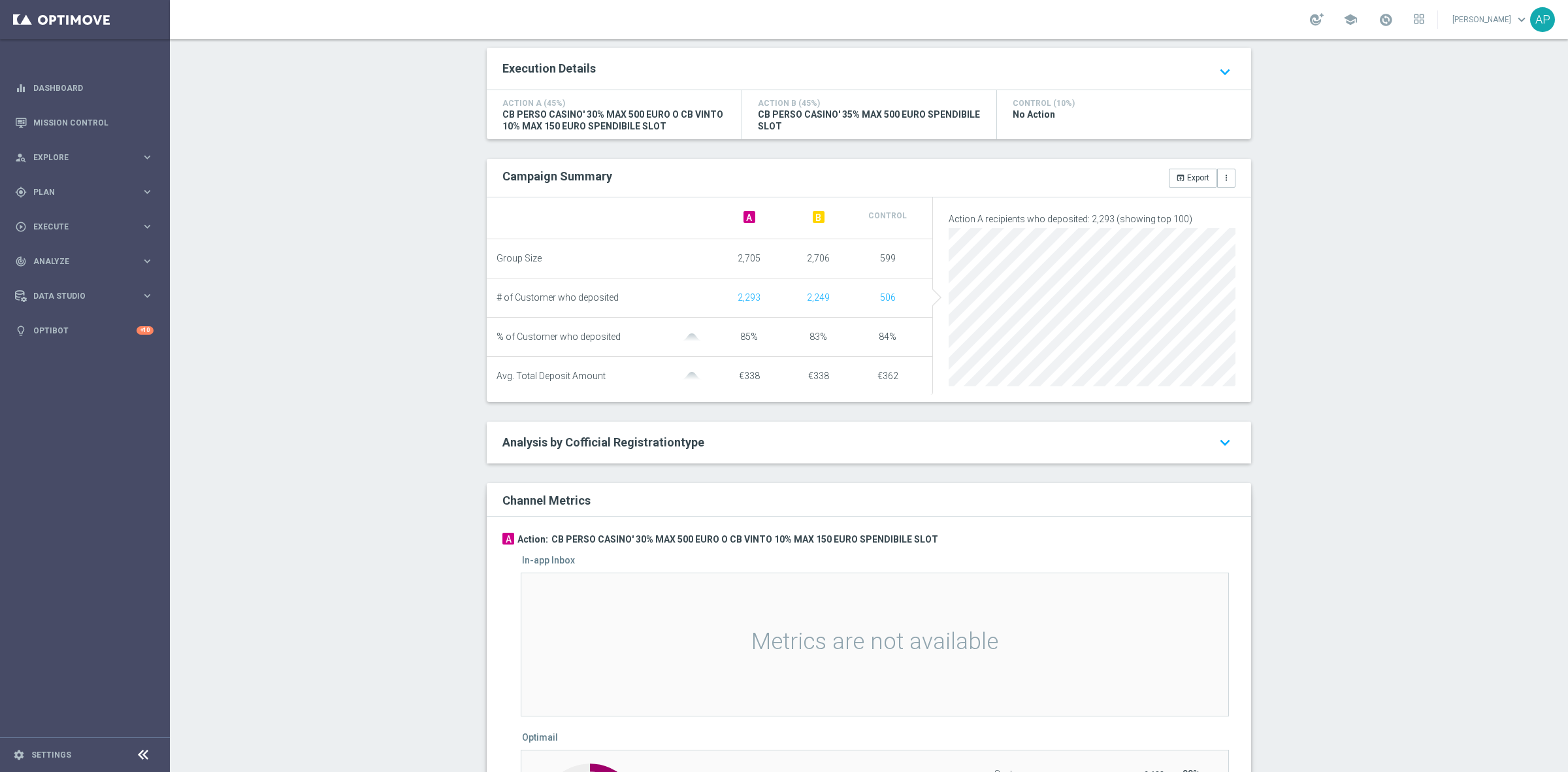
scroll to position [180, 0]
